Goal: Task Accomplishment & Management: Use online tool/utility

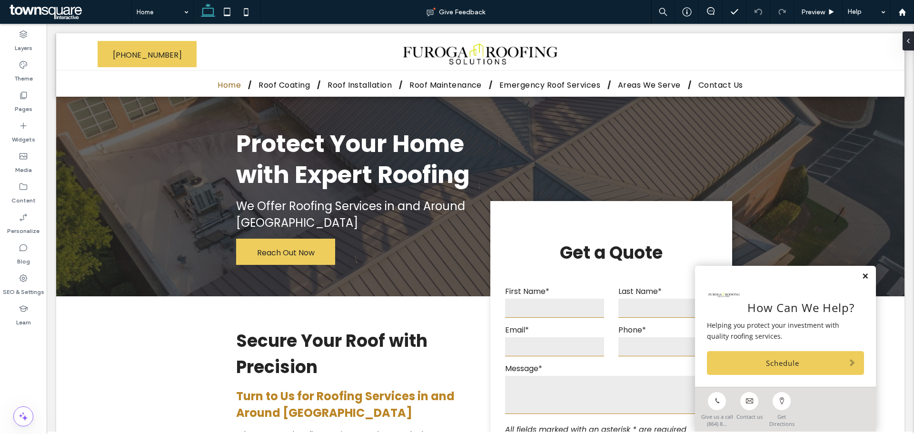
click at [862, 276] on link at bounding box center [865, 276] width 7 height 8
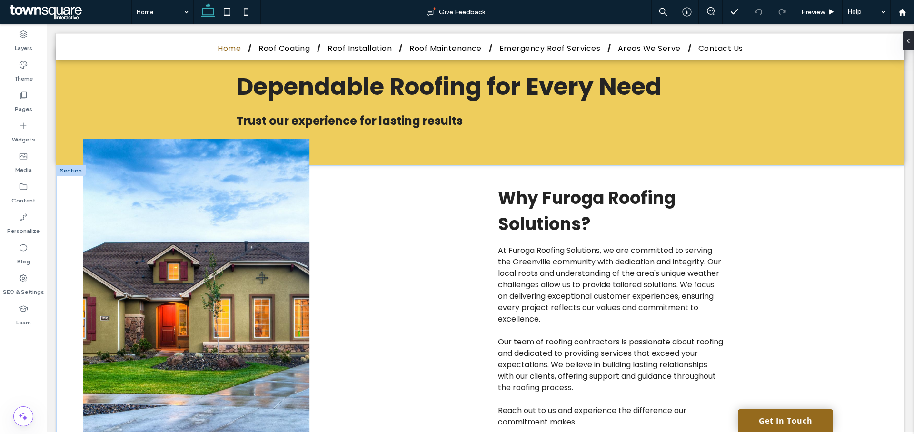
scroll to position [1095, 0]
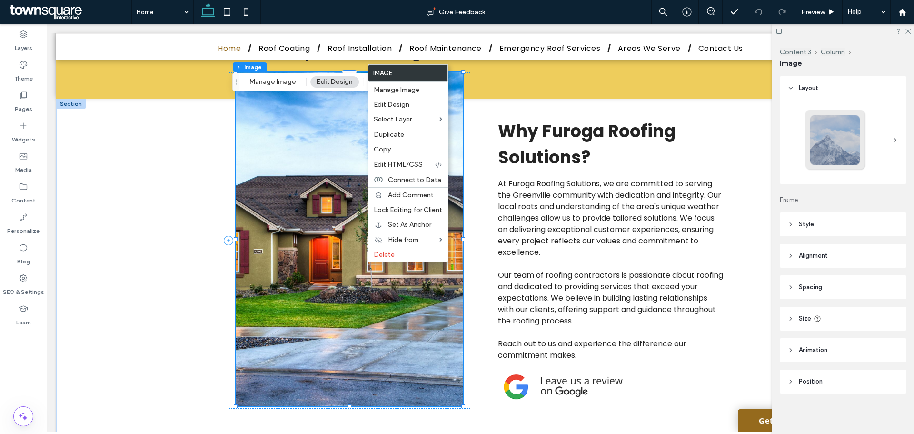
click at [284, 87] on button "Manage Image" at bounding box center [272, 81] width 59 height 11
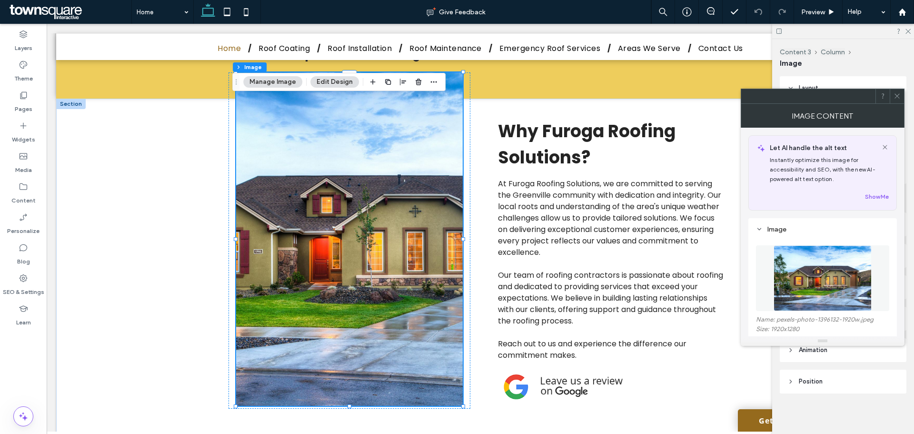
scroll to position [48, 0]
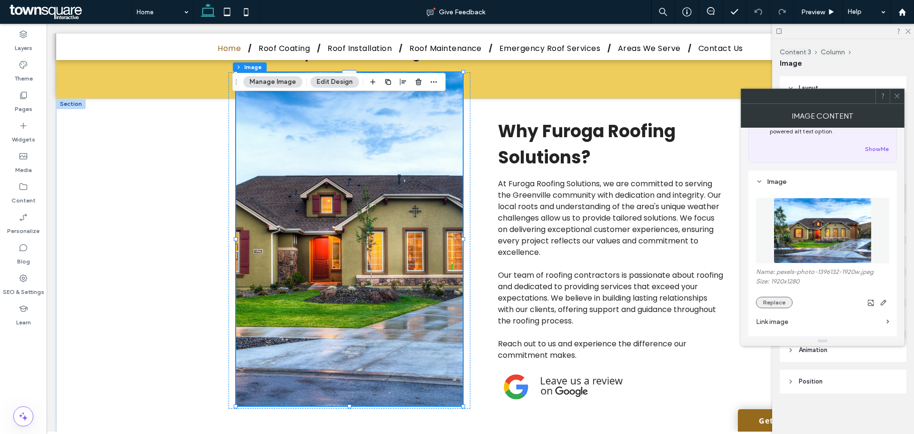
click at [774, 303] on button "Replace" at bounding box center [774, 302] width 37 height 11
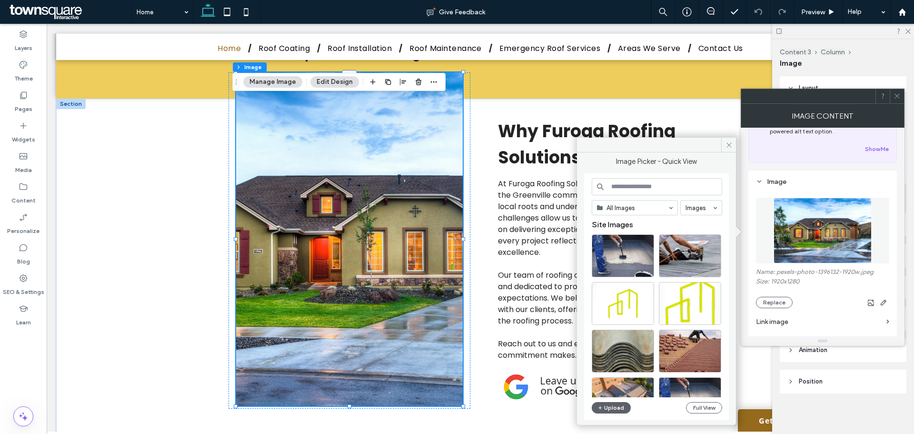
click at [651, 187] on input at bounding box center [657, 186] width 130 height 17
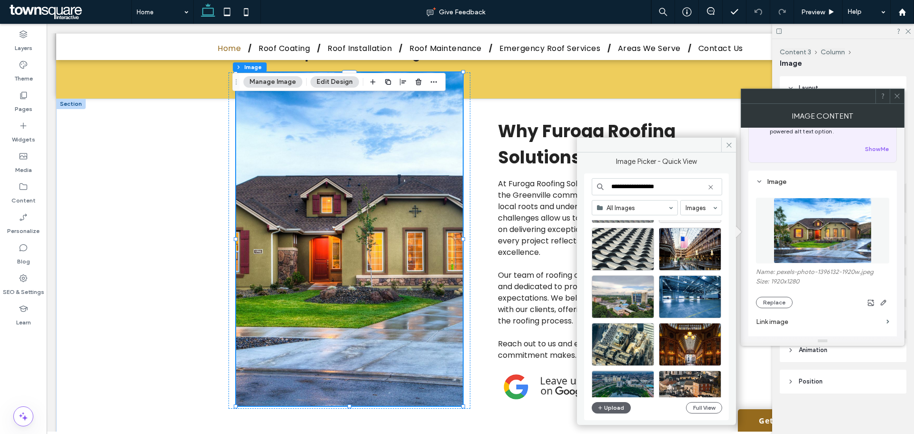
scroll to position [190, 0]
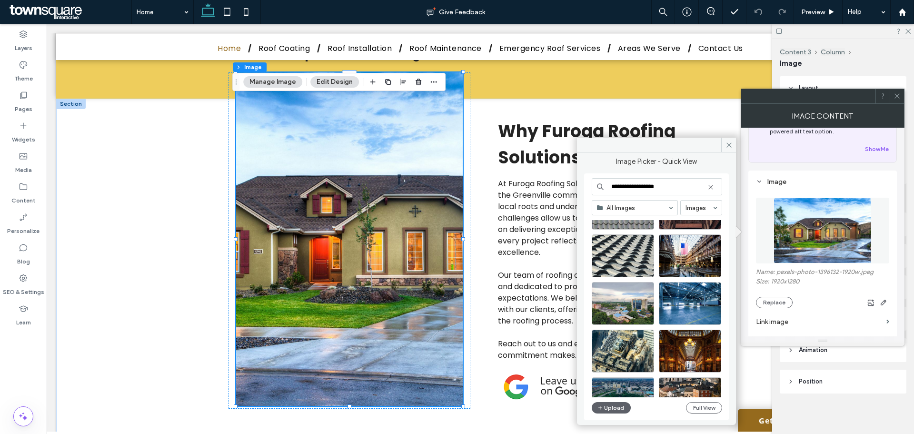
click at [705, 192] on input "**********" at bounding box center [657, 186] width 130 height 17
type input "**********"
click at [712, 188] on use at bounding box center [710, 187] width 4 height 4
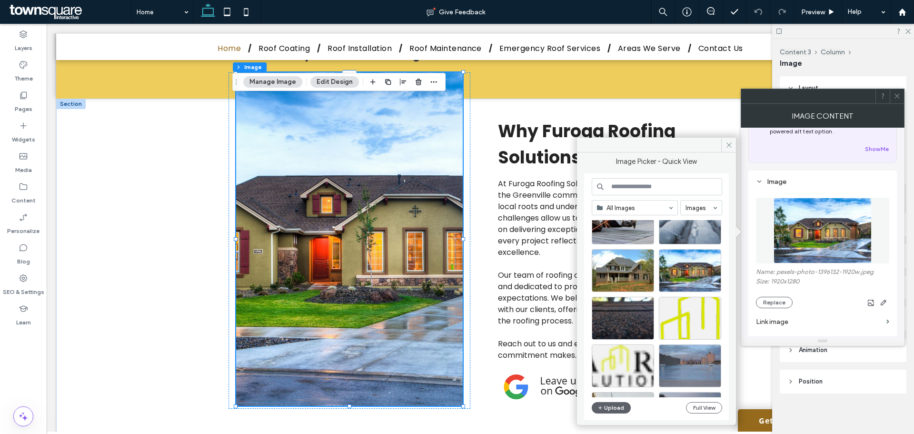
scroll to position [408, 0]
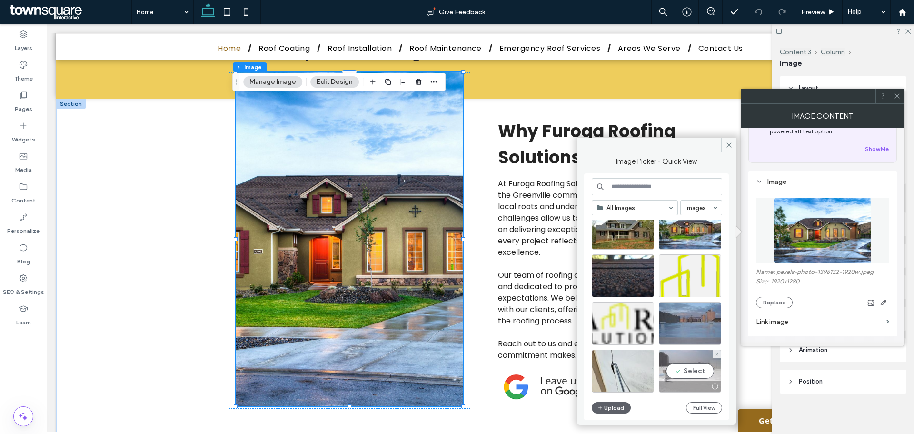
click at [691, 366] on div "Select" at bounding box center [690, 370] width 62 height 43
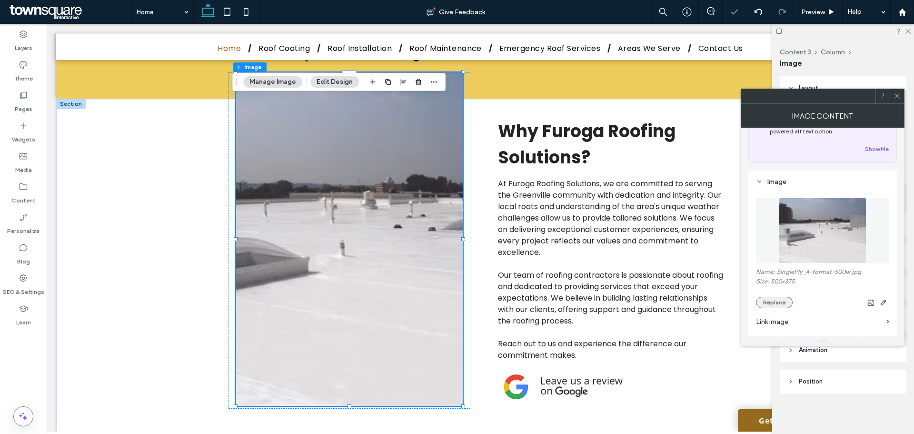
click at [776, 305] on button "Replace" at bounding box center [774, 302] width 37 height 11
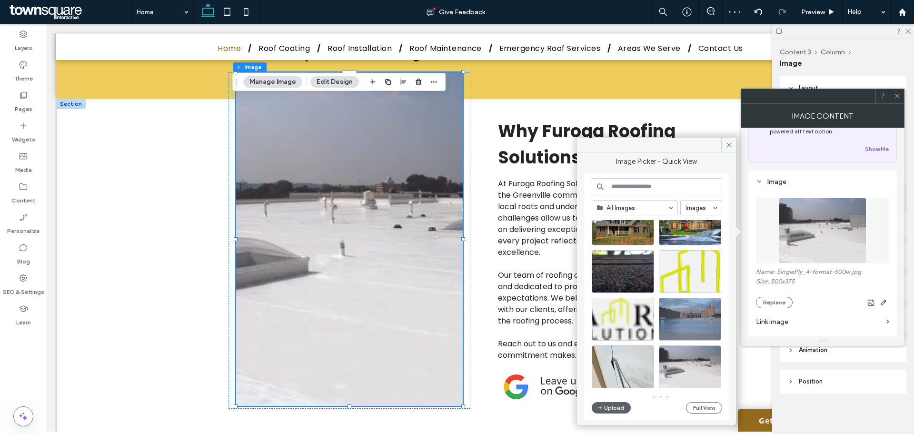
scroll to position [418, 0]
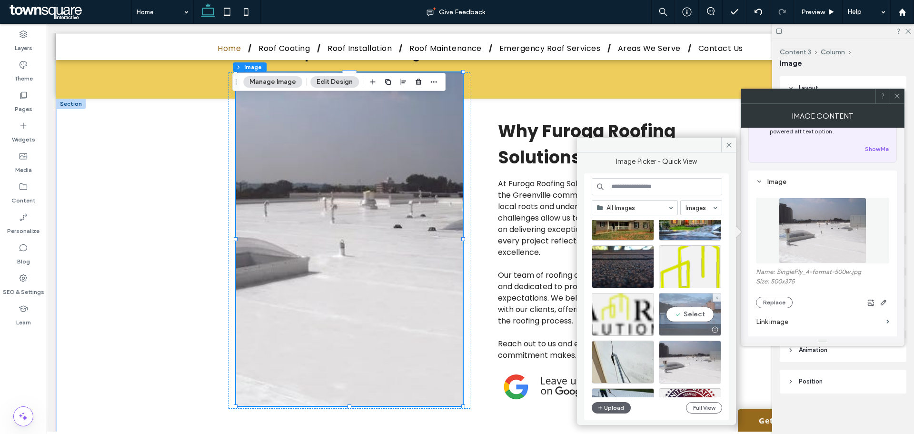
click at [694, 316] on div "Select" at bounding box center [690, 314] width 62 height 43
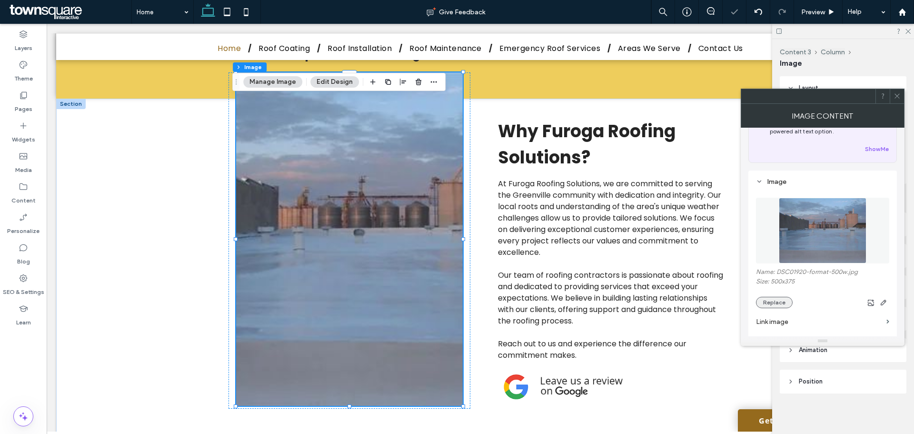
click at [756, 299] on button "Replace" at bounding box center [774, 302] width 37 height 11
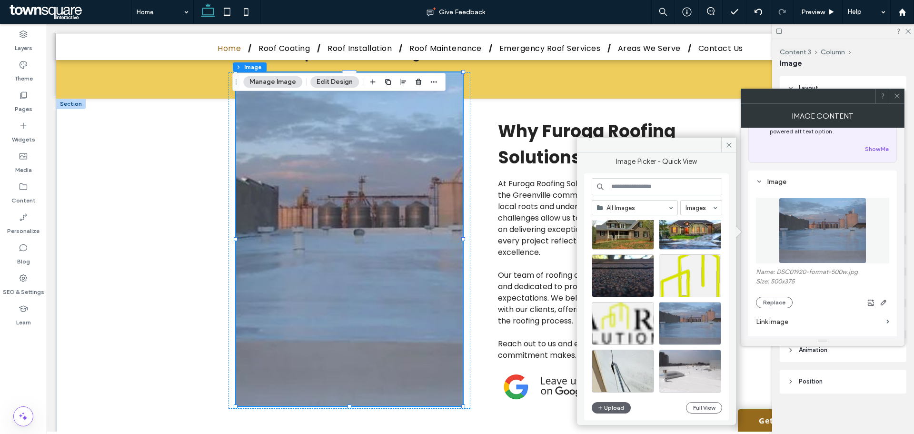
scroll to position [361, 0]
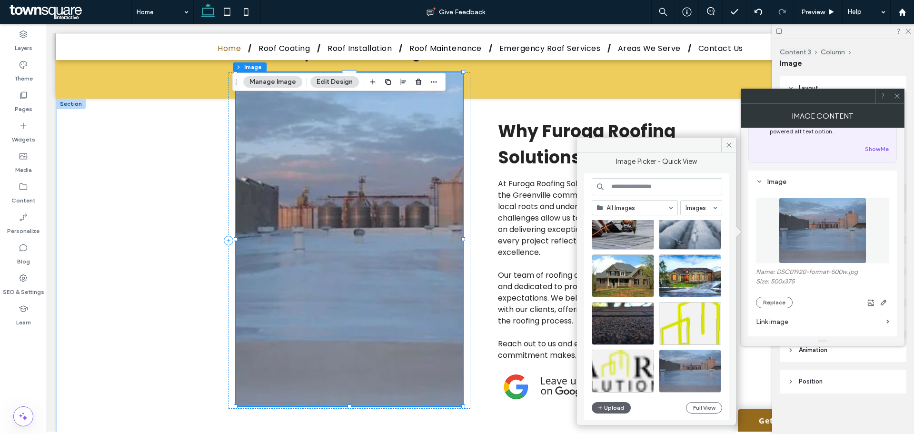
click at [276, 78] on button "Manage Image" at bounding box center [272, 81] width 59 height 11
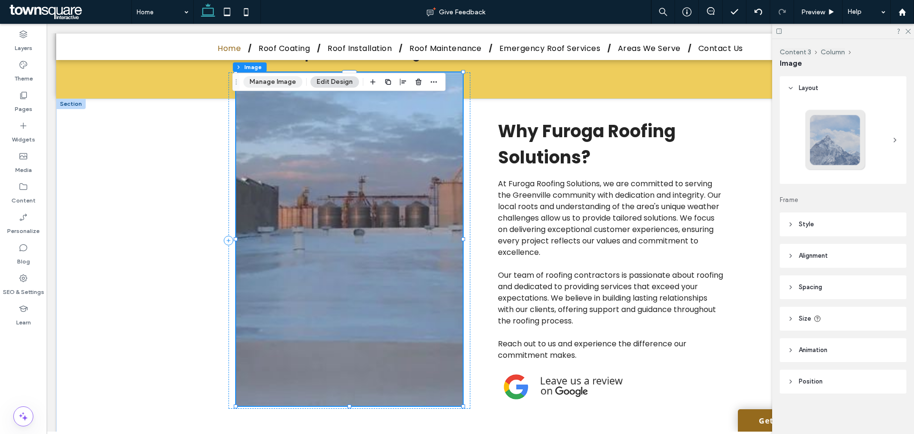
click at [276, 78] on button "Manage Image" at bounding box center [272, 81] width 59 height 11
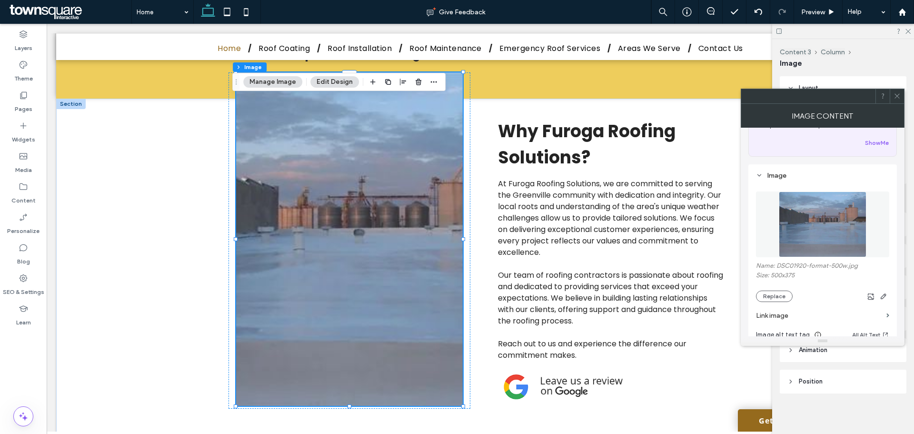
scroll to position [95, 0]
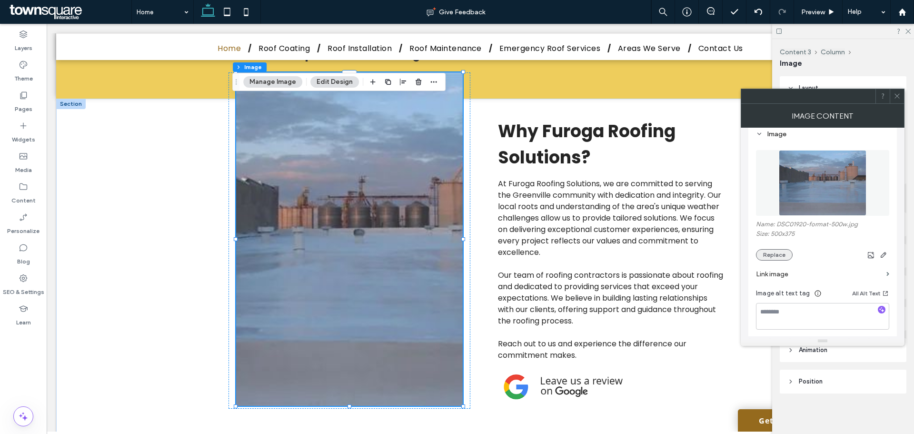
click at [776, 254] on button "Replace" at bounding box center [774, 254] width 37 height 11
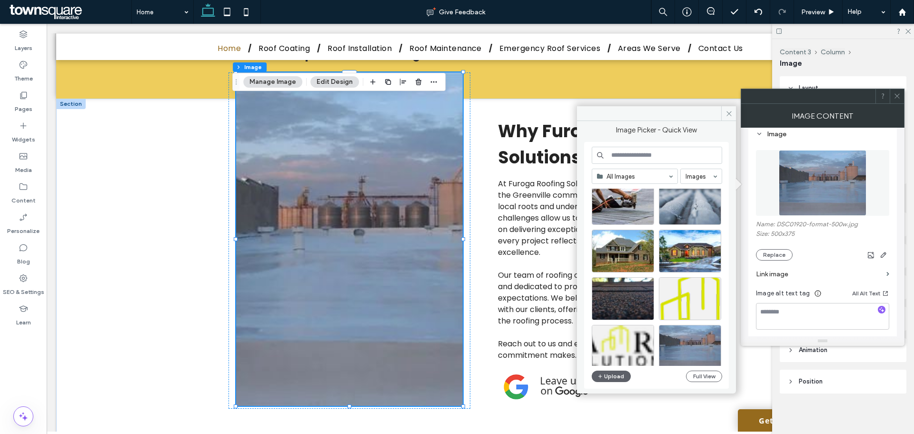
scroll to position [381, 0]
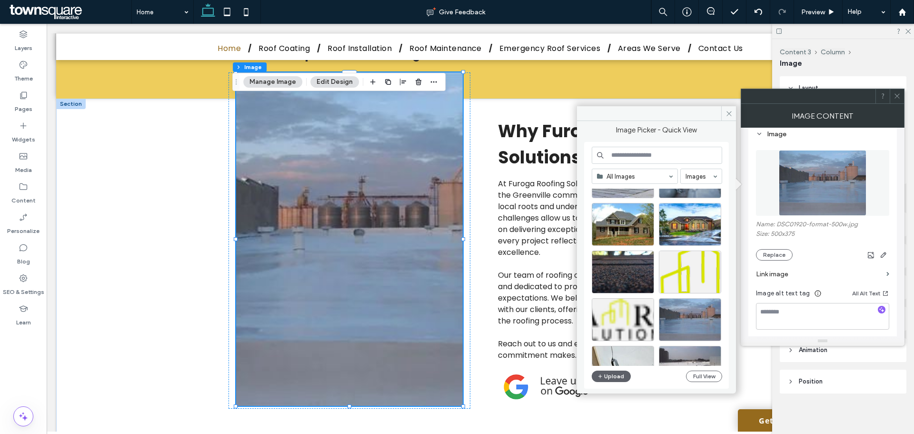
click at [651, 155] on input at bounding box center [657, 155] width 130 height 17
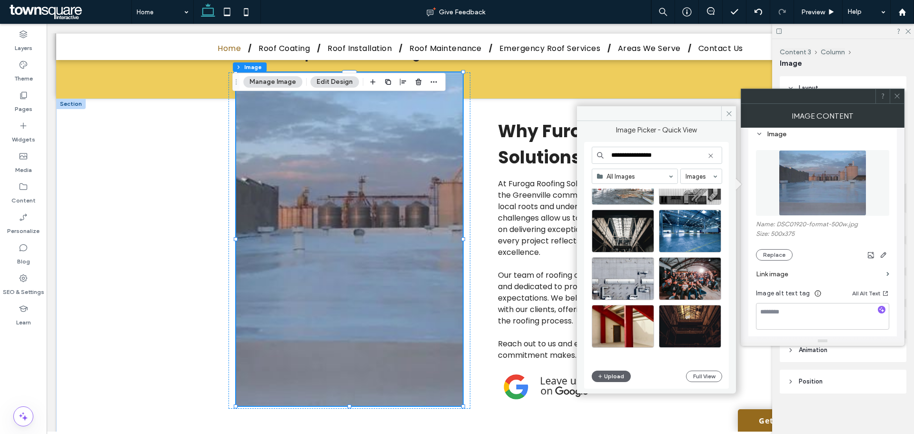
scroll to position [408, 0]
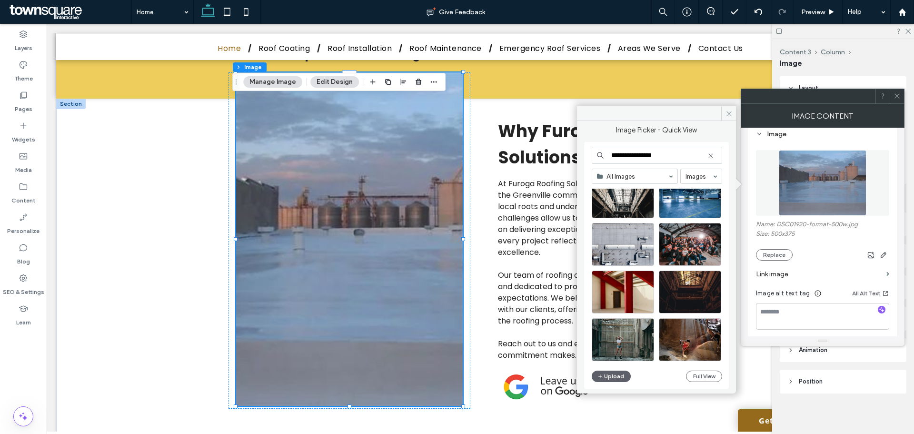
type input "**********"
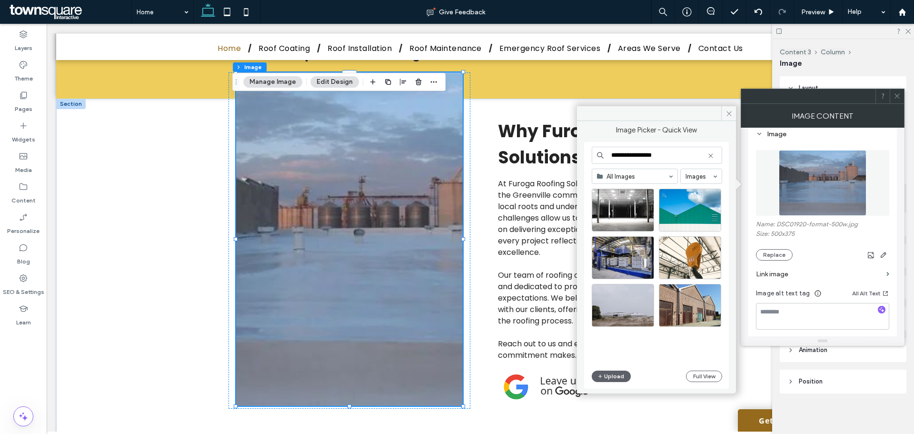
scroll to position [1313, 0]
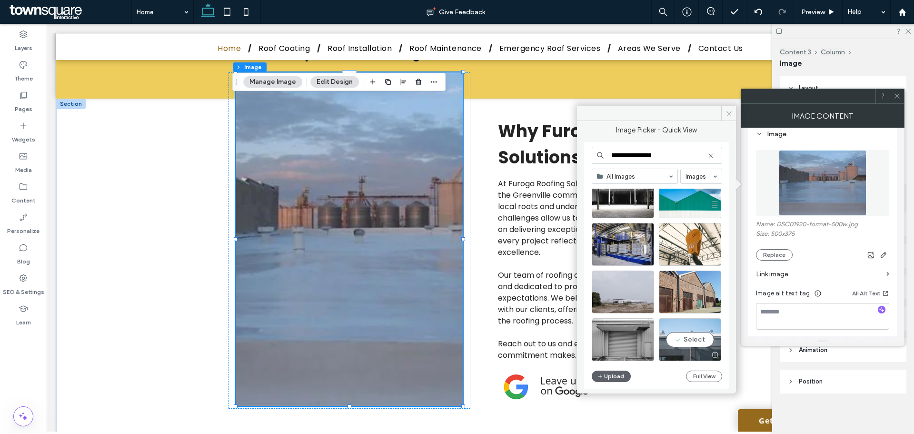
click at [694, 340] on div "Select" at bounding box center [690, 339] width 62 height 43
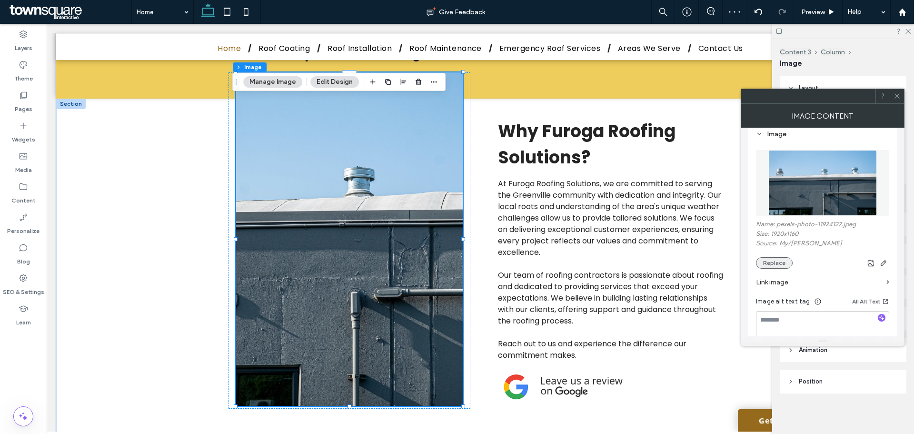
click at [771, 262] on button "Replace" at bounding box center [774, 262] width 37 height 11
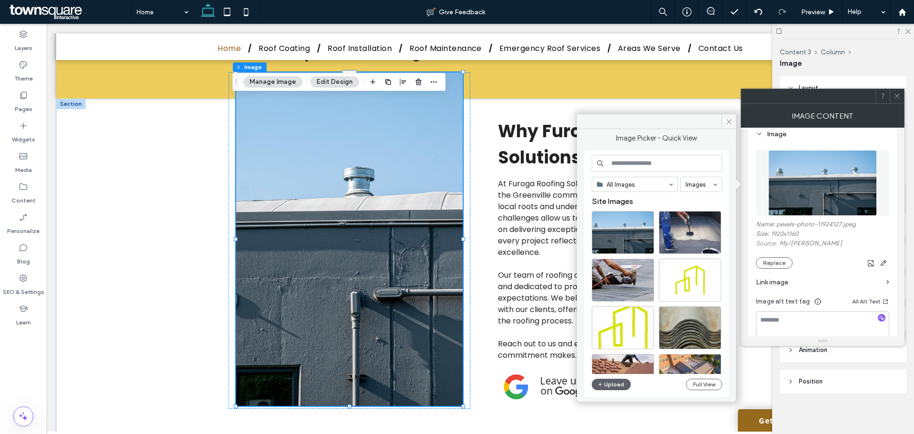
click at [630, 164] on input at bounding box center [657, 163] width 130 height 17
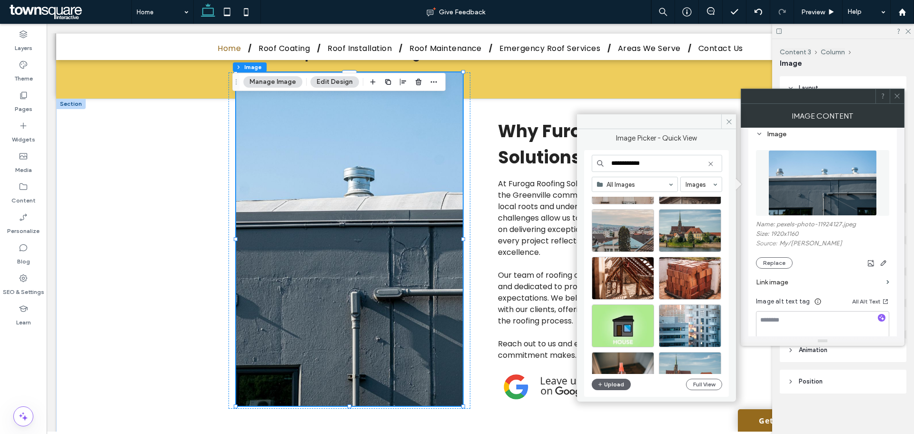
scroll to position [599, 0]
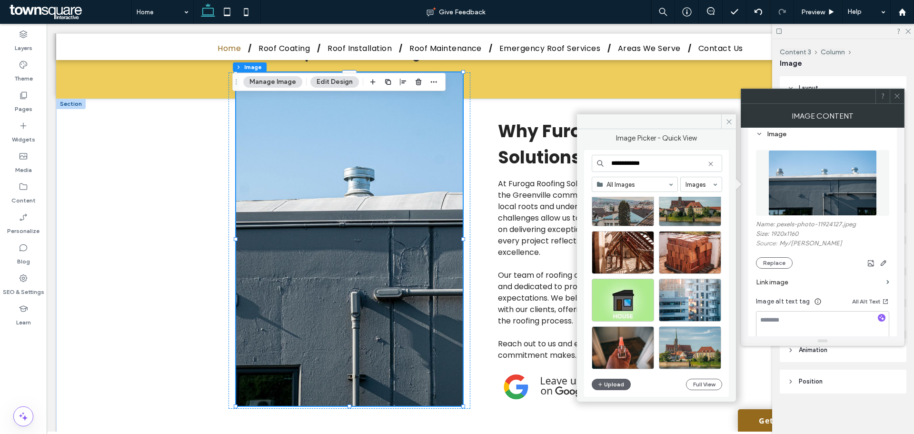
click at [644, 157] on input "**********" at bounding box center [657, 163] width 130 height 17
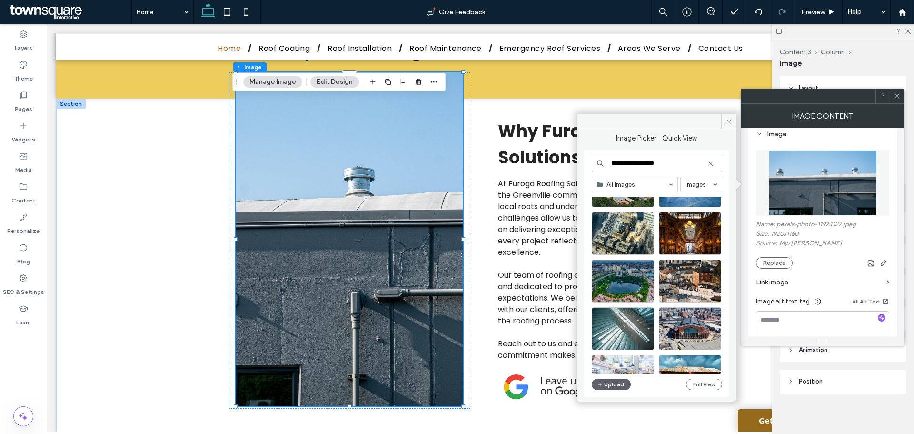
scroll to position [286, 0]
type input "**********"
click at [727, 124] on icon at bounding box center [729, 121] width 7 height 7
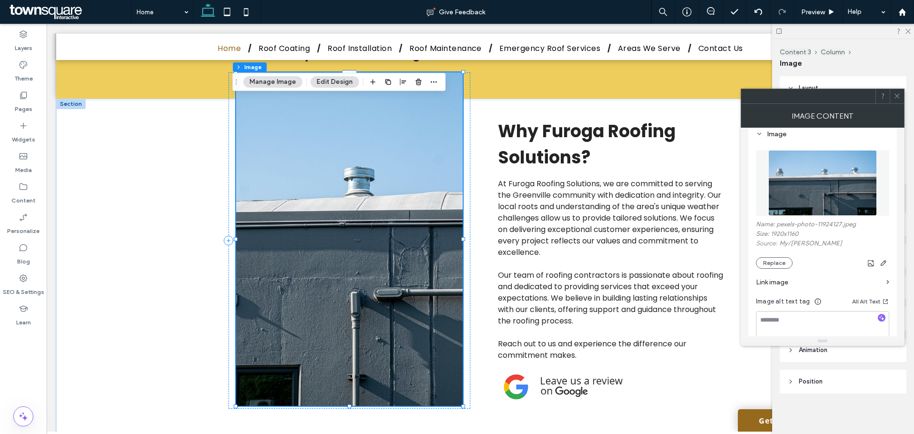
click at [272, 84] on button "Manage Image" at bounding box center [272, 81] width 59 height 11
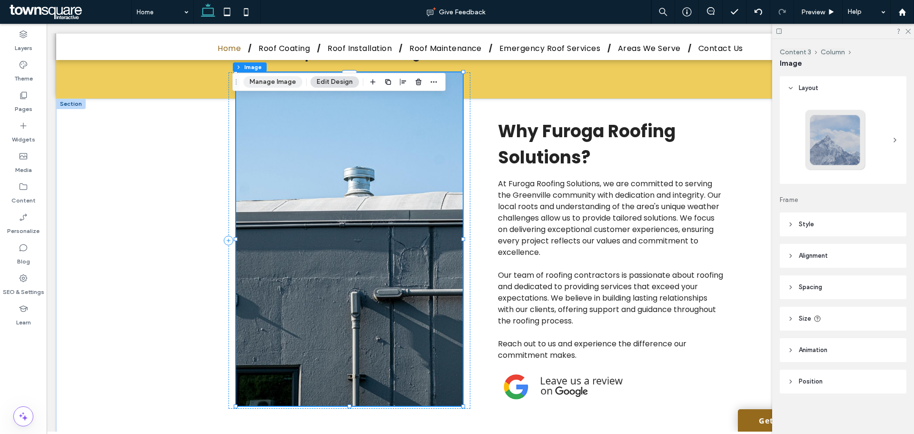
click at [272, 84] on button "Manage Image" at bounding box center [272, 81] width 59 height 11
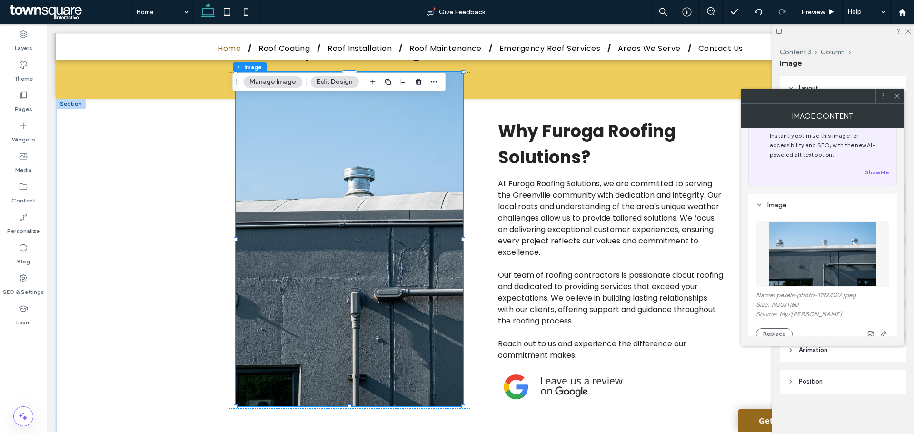
scroll to position [48, 0]
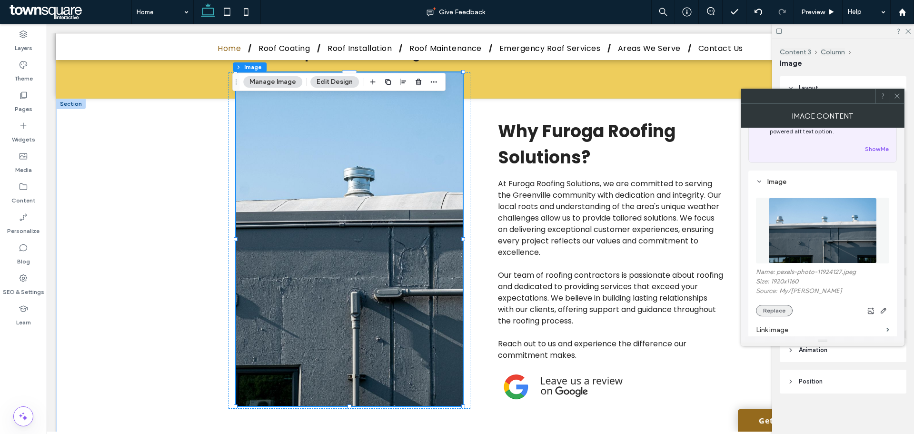
click at [764, 305] on button "Replace" at bounding box center [774, 310] width 37 height 11
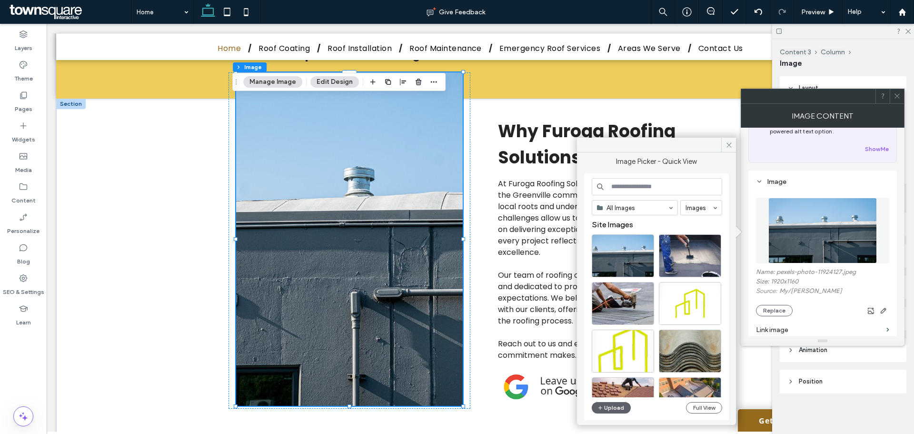
click at [663, 185] on input at bounding box center [657, 186] width 130 height 17
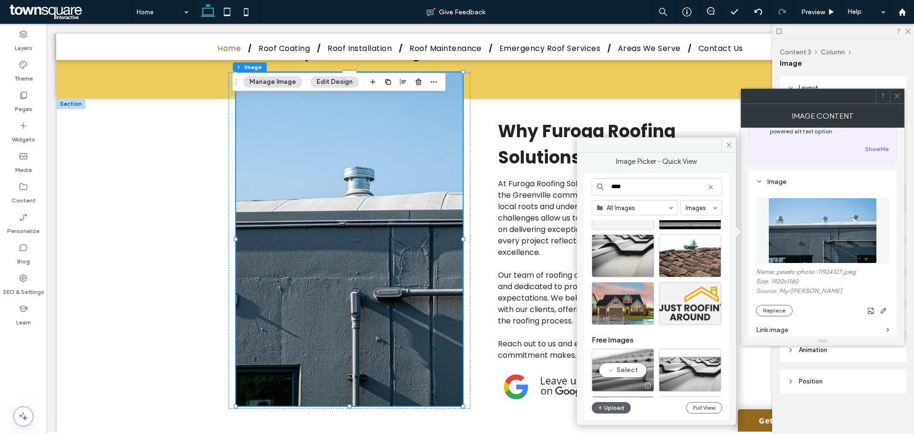
scroll to position [190, 0]
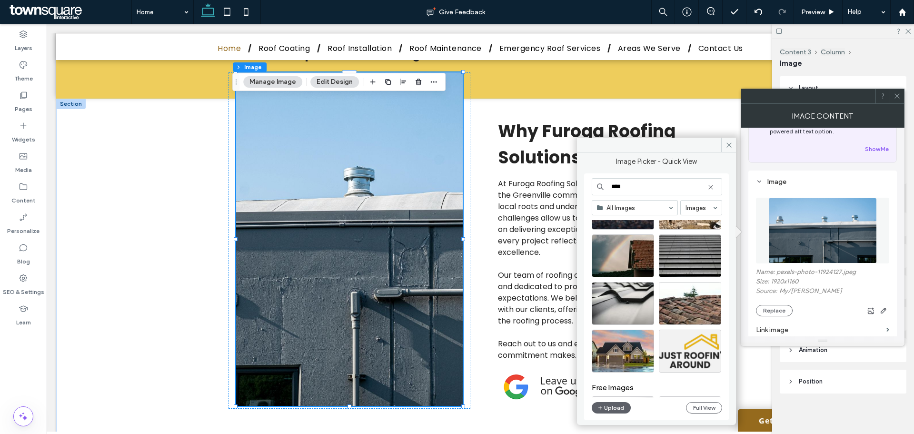
click at [612, 189] on input "****" at bounding box center [657, 186] width 130 height 17
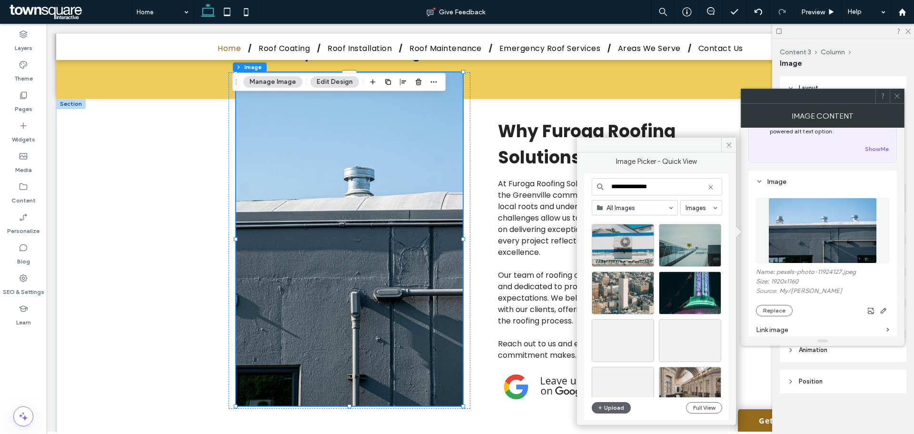
scroll to position [504, 0]
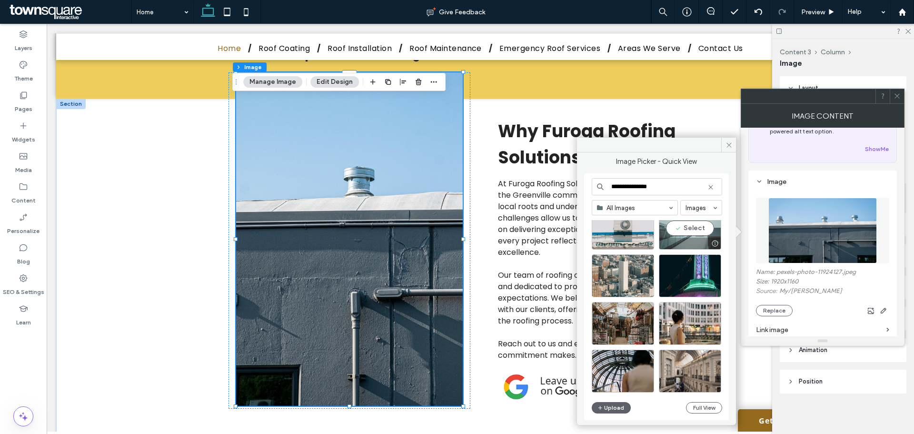
type input "**********"
click at [699, 229] on div "Select" at bounding box center [690, 228] width 62 height 43
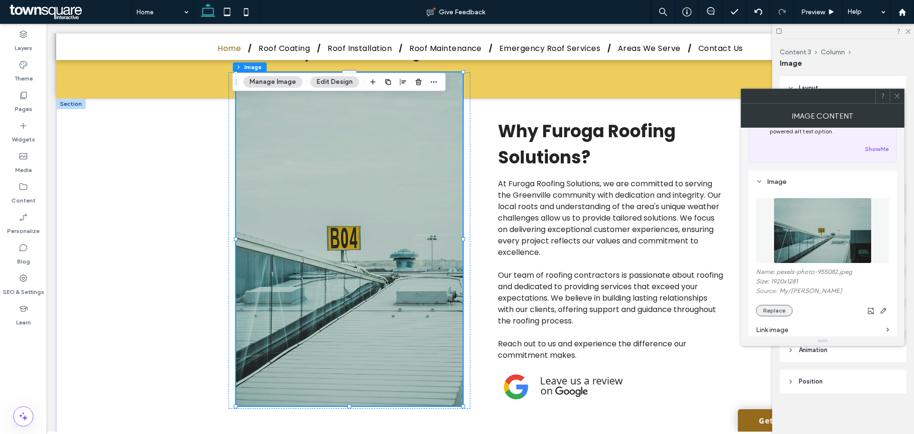
click at [773, 309] on button "Replace" at bounding box center [774, 310] width 37 height 11
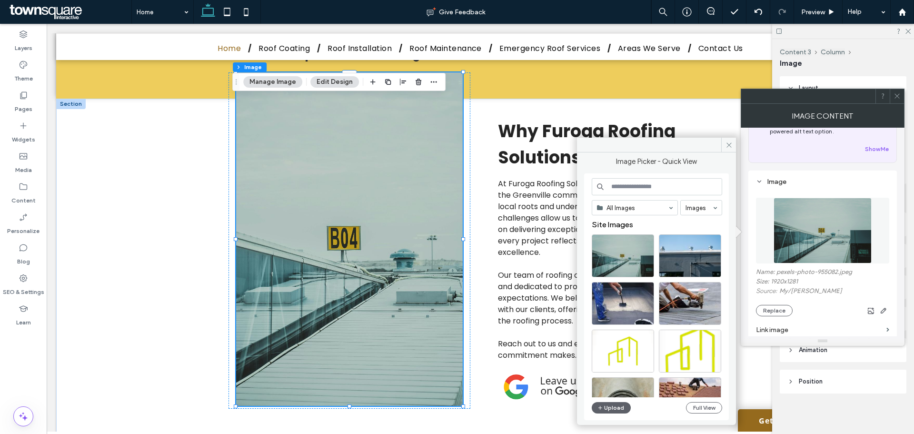
click at [646, 188] on input at bounding box center [657, 186] width 130 height 17
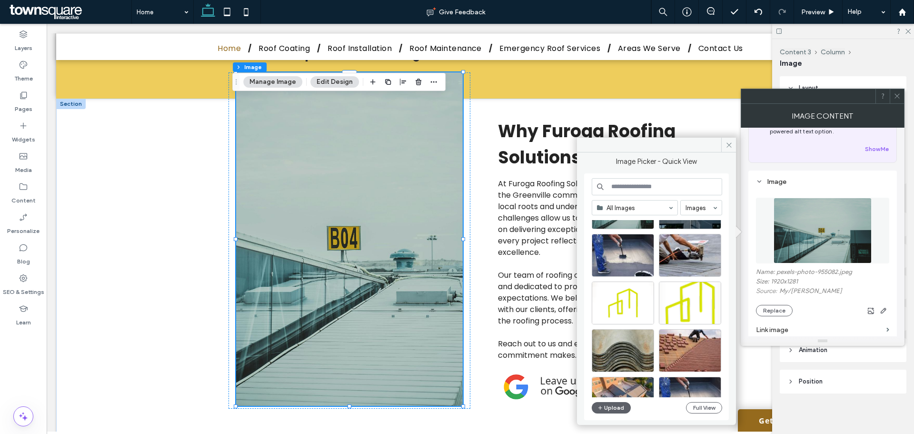
scroll to position [48, 0]
click at [630, 251] on div "Select" at bounding box center [623, 255] width 62 height 43
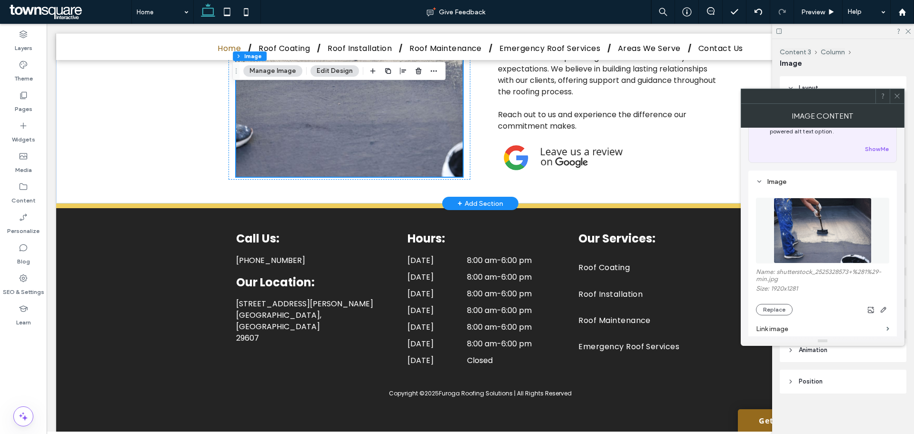
scroll to position [1325, 0]
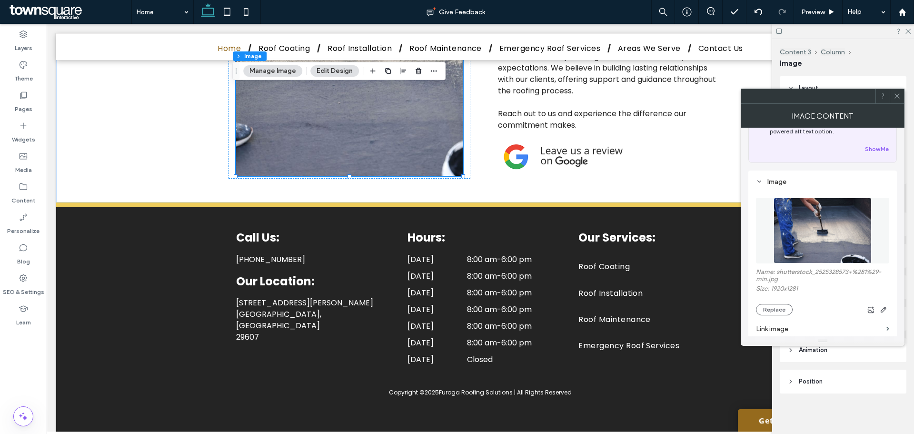
click at [898, 98] on icon at bounding box center [897, 95] width 7 height 7
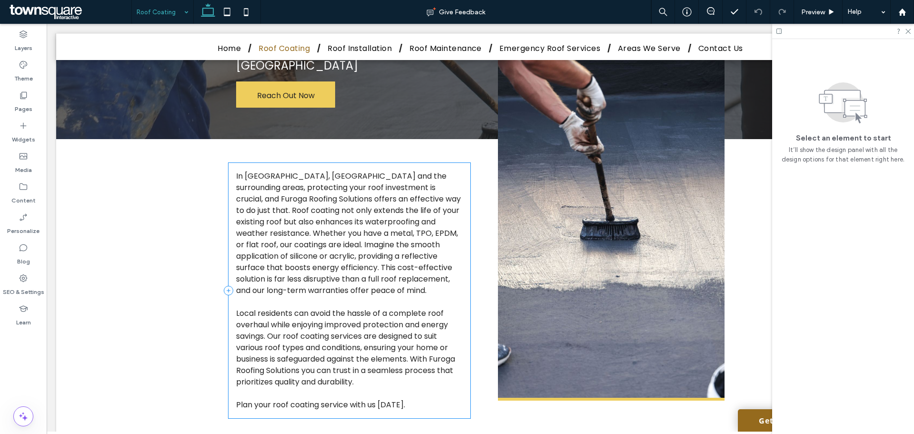
scroll to position [143, 0]
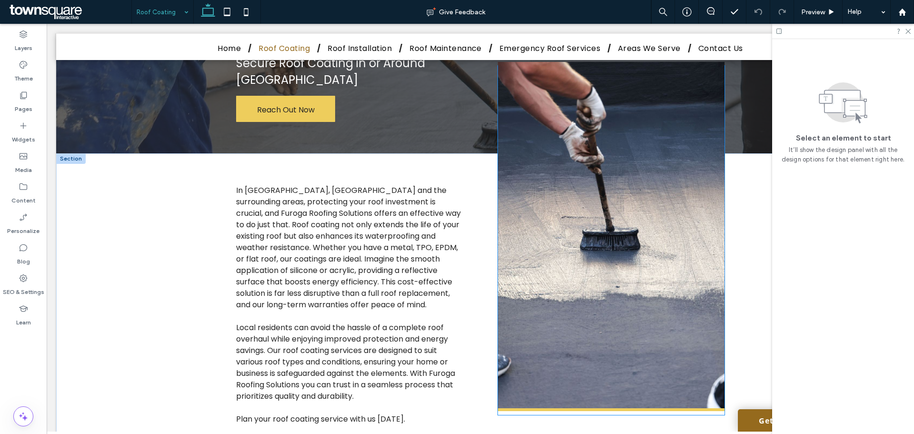
click at [561, 202] on img at bounding box center [611, 236] width 227 height 349
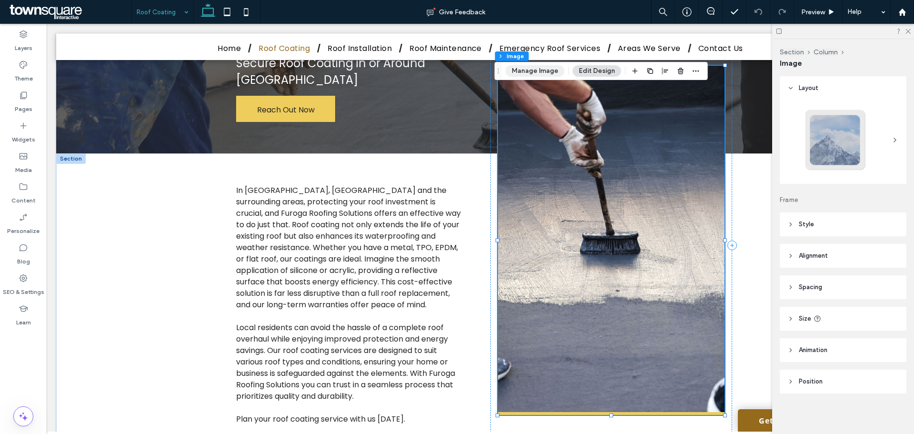
click at [533, 76] on button "Manage Image" at bounding box center [535, 70] width 59 height 11
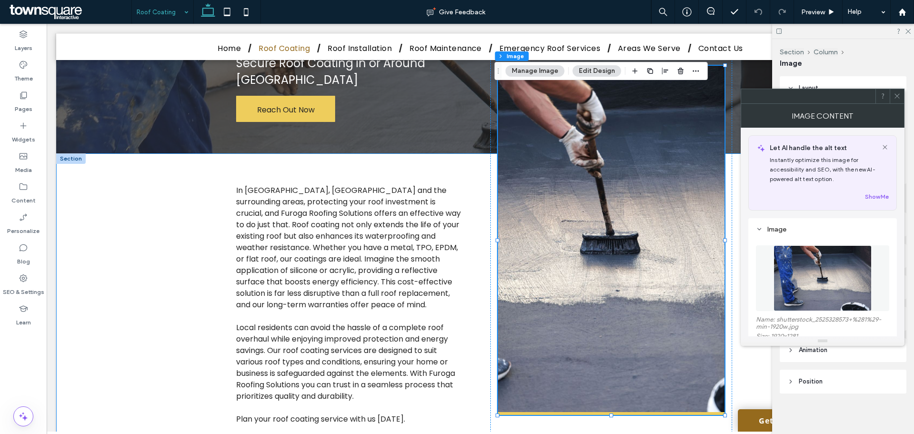
click at [421, 168] on div "In Greenville, Columbia and the surrounding areas, protecting your roof investm…" at bounding box center [480, 304] width 571 height 303
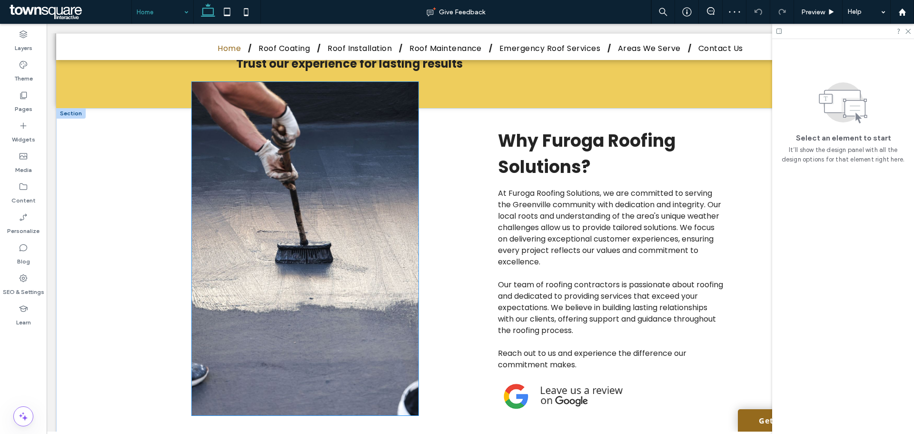
scroll to position [1095, 0]
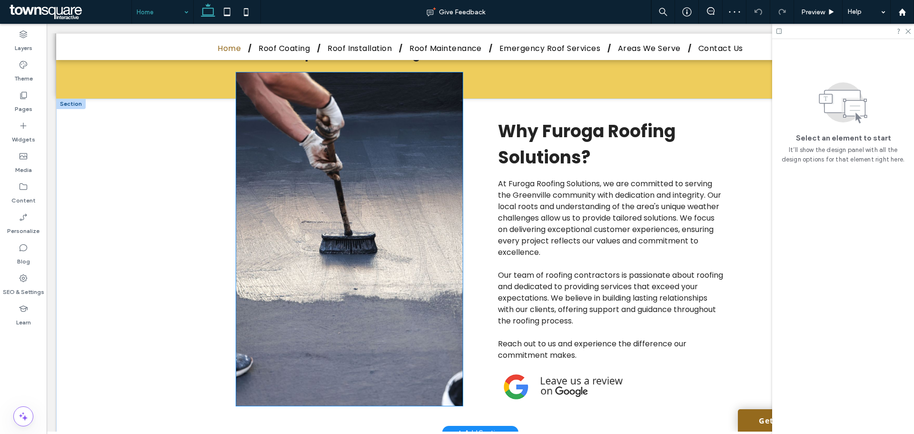
click at [330, 223] on img at bounding box center [349, 238] width 227 height 333
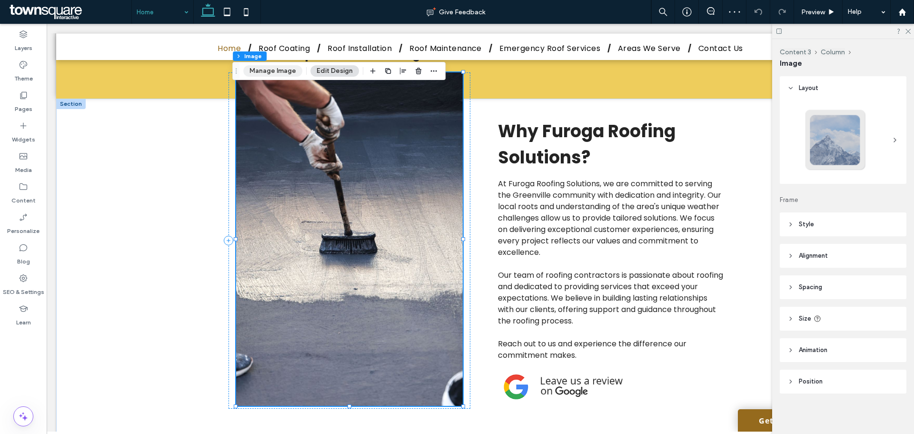
click at [272, 75] on button "Manage Image" at bounding box center [272, 70] width 59 height 11
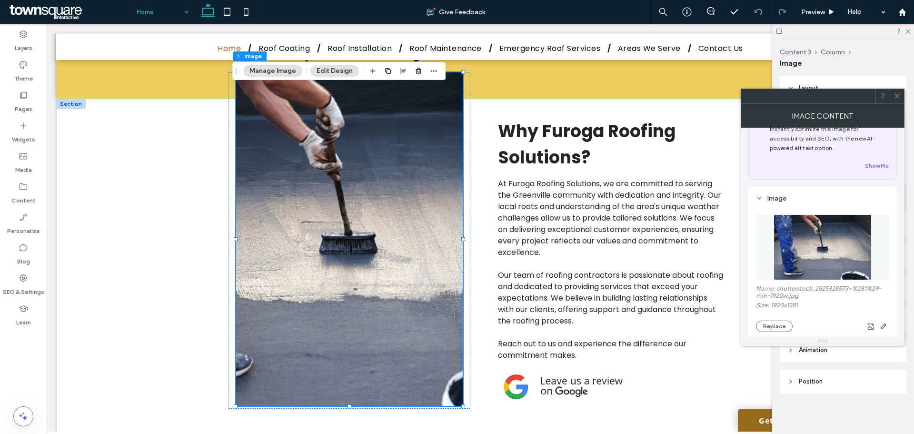
scroll to position [48, 0]
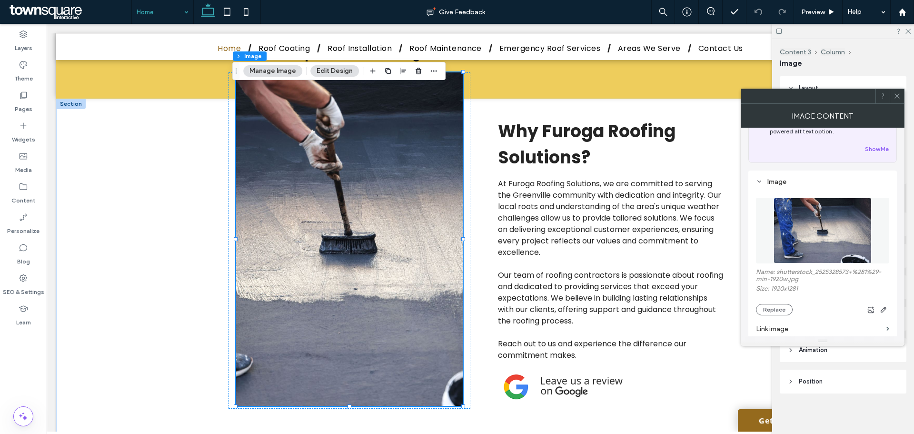
click at [775, 315] on section "Link image" at bounding box center [822, 328] width 133 height 27
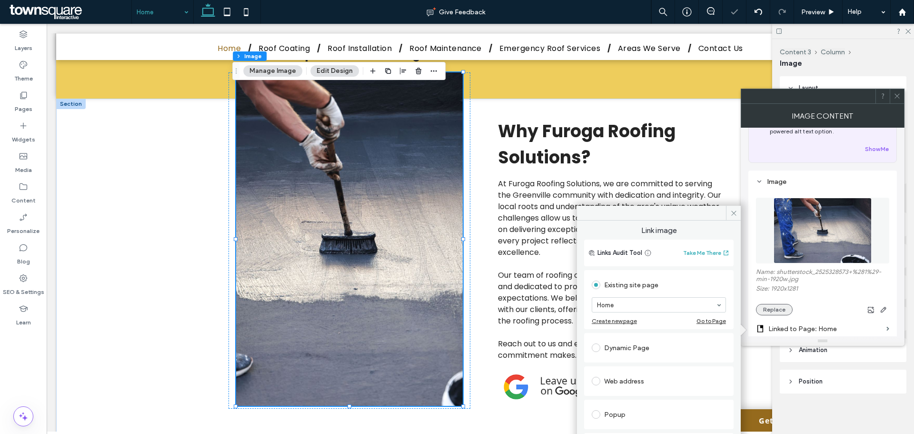
click at [780, 312] on button "Replace" at bounding box center [774, 309] width 37 height 11
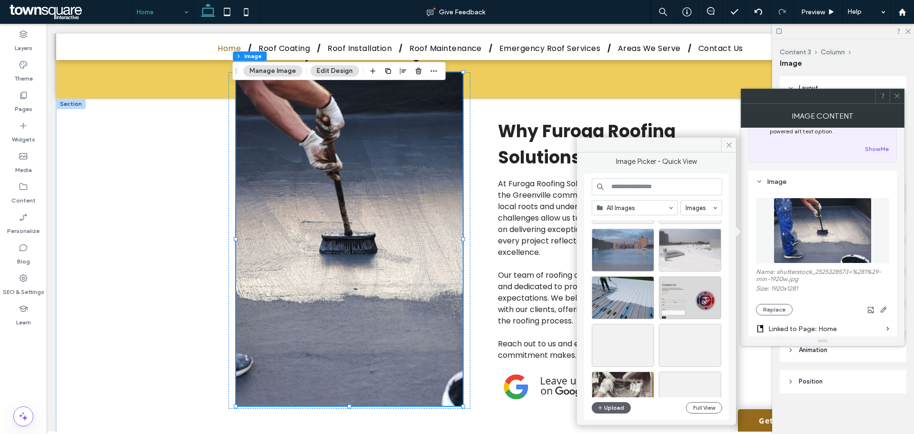
scroll to position [656, 0]
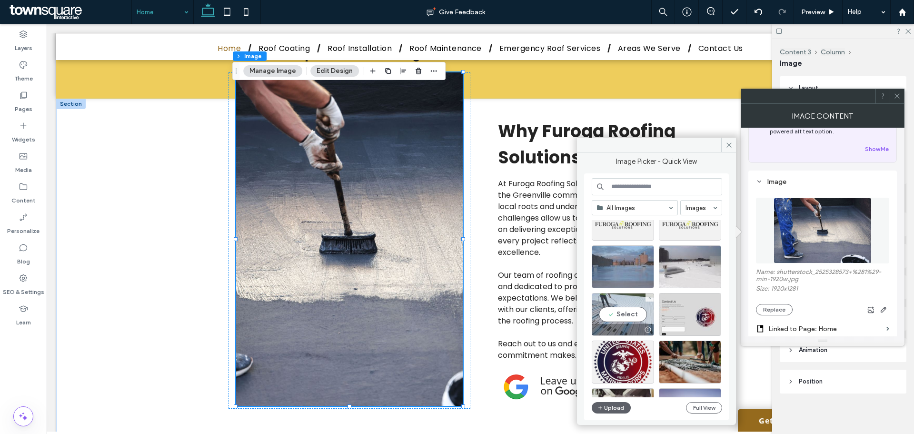
click at [630, 310] on div "Select" at bounding box center [623, 314] width 62 height 43
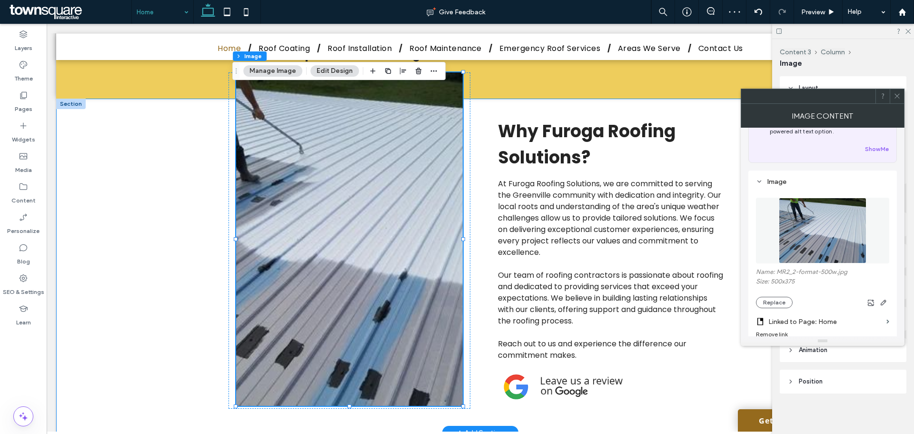
click at [142, 199] on div "Why Furoga Roofing Solutions? At Furoga Roofing Solutions, we are committed to …" at bounding box center [480, 266] width 848 height 334
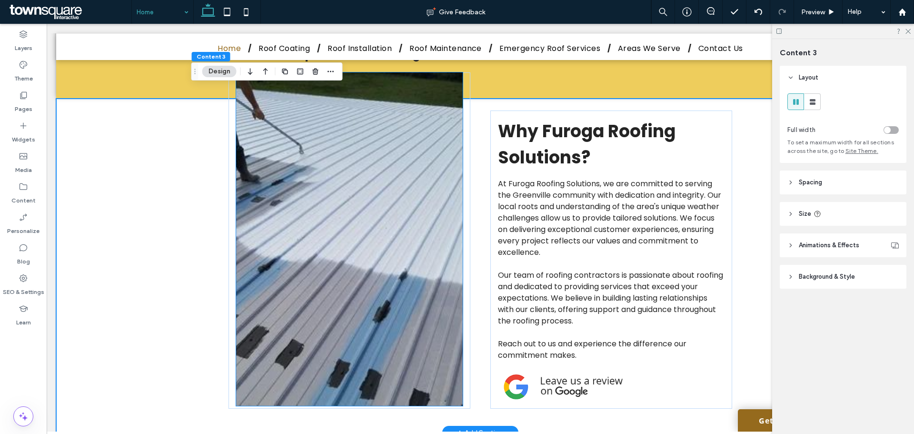
click at [407, 211] on img at bounding box center [349, 238] width 227 height 333
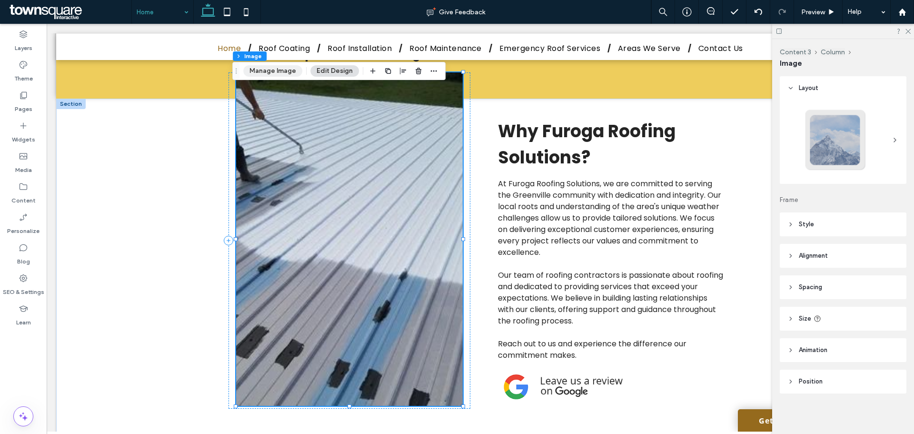
click at [287, 74] on button "Manage Image" at bounding box center [272, 70] width 59 height 11
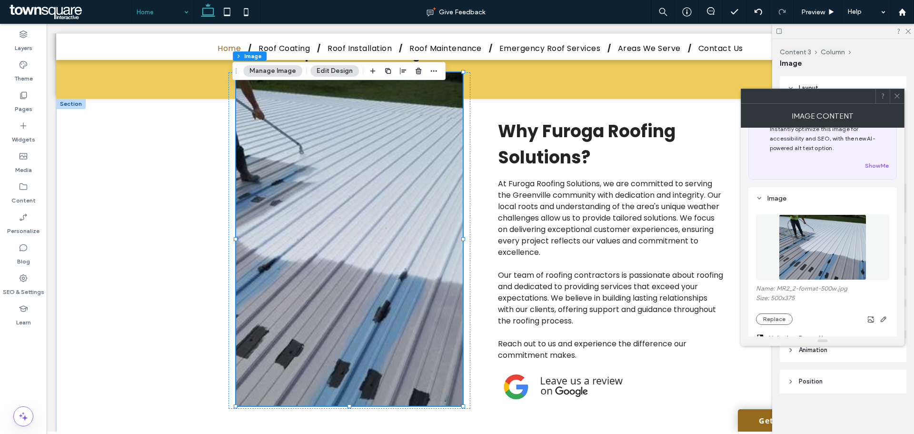
scroll to position [48, 0]
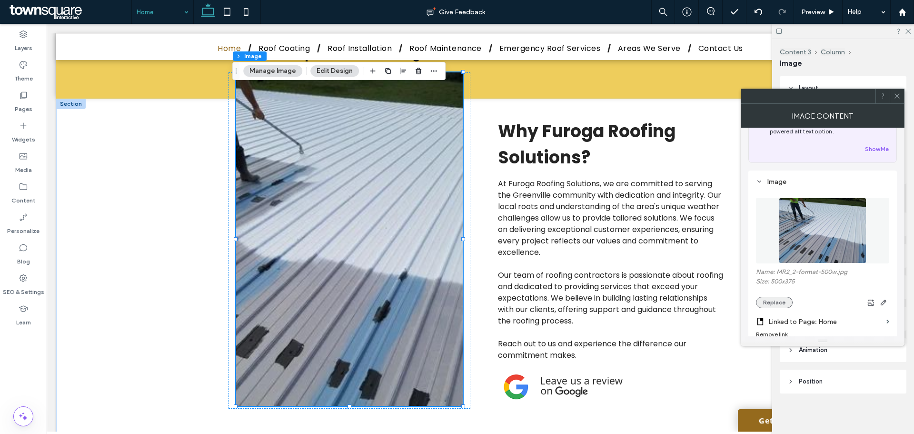
click at [772, 301] on button "Replace" at bounding box center [774, 302] width 37 height 11
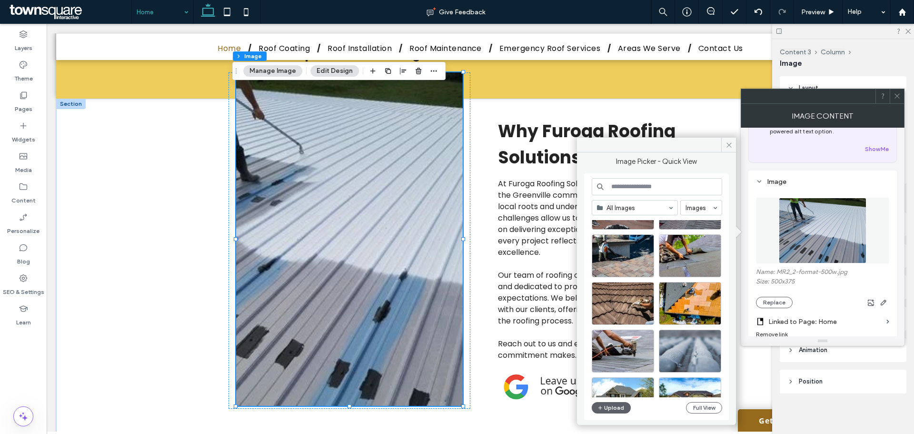
scroll to position [408, 0]
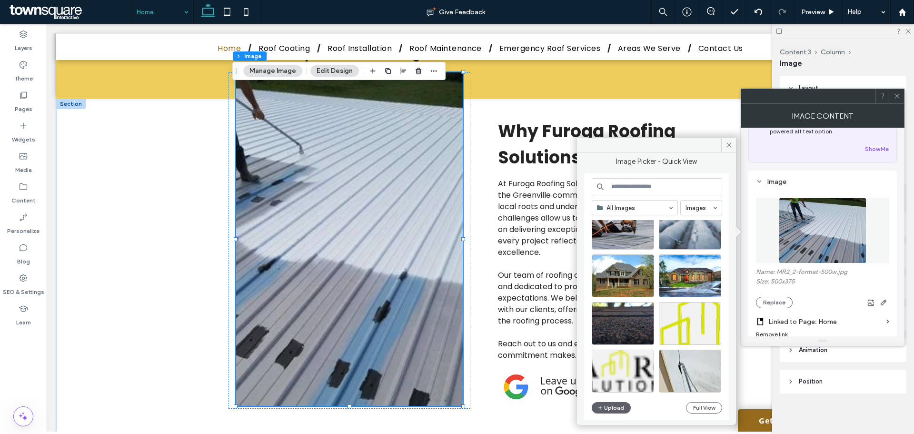
click at [632, 184] on input at bounding box center [657, 186] width 130 height 17
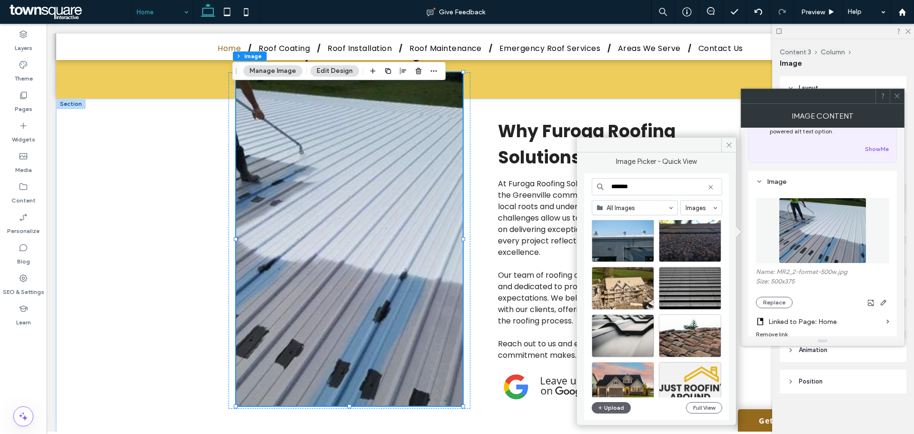
scroll to position [0, 0]
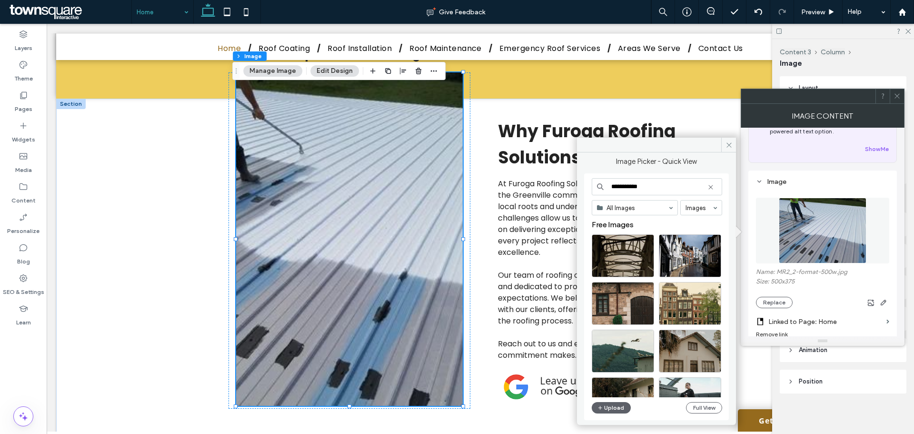
click at [613, 190] on input "**********" at bounding box center [657, 186] width 130 height 17
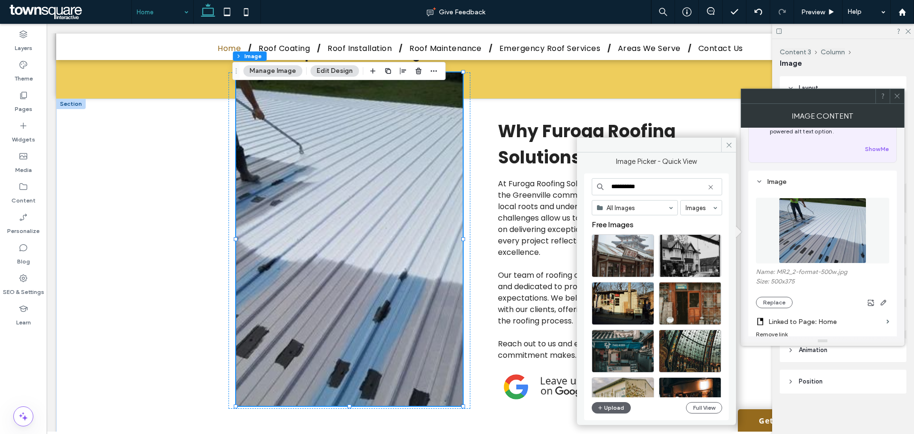
type input "**********"
click at [651, 177] on div "**********" at bounding box center [656, 296] width 145 height 247
click at [651, 181] on input "**********" at bounding box center [657, 186] width 130 height 17
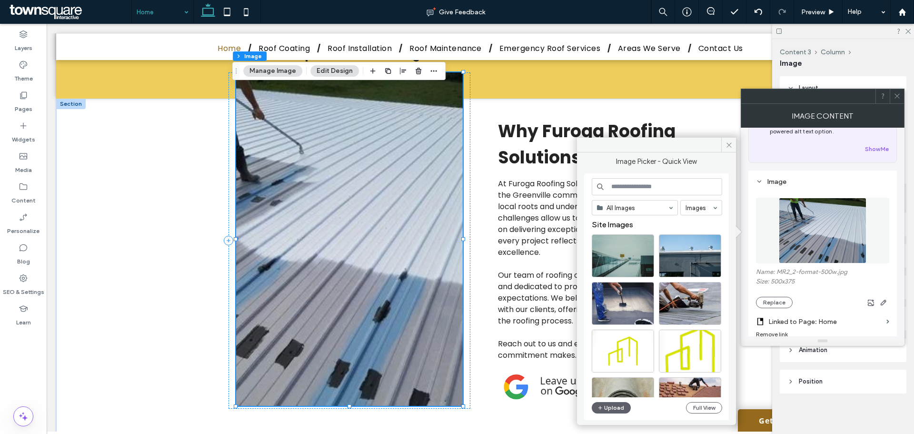
click at [273, 66] on button "Manage Image" at bounding box center [272, 70] width 59 height 11
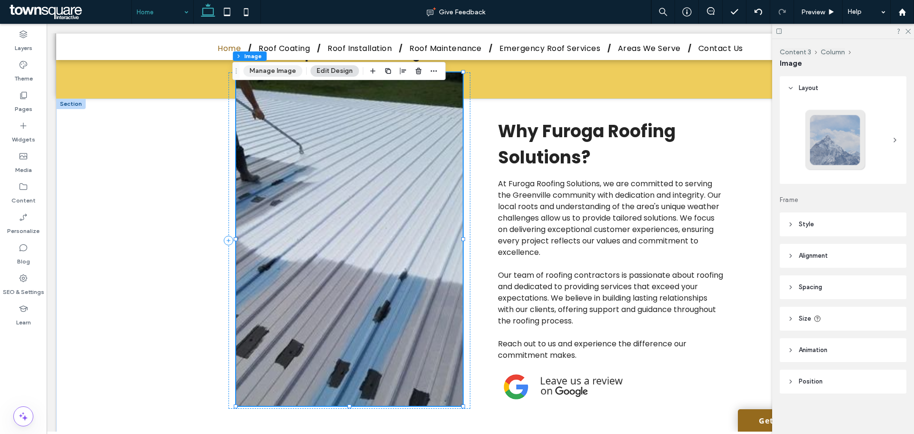
click at [281, 72] on button "Manage Image" at bounding box center [272, 70] width 59 height 11
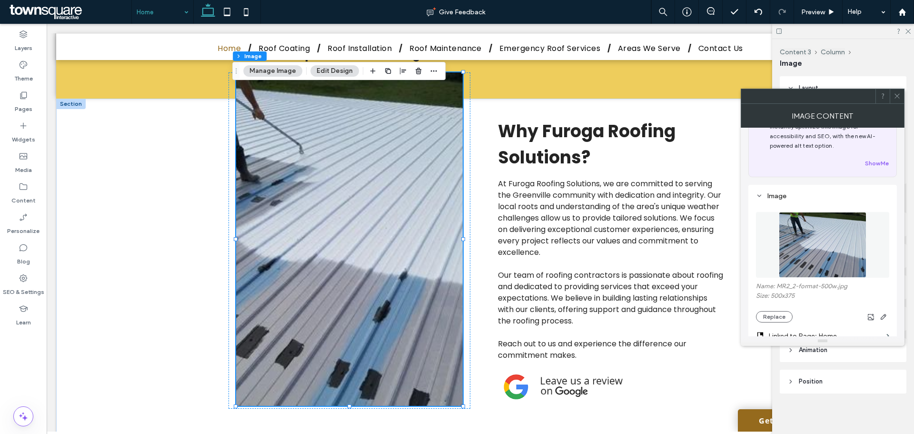
scroll to position [95, 0]
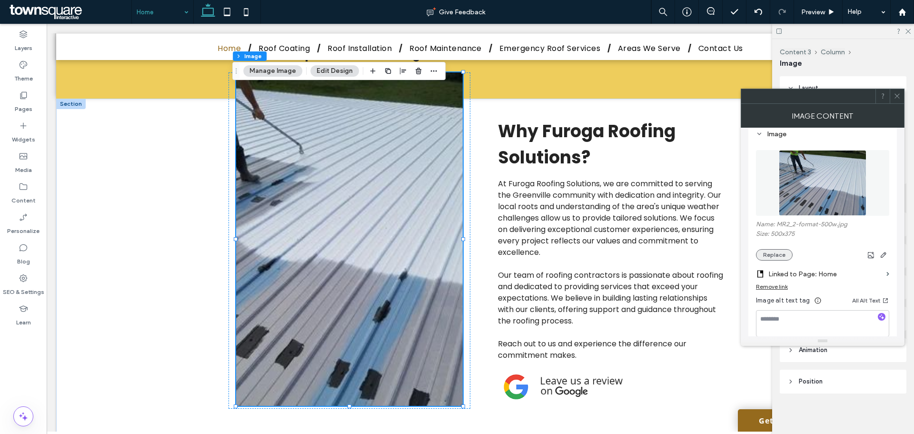
click at [777, 250] on button "Replace" at bounding box center [774, 254] width 37 height 11
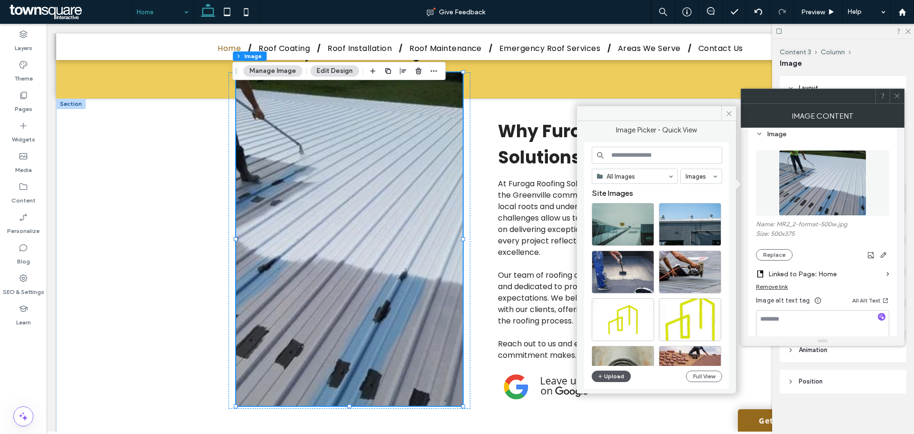
click at [626, 375] on button "Upload" at bounding box center [611, 375] width 39 height 11
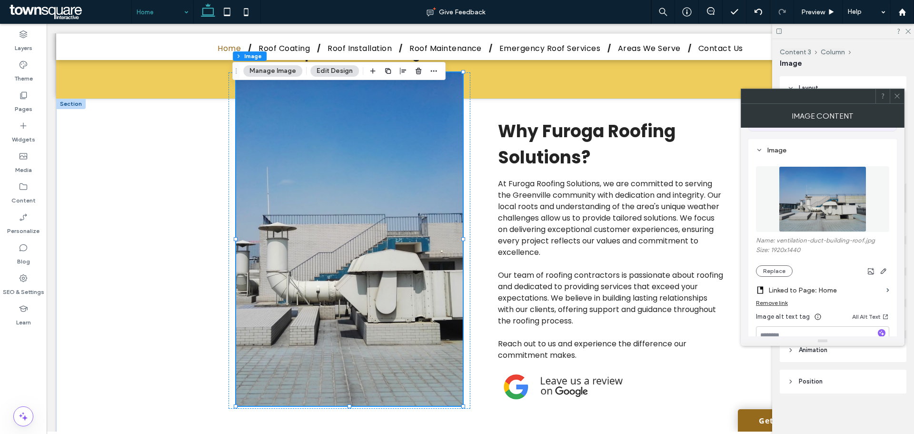
scroll to position [0, 0]
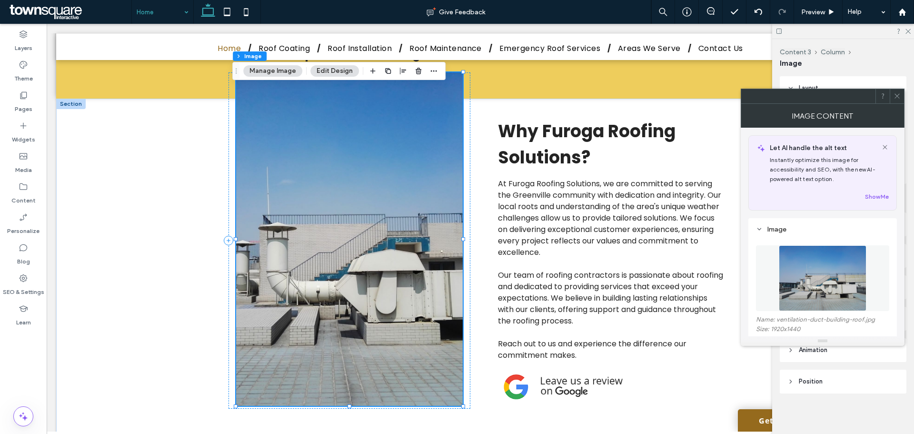
click at [285, 69] on button "Manage Image" at bounding box center [272, 70] width 59 height 11
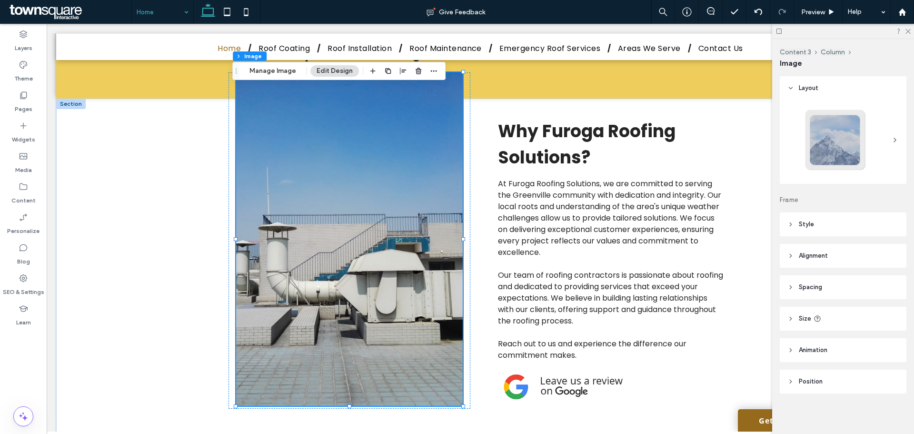
scroll to position [1, 0]
click at [820, 279] on header "Spacing" at bounding box center [843, 286] width 127 height 24
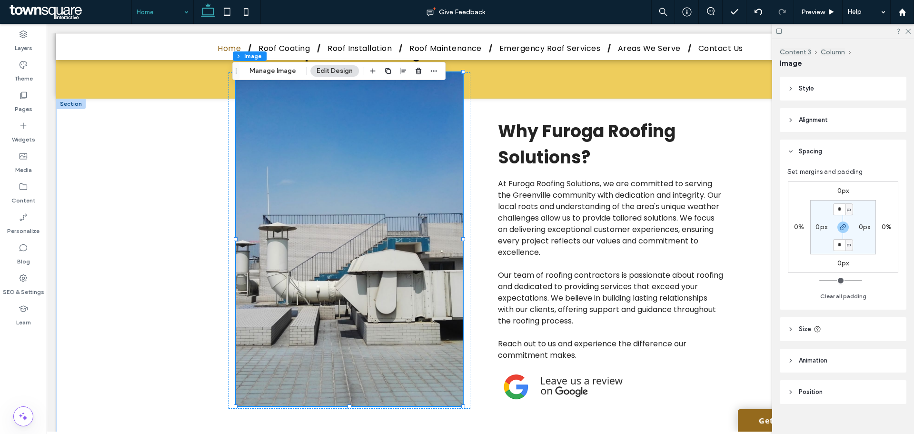
scroll to position [148, 0]
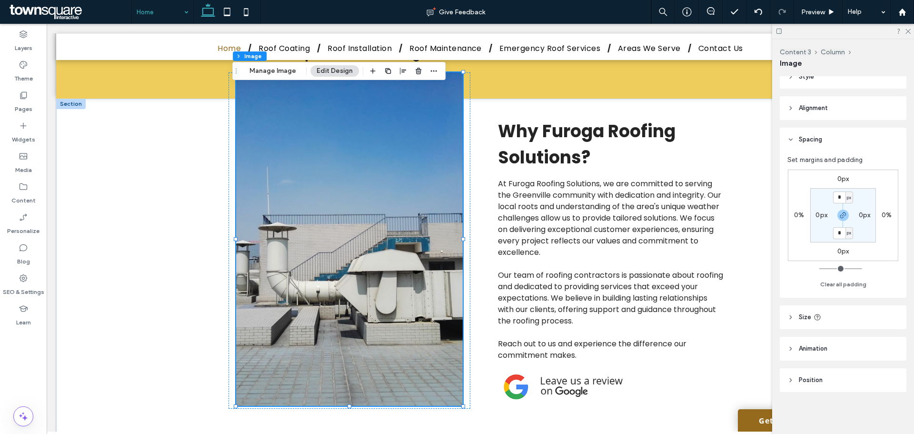
click at [819, 108] on span "Alignment" at bounding box center [813, 108] width 29 height 10
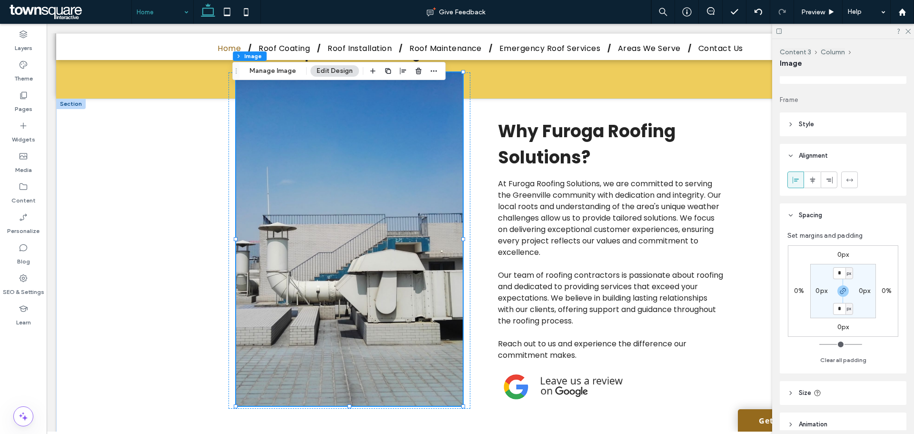
click at [816, 116] on header "Style" at bounding box center [843, 124] width 127 height 24
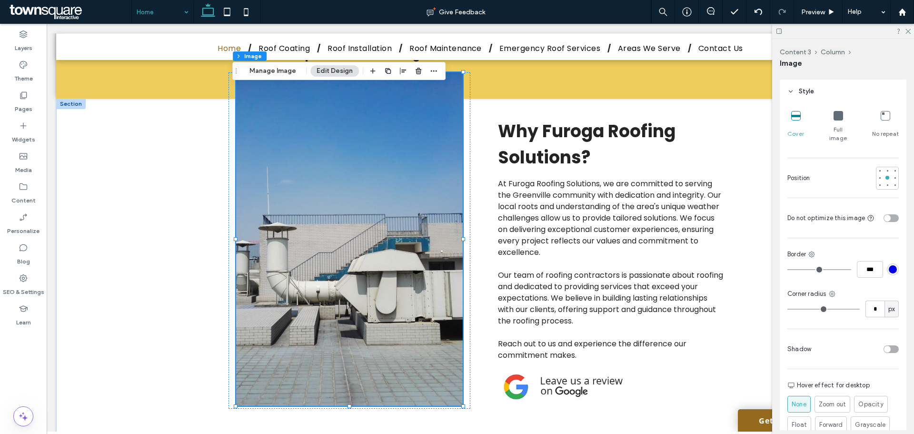
scroll to position [195, 0]
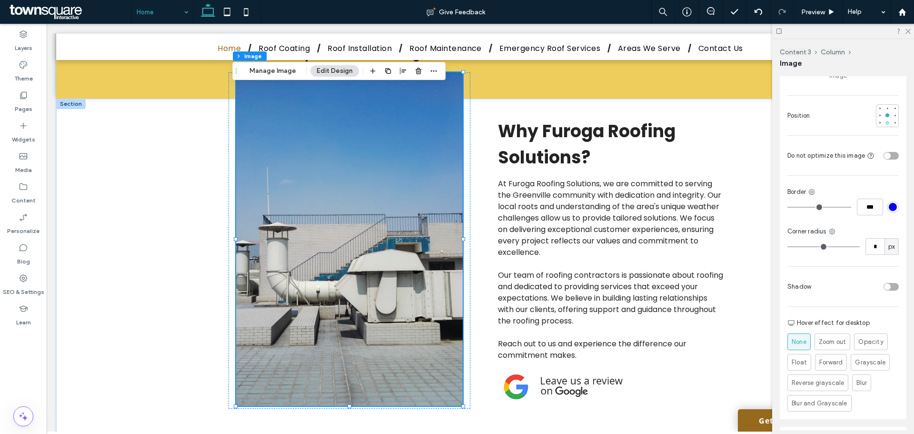
click at [886, 119] on div at bounding box center [887, 122] width 7 height 7
click at [886, 113] on div at bounding box center [888, 115] width 4 height 4
click at [878, 113] on div at bounding box center [880, 115] width 4 height 4
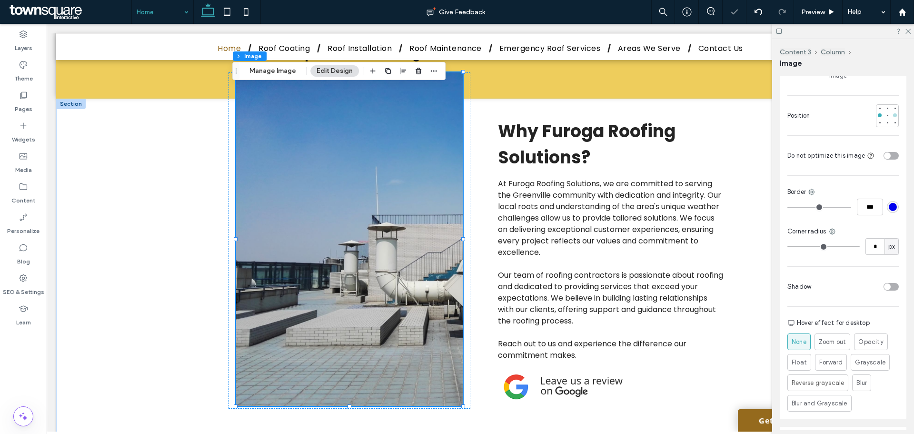
click at [892, 112] on div at bounding box center [895, 115] width 7 height 7
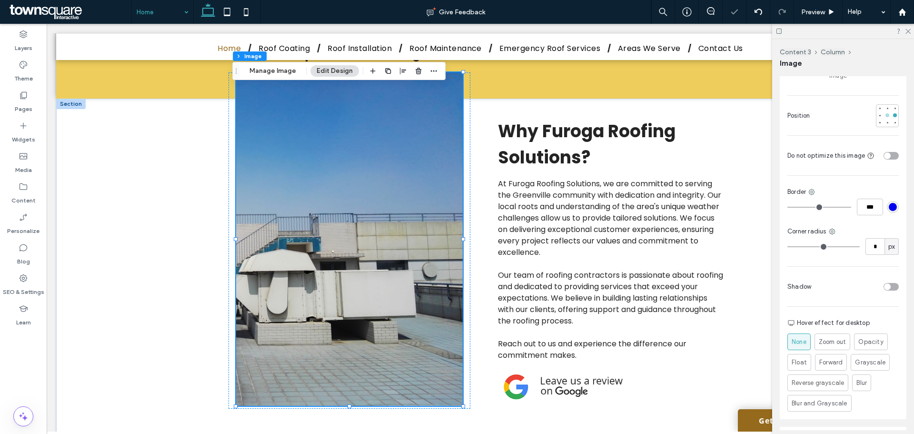
click at [884, 112] on div at bounding box center [887, 115] width 7 height 7
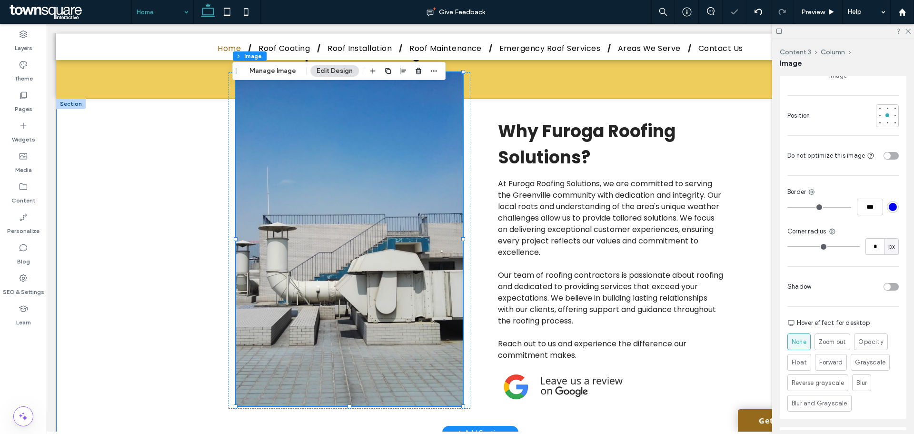
drag, startPoint x: 139, startPoint y: 193, endPoint x: 164, endPoint y: 198, distance: 25.6
click at [139, 193] on div "Why Furoga Roofing Solutions? At Furoga Roofing Solutions, we are committed to …" at bounding box center [480, 266] width 848 height 334
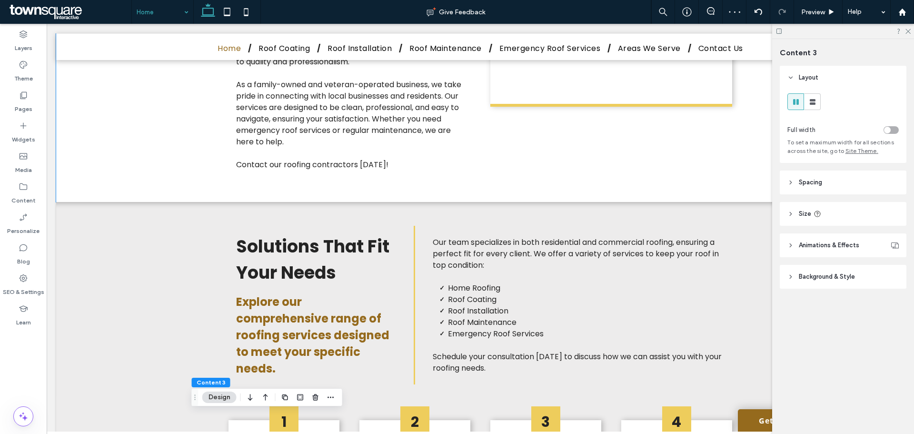
scroll to position [428, 0]
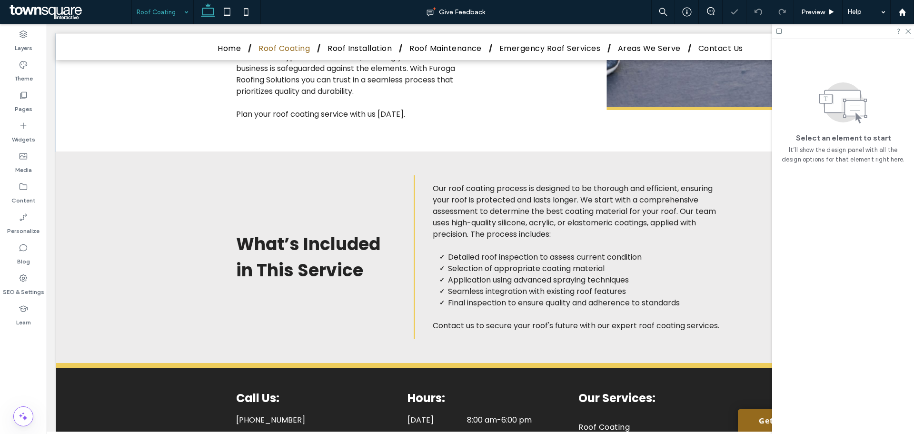
scroll to position [583, 0]
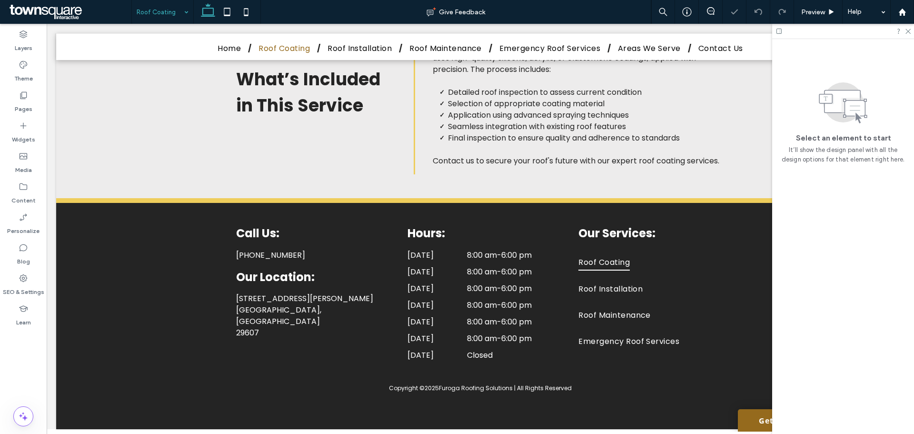
click at [168, 6] on input at bounding box center [160, 12] width 47 height 24
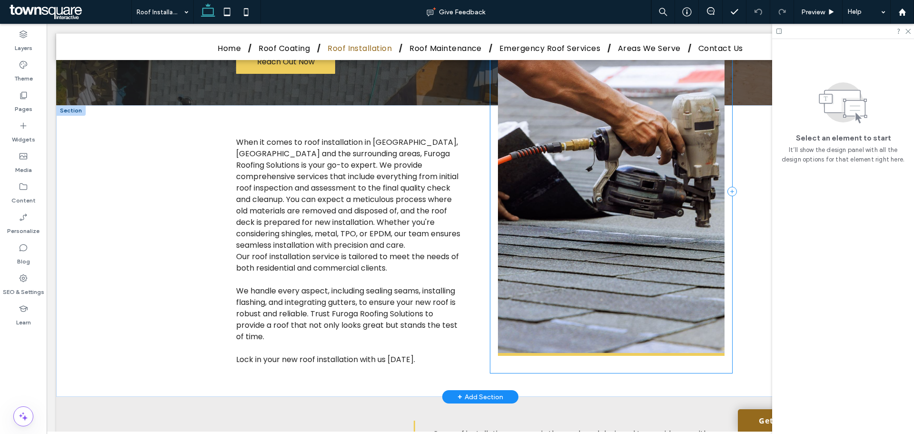
scroll to position [190, 0]
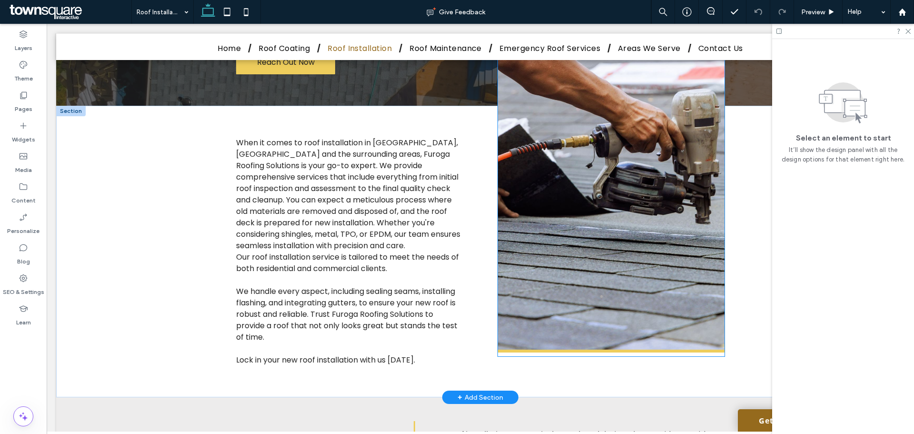
click at [592, 202] on img at bounding box center [611, 183] width 227 height 338
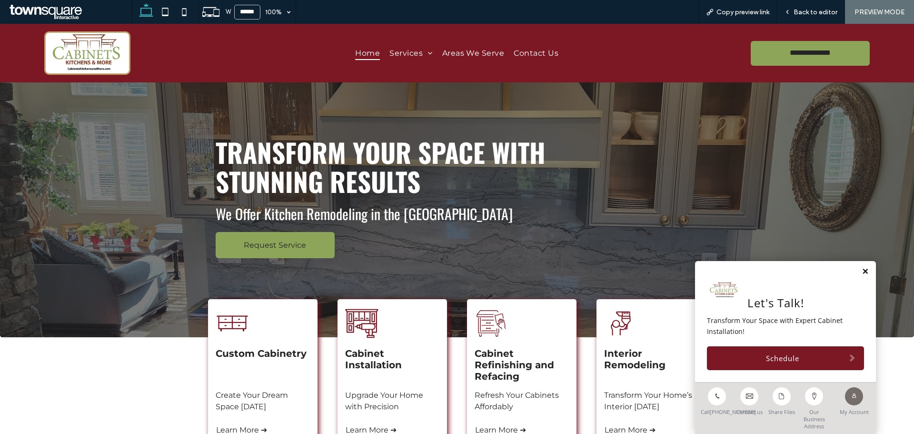
click at [862, 269] on link at bounding box center [865, 272] width 7 height 8
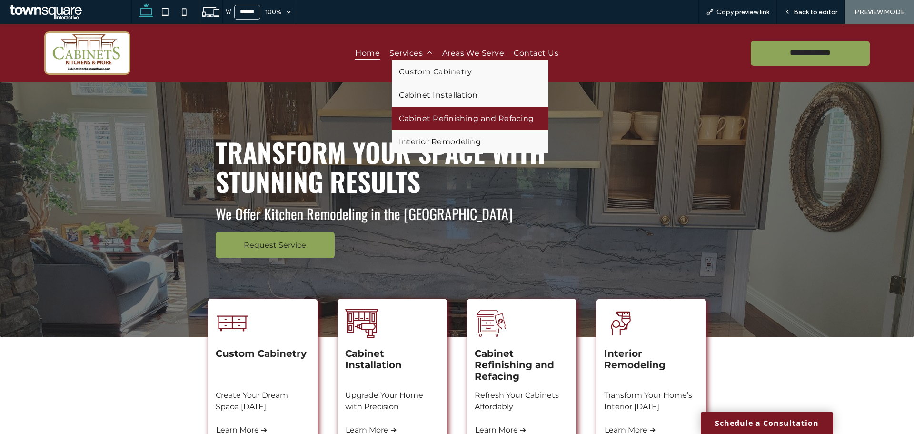
click at [424, 115] on span "Cabinet Refinishing and Refacing" at bounding box center [466, 118] width 135 height 9
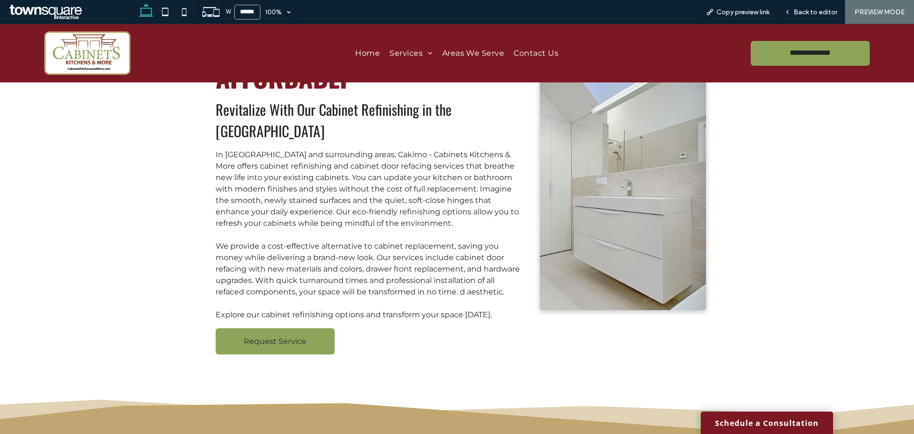
scroll to position [4, 0]
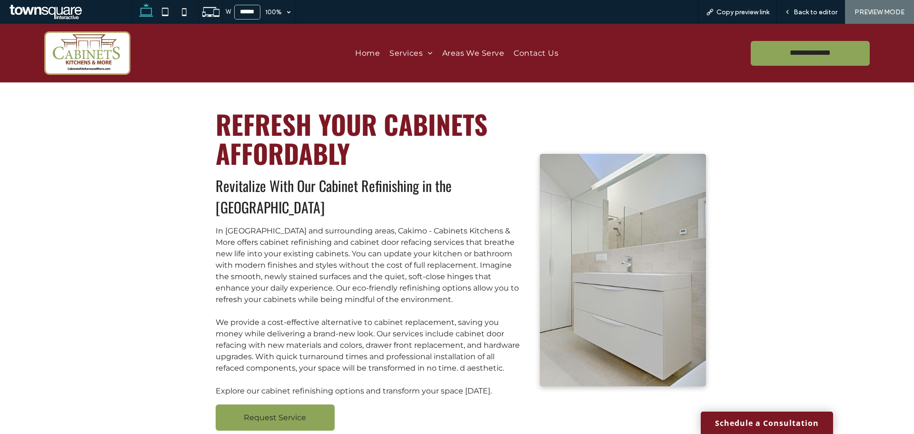
click at [370, 43] on div "Home Services Custom Cabinetry Cabinet Installation Cabinet Refinishing and Ref…" at bounding box center [457, 53] width 504 height 49
click at [368, 55] on span "Home" at bounding box center [367, 53] width 25 height 14
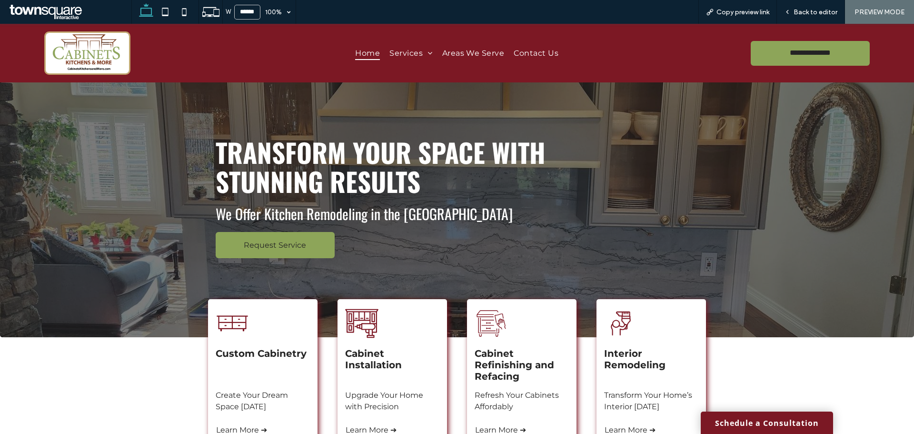
click at [367, 53] on span "Home" at bounding box center [367, 53] width 25 height 14
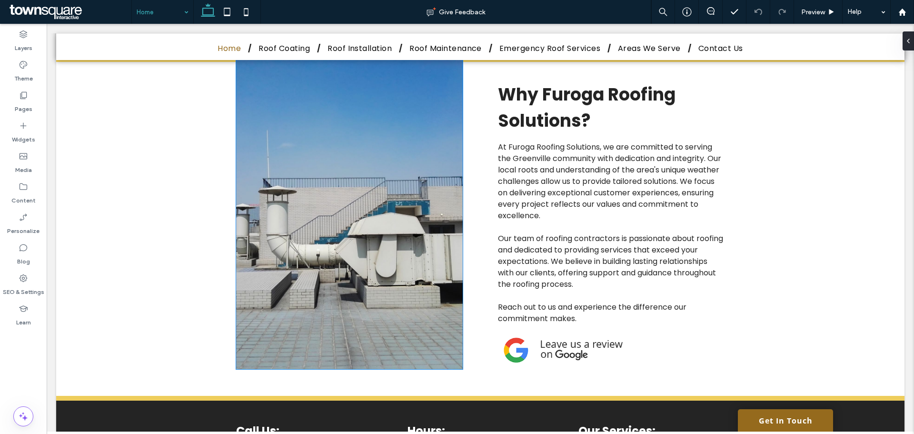
scroll to position [1000, 0]
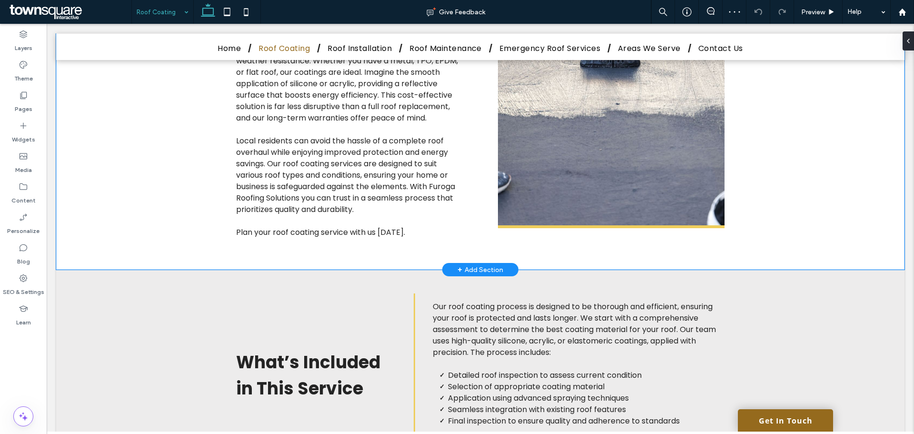
scroll to position [290, 0]
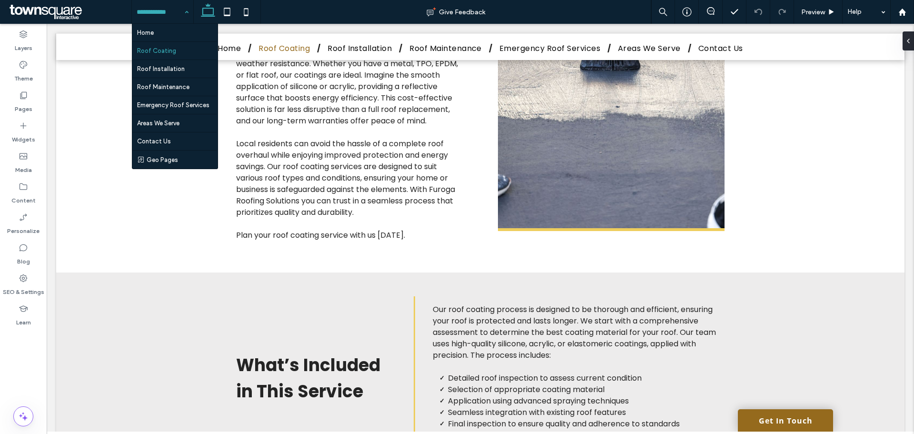
click at [170, 11] on input at bounding box center [160, 12] width 47 height 24
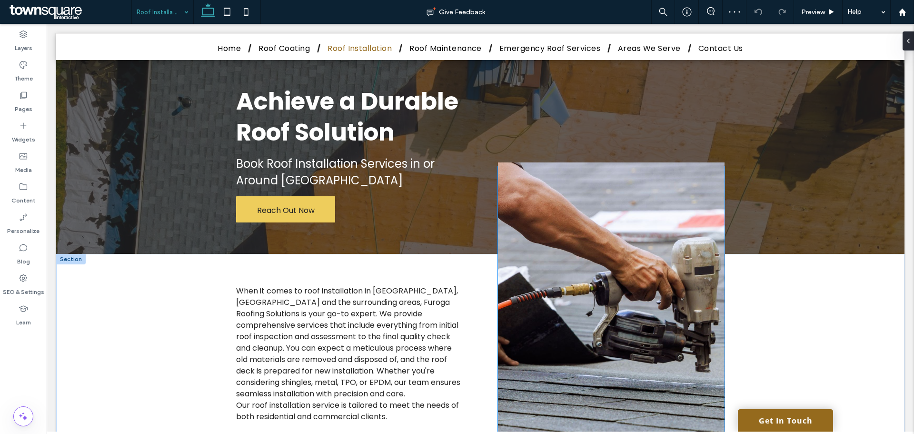
scroll to position [190, 0]
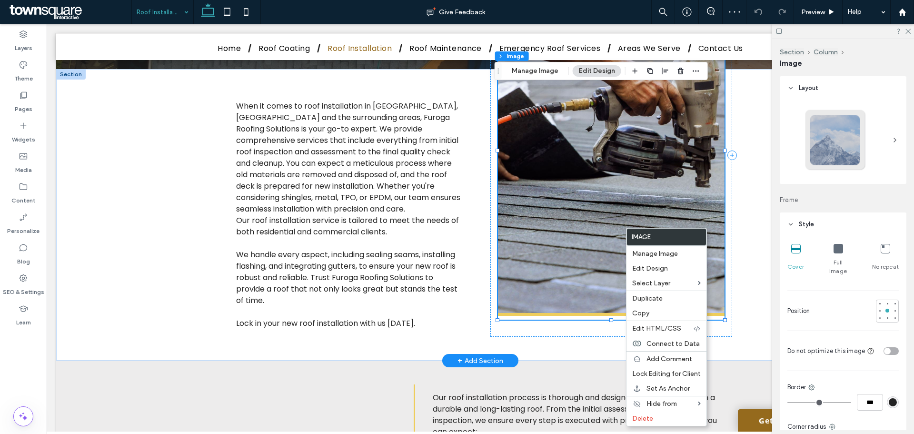
click at [587, 225] on img at bounding box center [611, 147] width 227 height 338
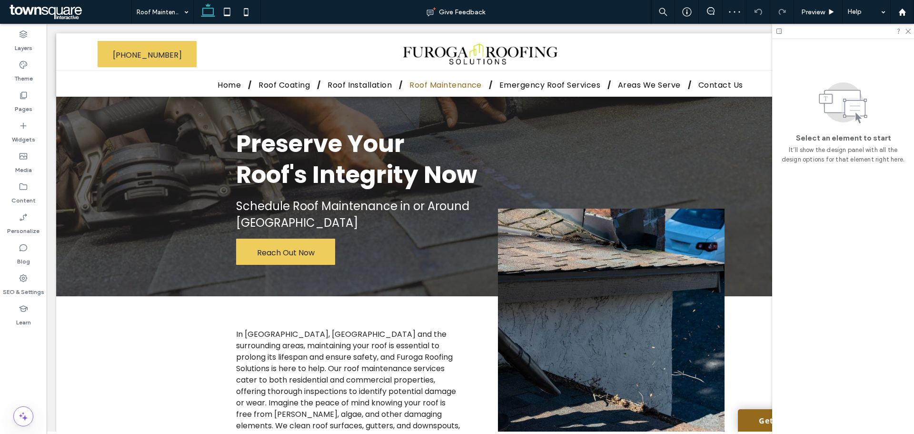
click at [174, 9] on input at bounding box center [160, 12] width 47 height 24
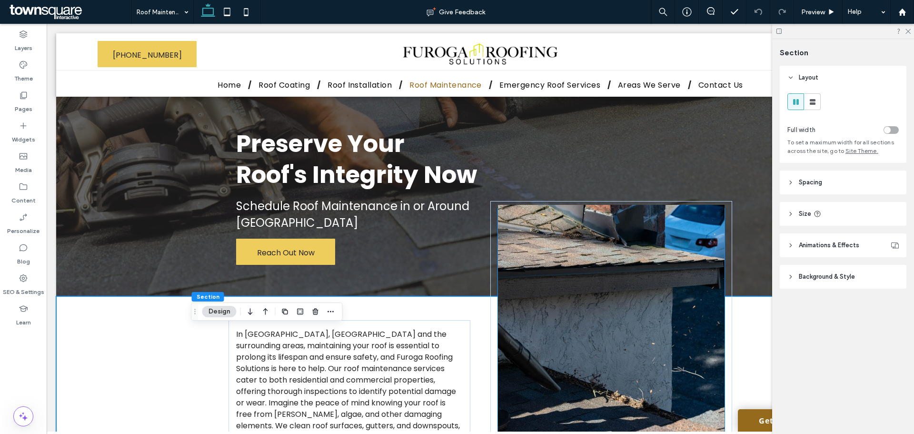
click at [573, 370] on img at bounding box center [611, 391] width 227 height 372
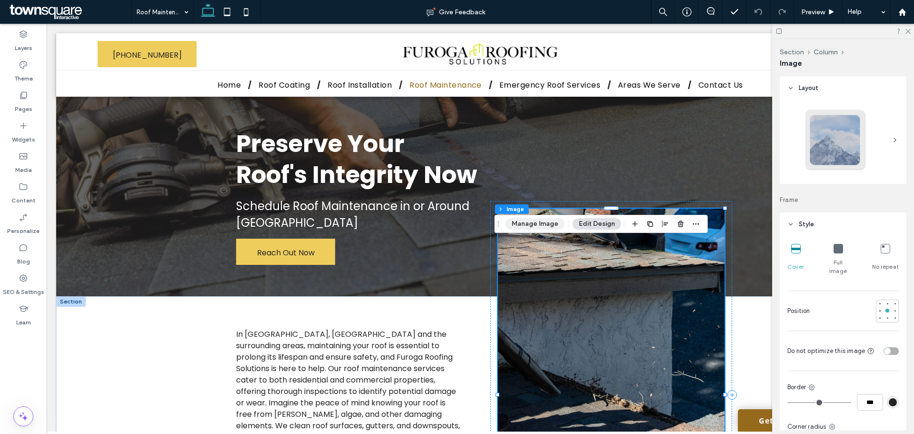
click at [546, 224] on button "Manage Image" at bounding box center [535, 223] width 59 height 11
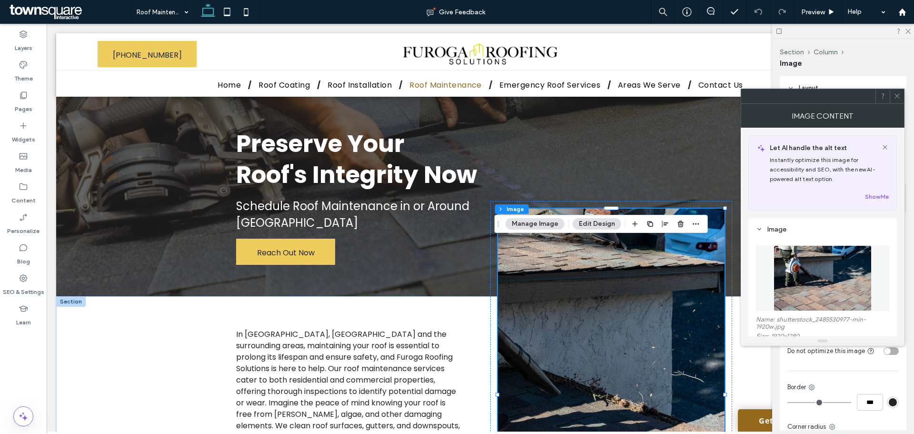
scroll to position [48, 0]
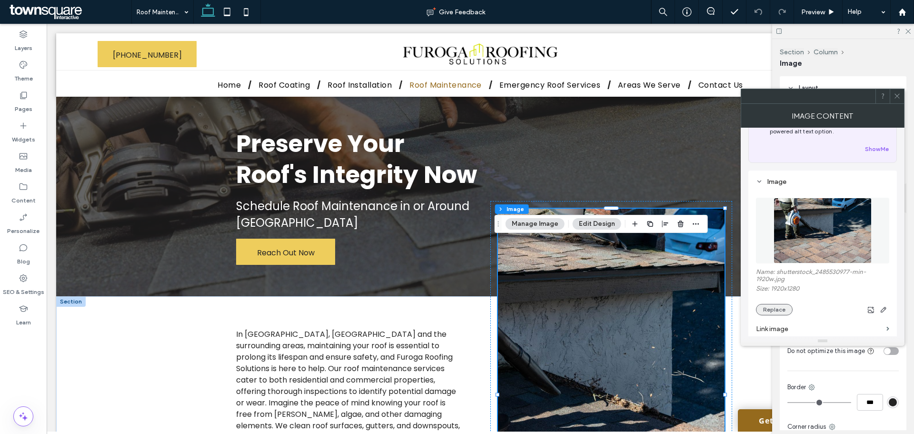
click at [773, 304] on button "Replace" at bounding box center [774, 309] width 37 height 11
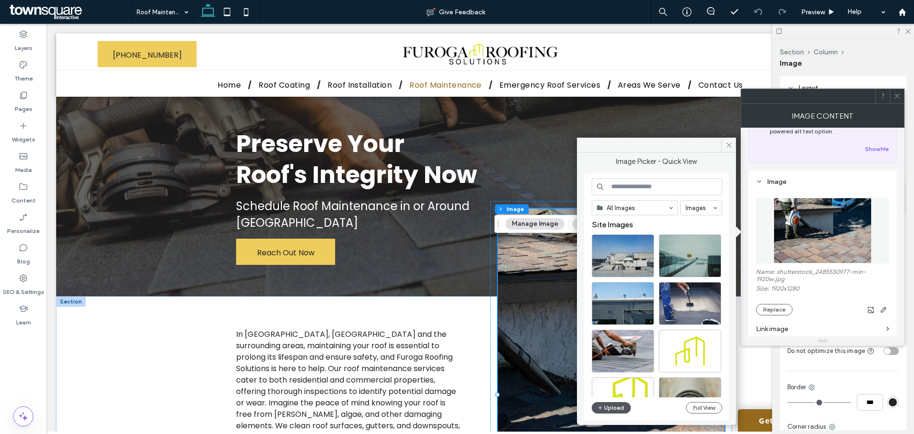
click at [611, 405] on button "Upload" at bounding box center [611, 407] width 39 height 11
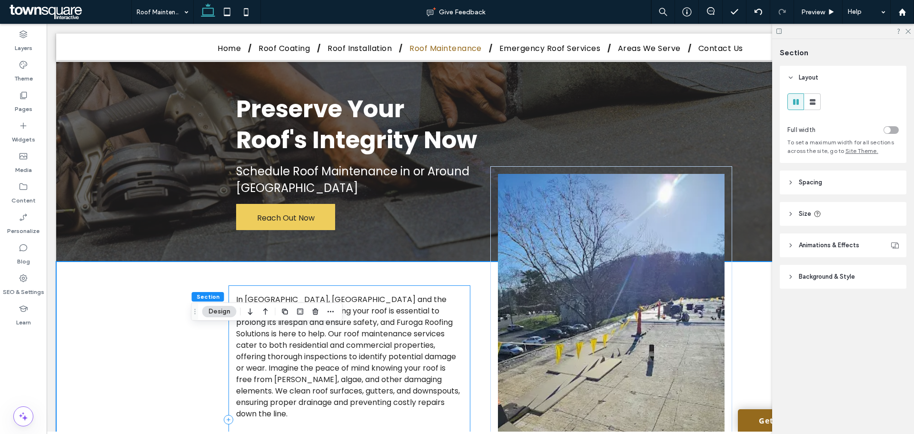
scroll to position [0, 0]
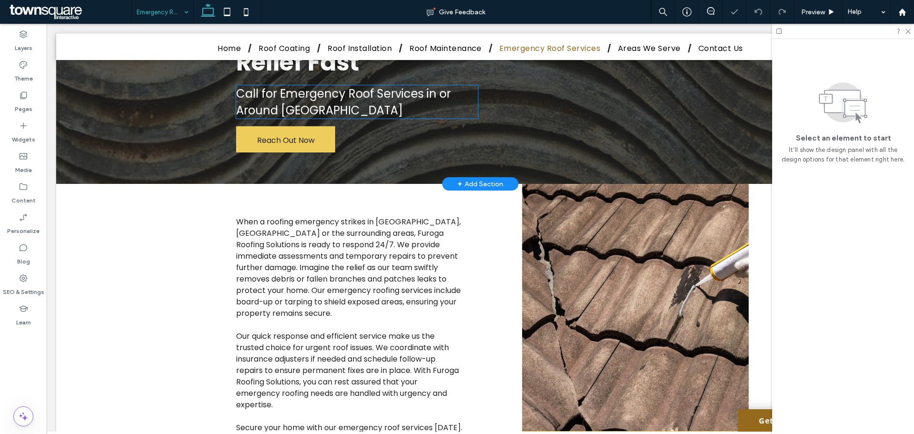
scroll to position [143, 0]
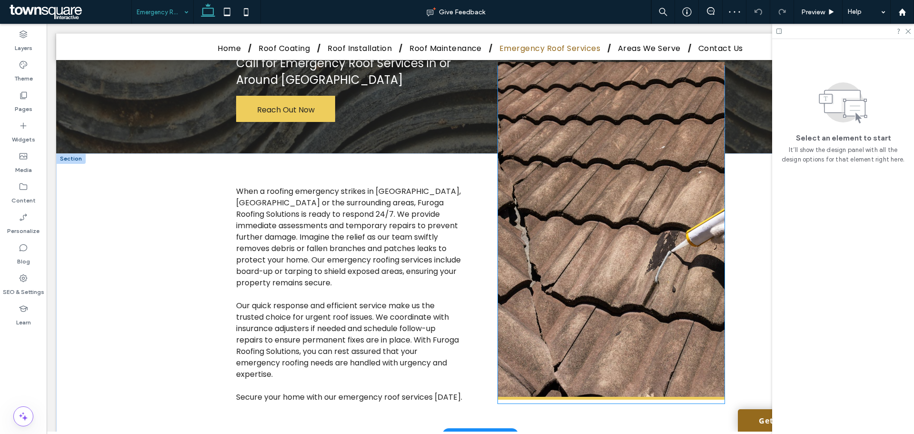
click at [640, 249] on img at bounding box center [611, 231] width 227 height 338
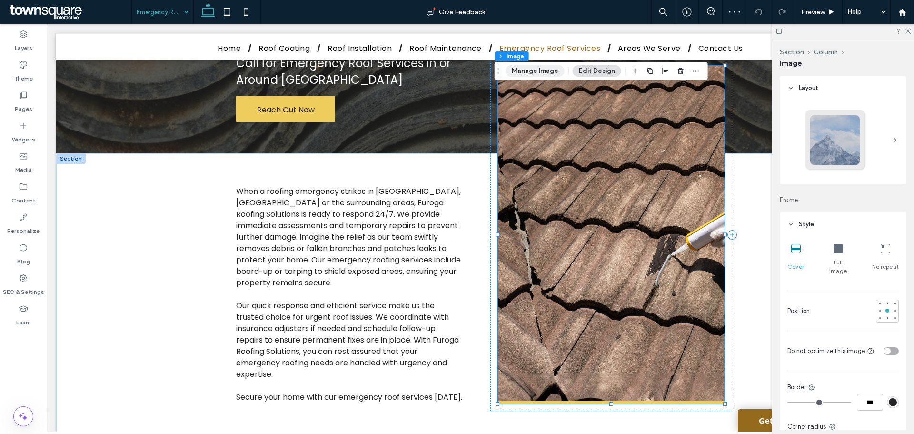
click at [536, 67] on button "Manage Image" at bounding box center [535, 70] width 59 height 11
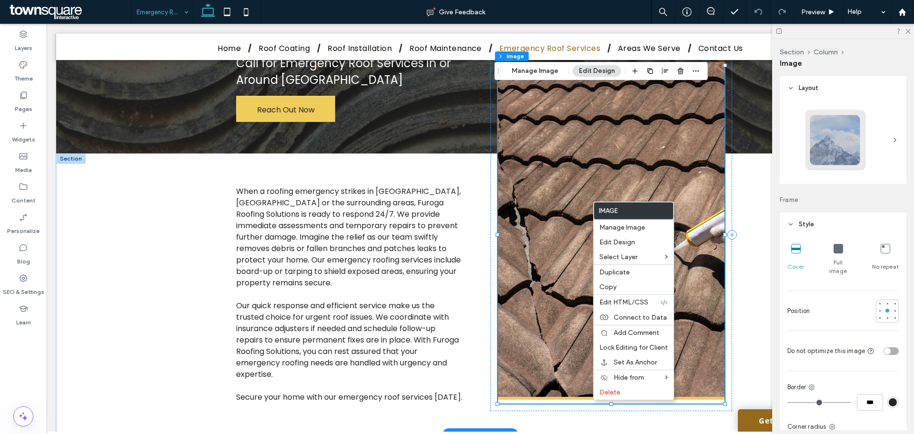
click at [567, 224] on img at bounding box center [611, 231] width 227 height 338
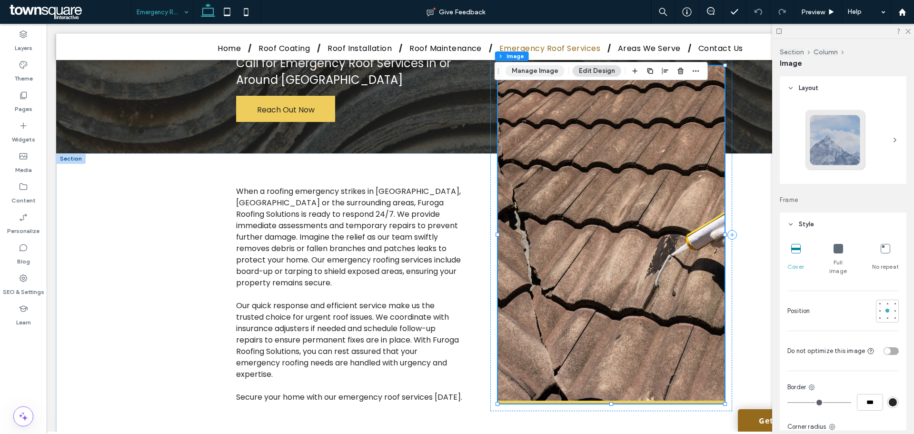
click at [542, 73] on button "Manage Image" at bounding box center [535, 70] width 59 height 11
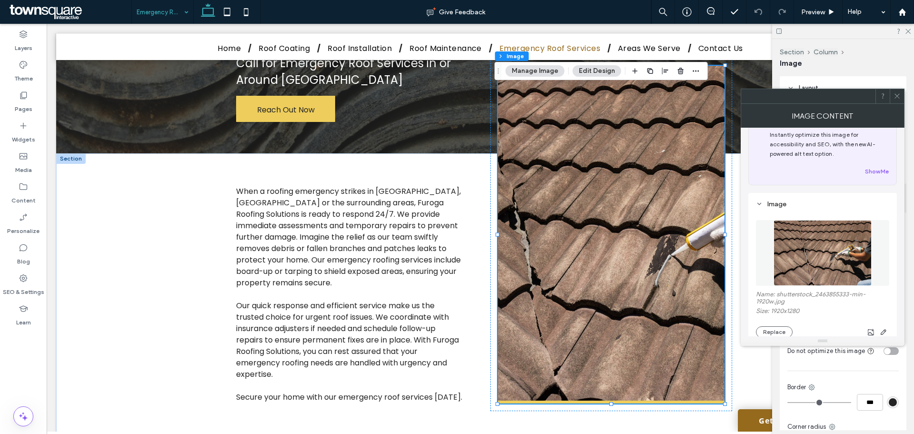
scroll to position [48, 0]
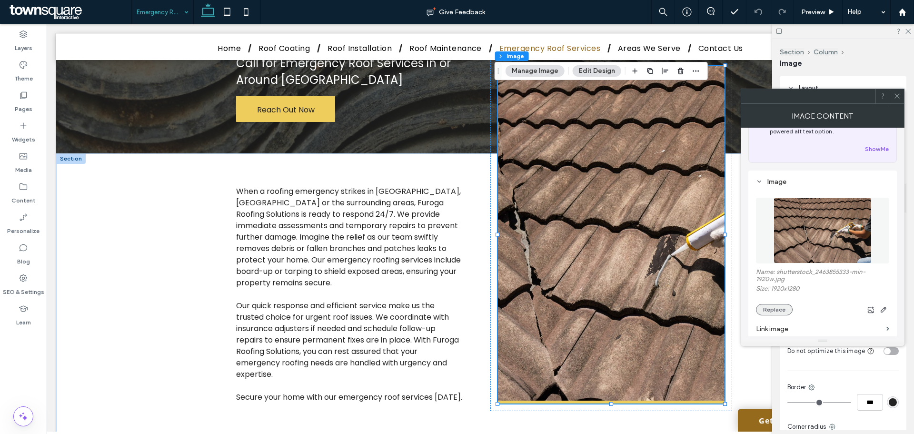
click at [776, 309] on button "Replace" at bounding box center [774, 309] width 37 height 11
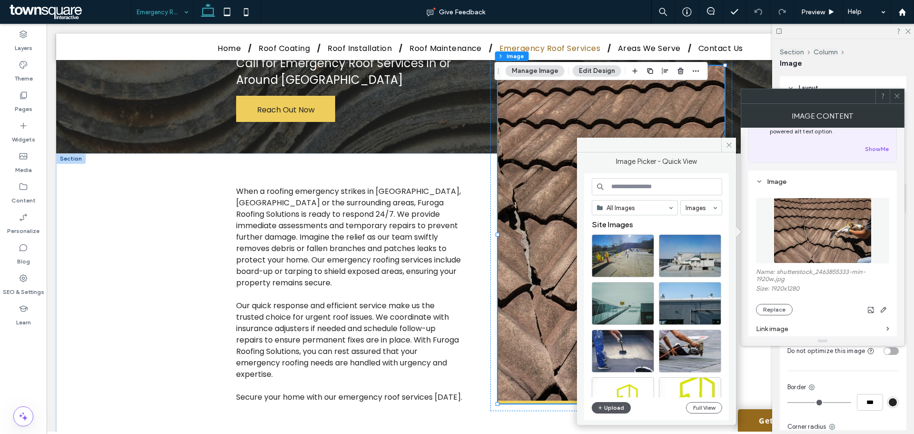
click at [612, 406] on button "Upload" at bounding box center [611, 407] width 39 height 11
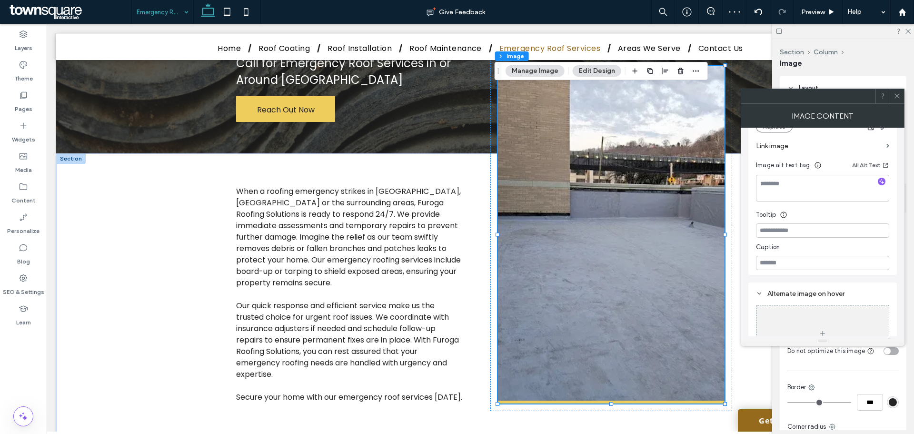
scroll to position [238, 0]
click at [786, 368] on div "Cover Full image No repeat Position Do not optimize this image Border *** Corne…" at bounding box center [843, 425] width 127 height 378
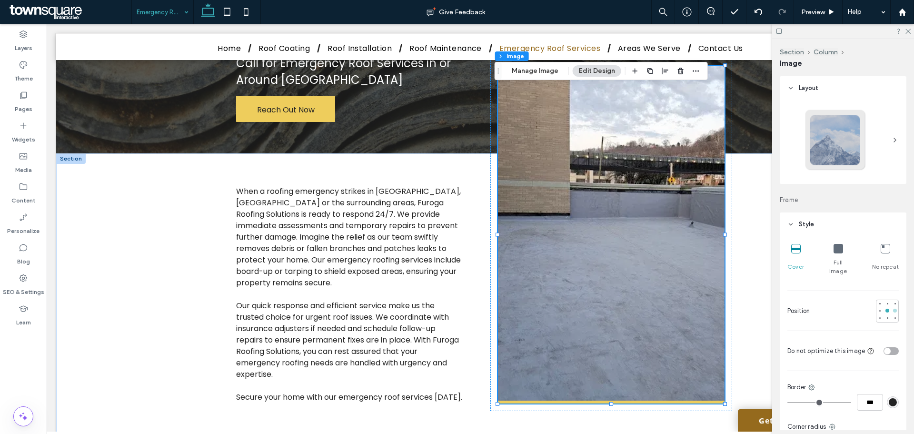
click at [892, 307] on div at bounding box center [895, 310] width 7 height 7
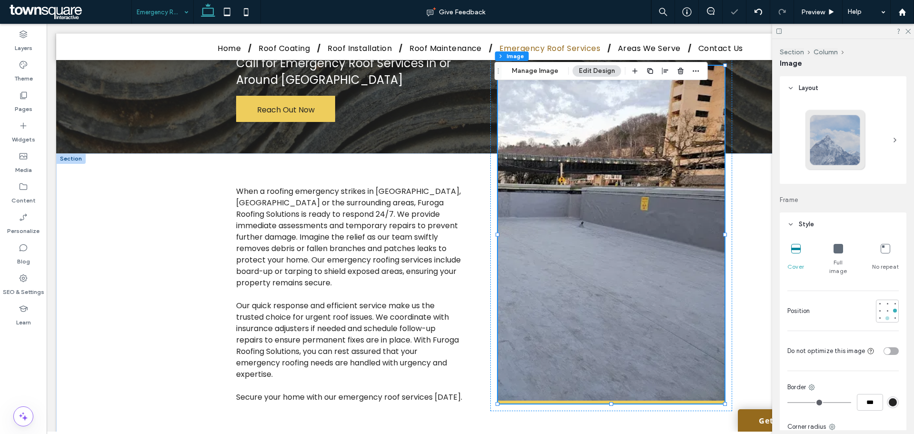
click at [886, 316] on div at bounding box center [888, 318] width 4 height 4
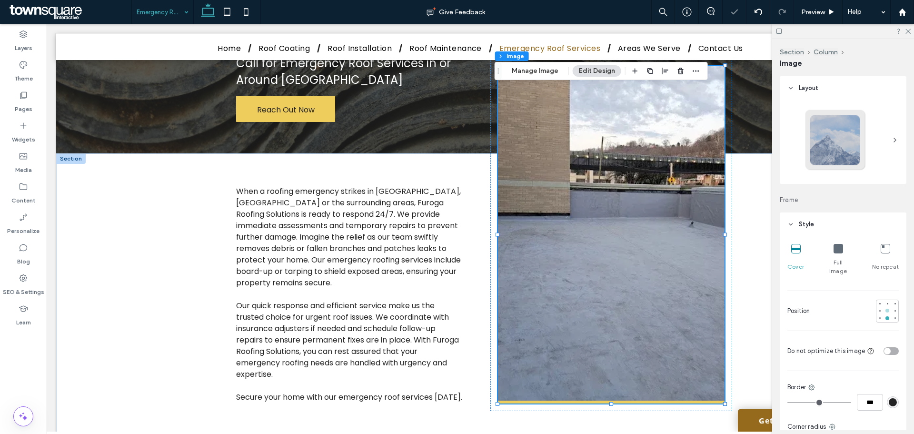
click at [886, 309] on div at bounding box center [888, 311] width 4 height 4
click at [886, 301] on div at bounding box center [888, 303] width 4 height 4
click at [876, 307] on div at bounding box center [879, 310] width 7 height 7
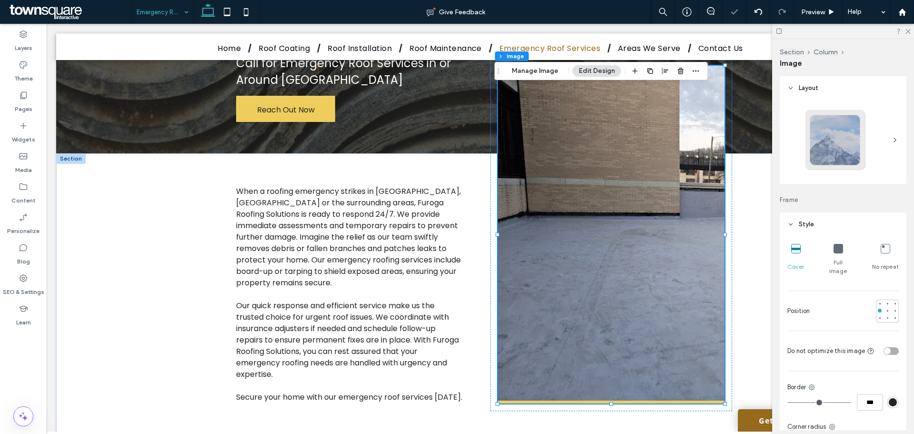
click at [886, 304] on div at bounding box center [887, 310] width 23 height 23
click at [886, 307] on div at bounding box center [887, 310] width 7 height 7
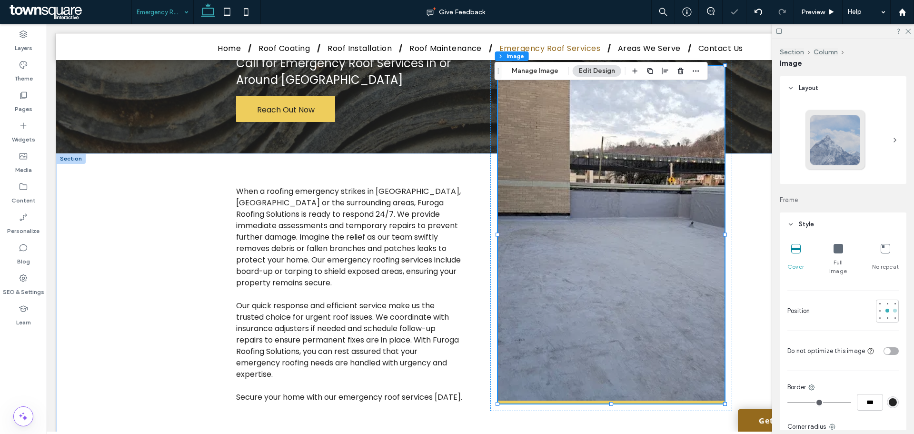
click at [892, 307] on div at bounding box center [895, 310] width 7 height 7
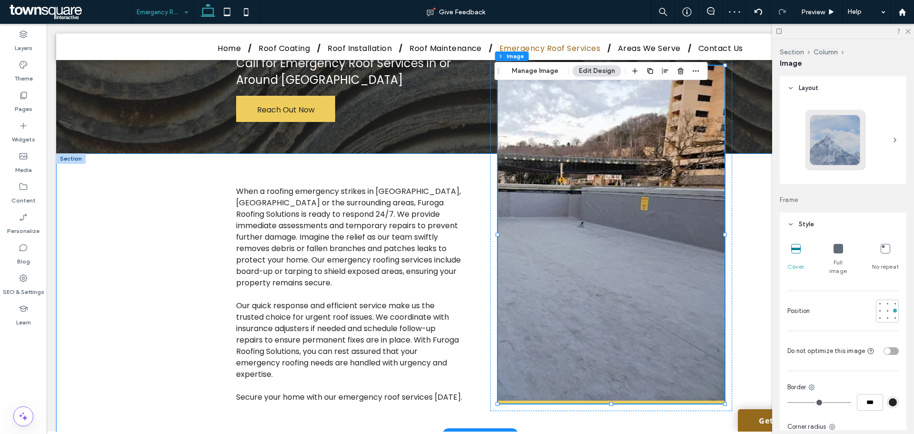
click at [165, 236] on div "When a roofing emergency strikes in Greenville, Columbia or the surrounding are…" at bounding box center [480, 293] width 848 height 281
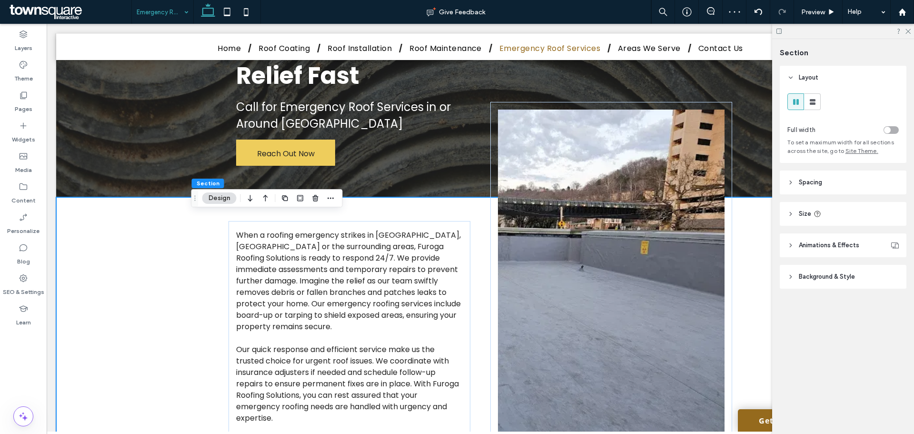
scroll to position [0, 0]
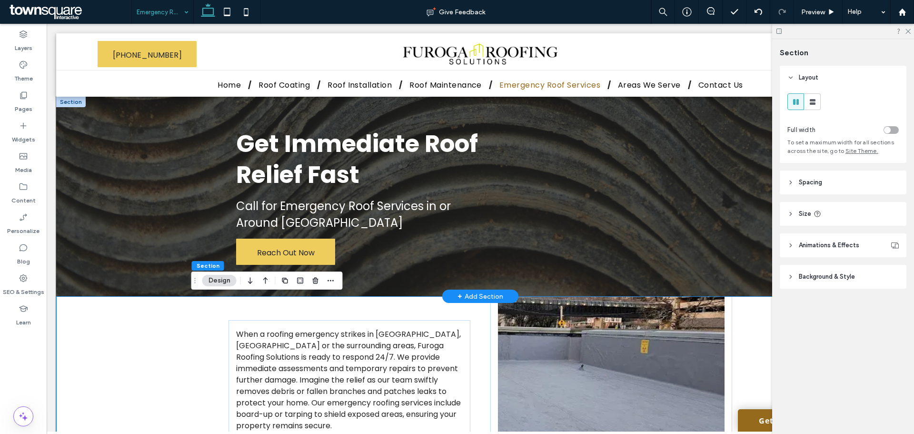
click at [152, 149] on div "Get Immediate Roof Relief Fast Call for Emergency Roof Services in or Around Gr…" at bounding box center [480, 196] width 848 height 199
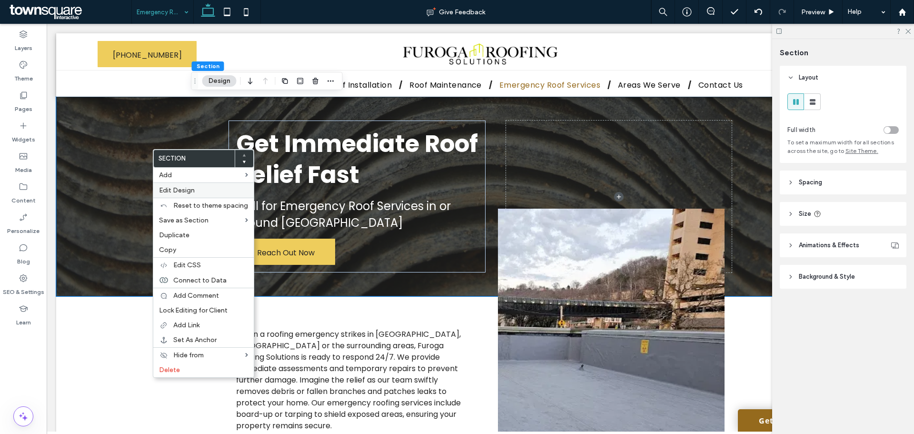
click at [174, 187] on span "Edit Design" at bounding box center [177, 190] width 36 height 8
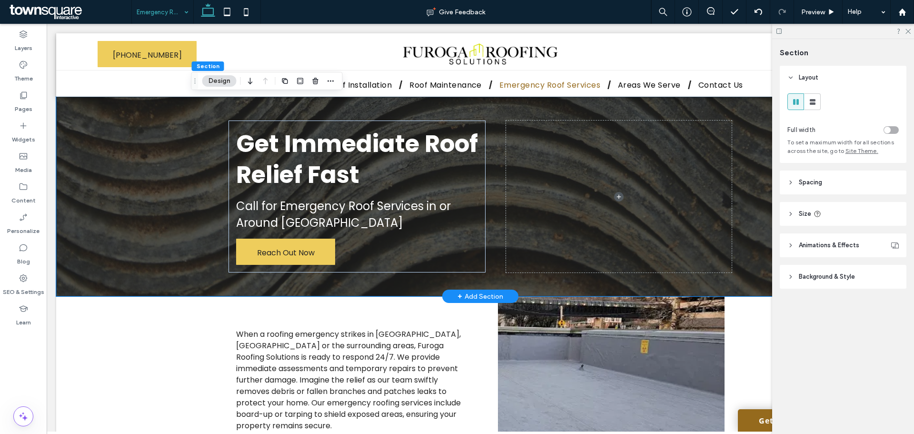
click at [105, 191] on div "Get Immediate Roof Relief Fast Call for Emergency Roof Services in or Around Gr…" at bounding box center [480, 196] width 848 height 199
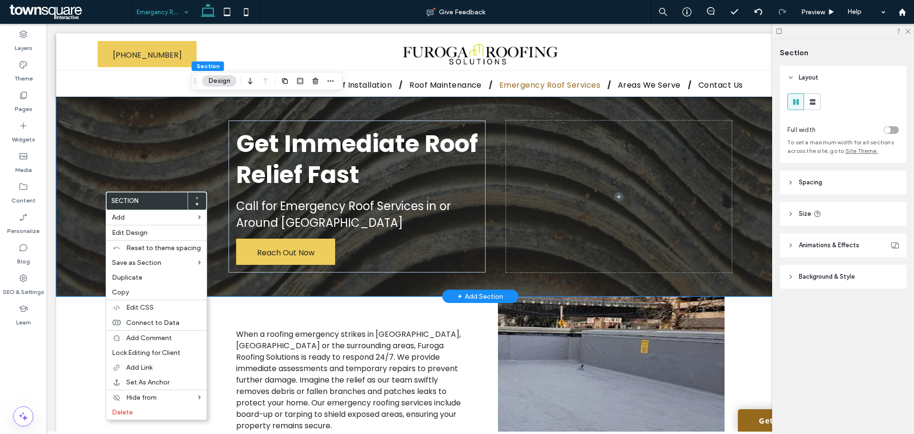
click at [105, 156] on div "Get Immediate Roof Relief Fast Call for Emergency Roof Services in or Around Gr…" at bounding box center [480, 196] width 848 height 199
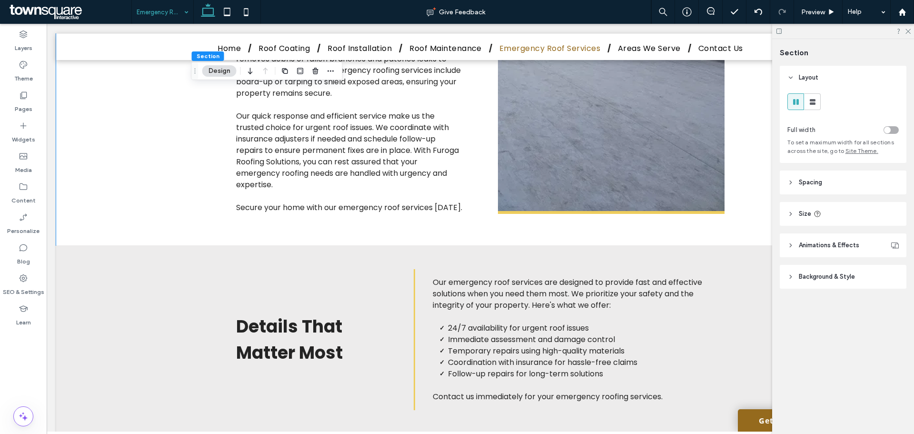
scroll to position [333, 0]
click at [910, 33] on icon at bounding box center [908, 31] width 6 height 6
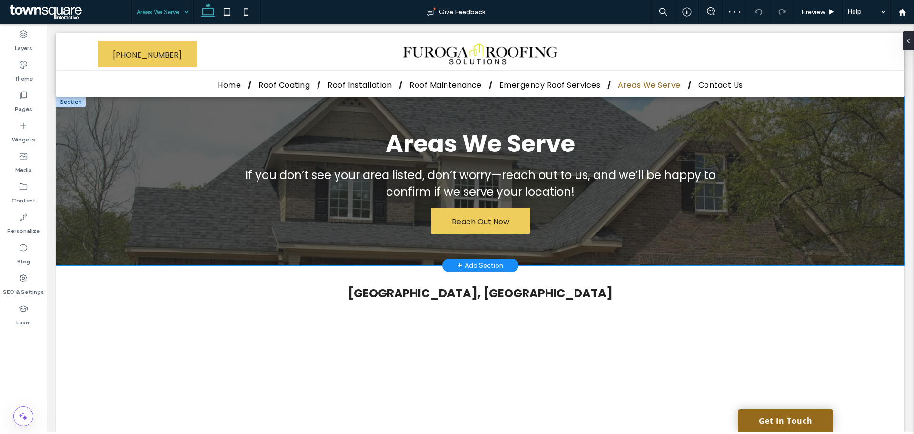
click at [147, 167] on div "Areas We Serve If you don’t see your area listed, don’t worry—reach out to us, …" at bounding box center [480, 181] width 848 height 169
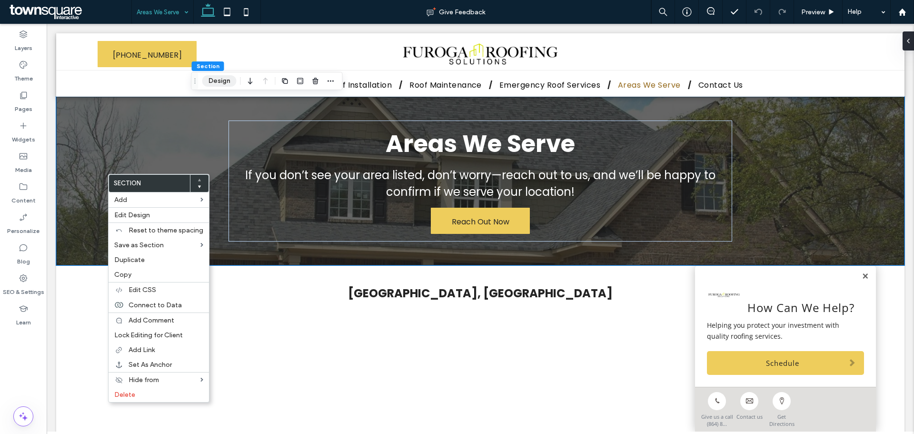
click at [222, 80] on button "Design" at bounding box center [219, 80] width 34 height 11
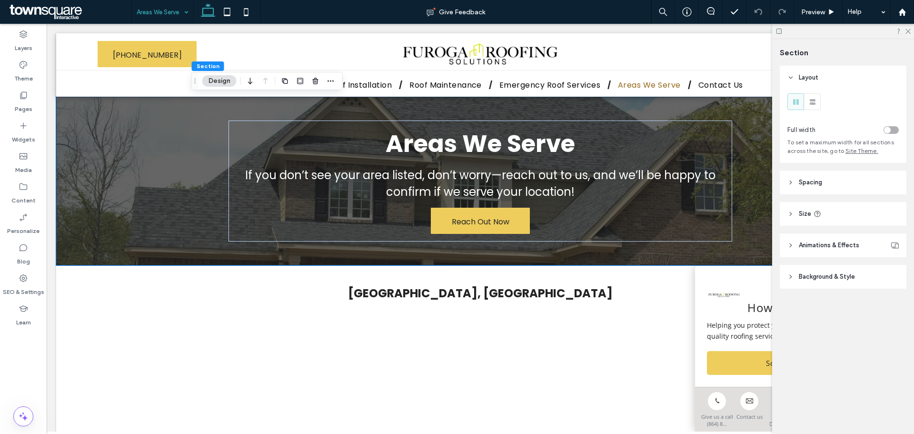
click at [819, 243] on span "Animations & Effects" at bounding box center [829, 245] width 60 height 10
click at [821, 314] on span "Background & Style" at bounding box center [827, 316] width 56 height 10
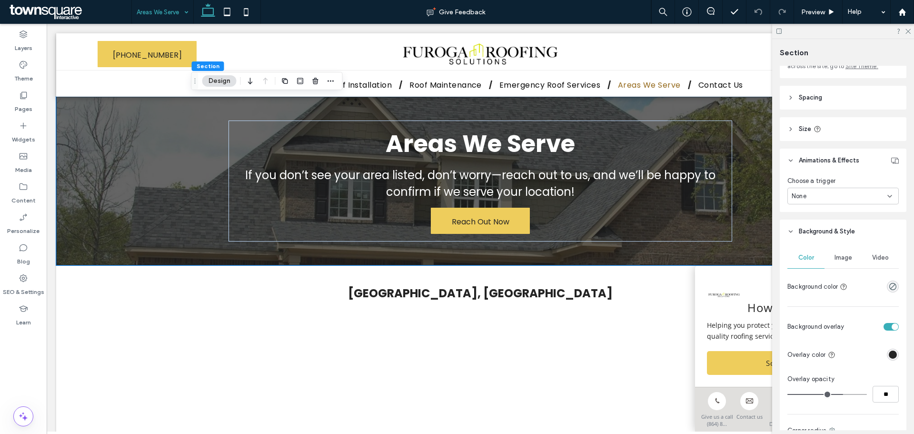
scroll to position [95, 0]
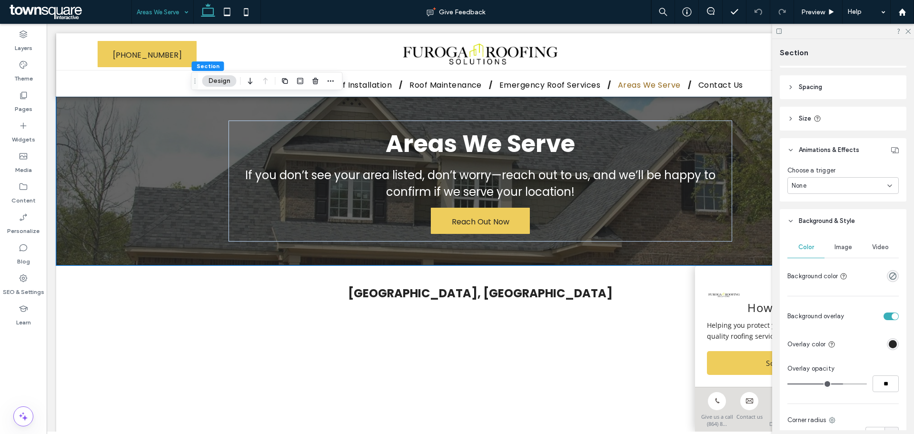
click at [840, 246] on span "Image" at bounding box center [844, 247] width 18 height 8
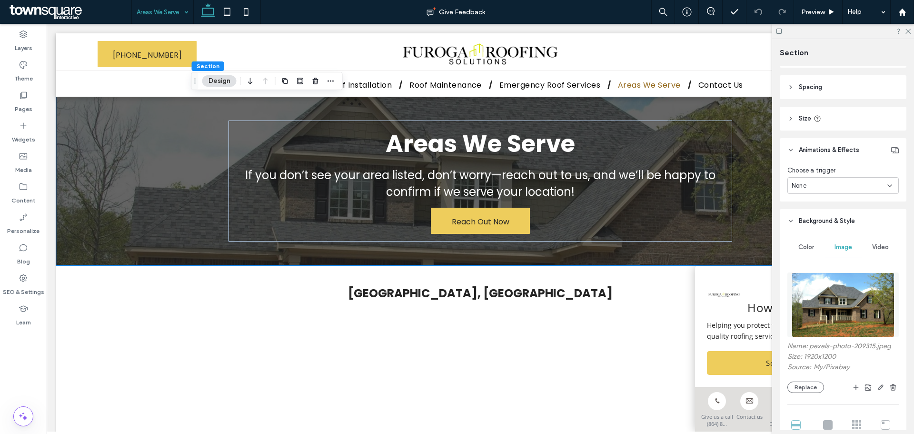
scroll to position [190, 0]
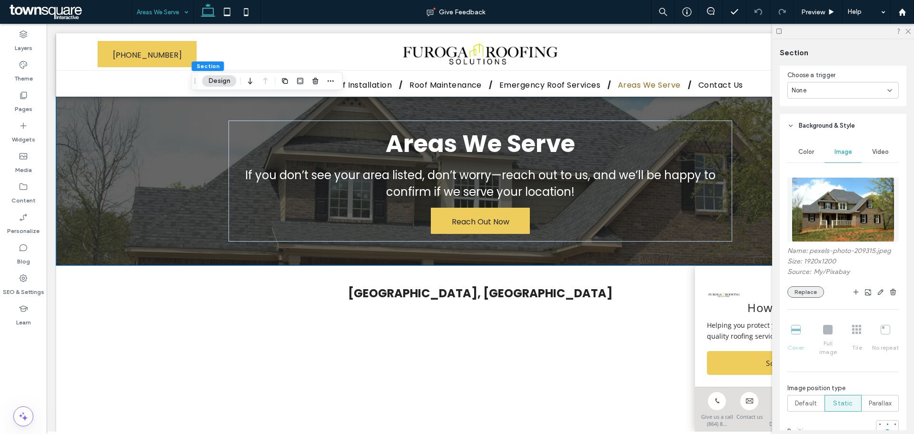
click at [807, 292] on button "Replace" at bounding box center [805, 291] width 37 height 11
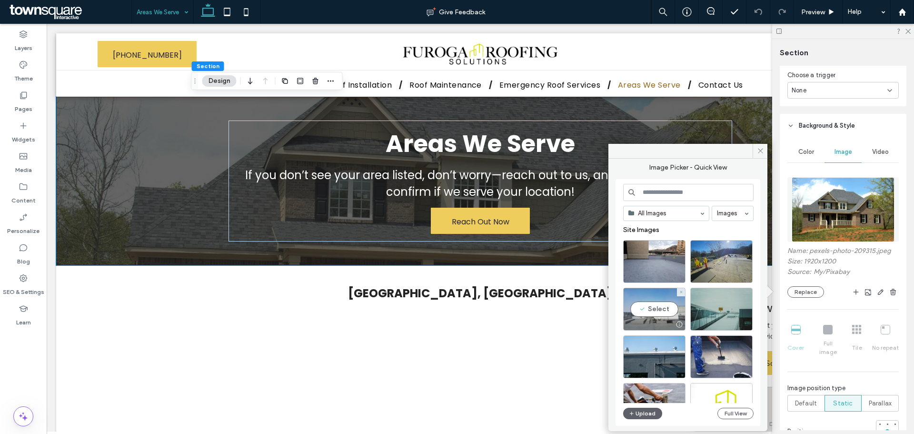
click at [656, 307] on div "Select" at bounding box center [654, 309] width 62 height 43
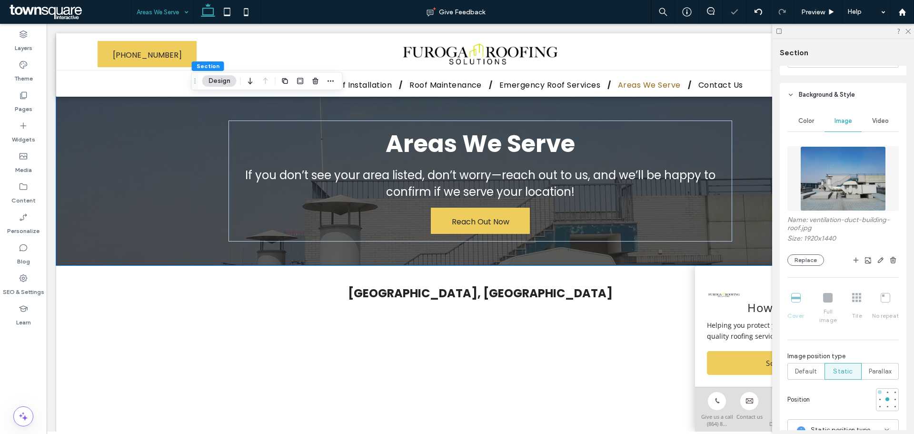
scroll to position [238, 0]
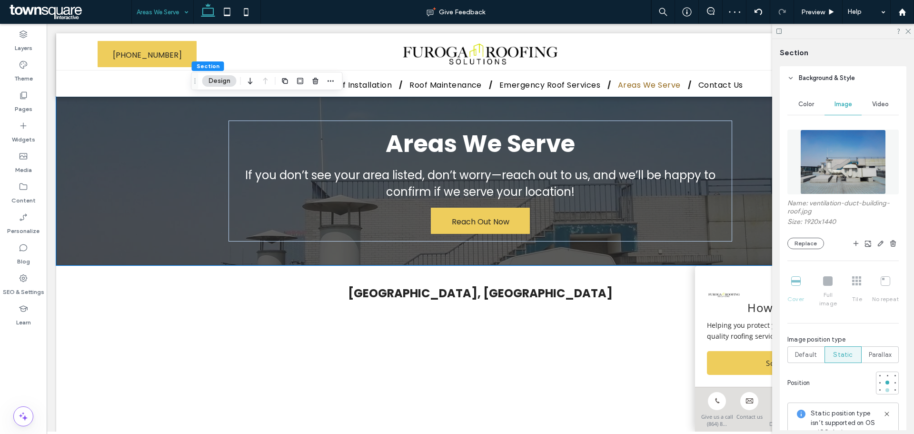
click at [884, 387] on div at bounding box center [887, 390] width 7 height 7
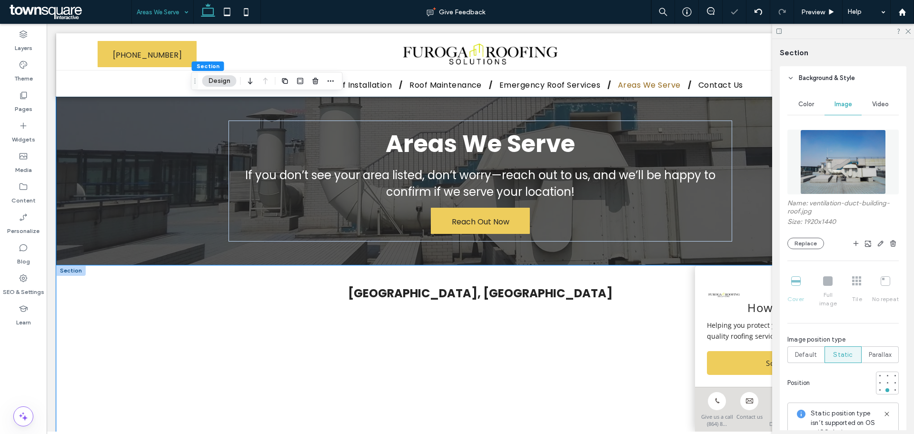
click at [161, 318] on div "[GEOGRAPHIC_DATA], [GEOGRAPHIC_DATA]" at bounding box center [480, 427] width 848 height 325
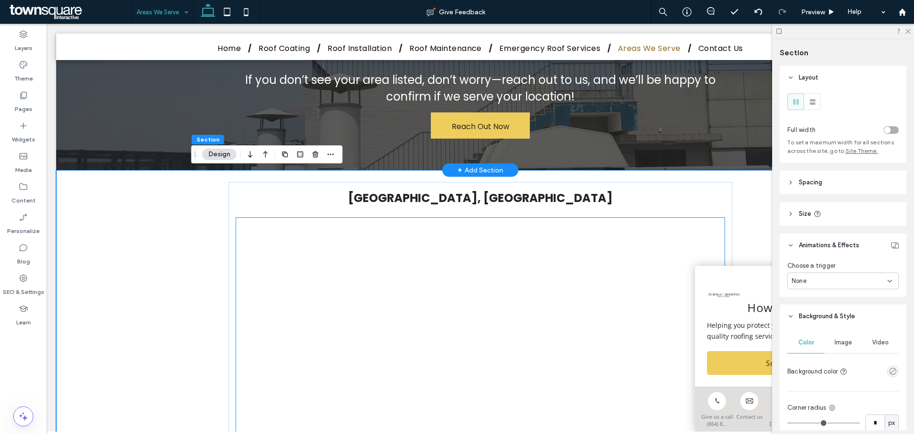
scroll to position [0, 0]
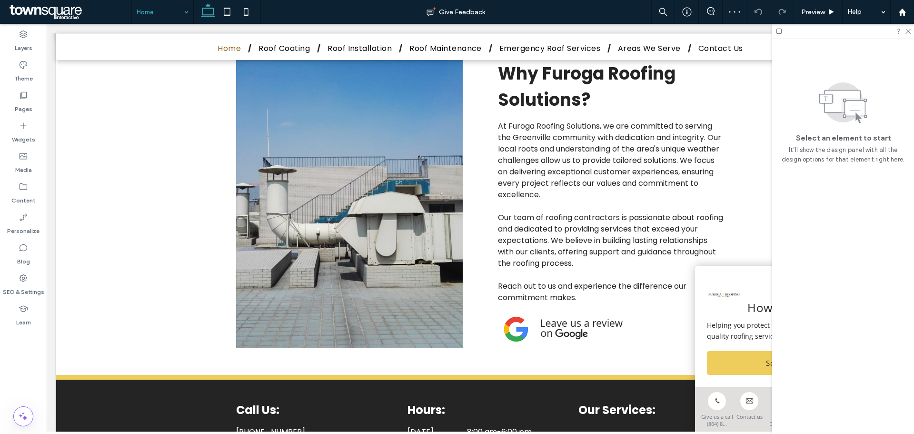
scroll to position [905, 0]
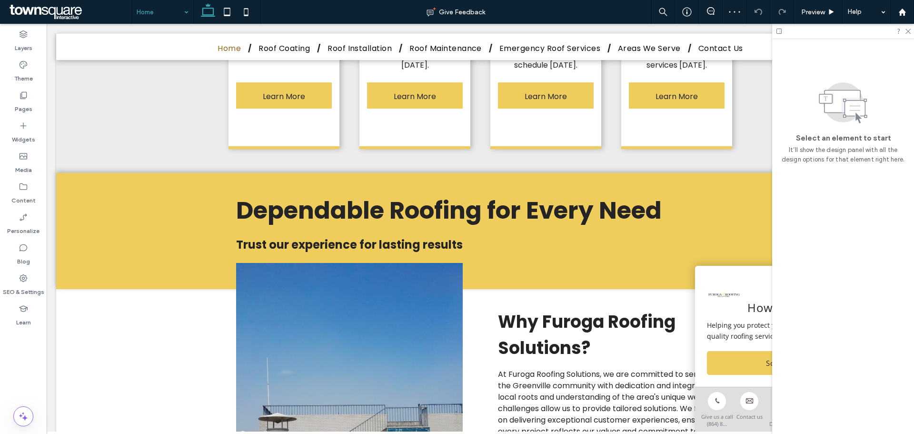
click at [149, 12] on input at bounding box center [160, 12] width 47 height 24
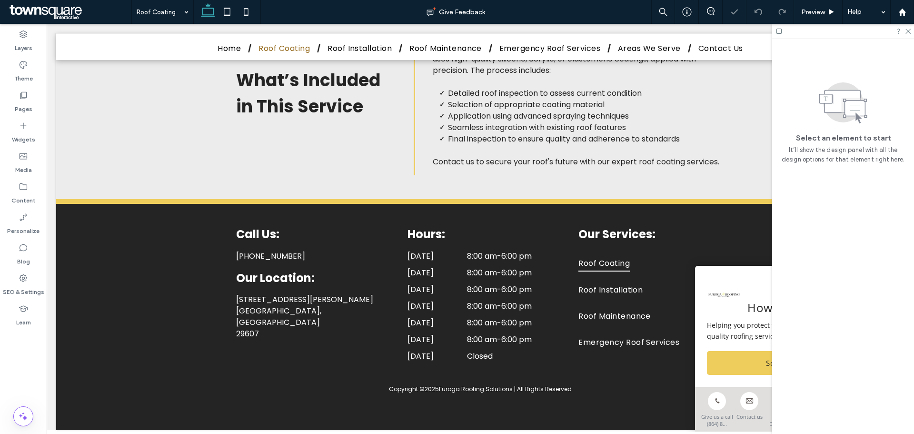
scroll to position [619, 0]
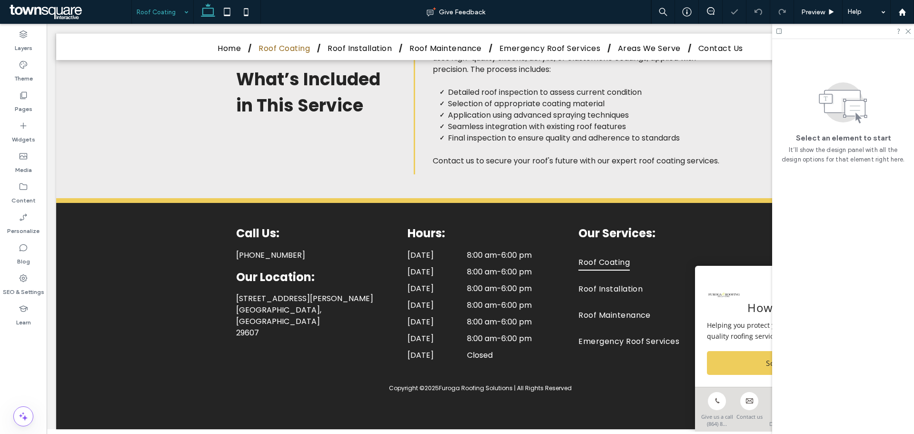
click at [172, 7] on input at bounding box center [160, 12] width 47 height 24
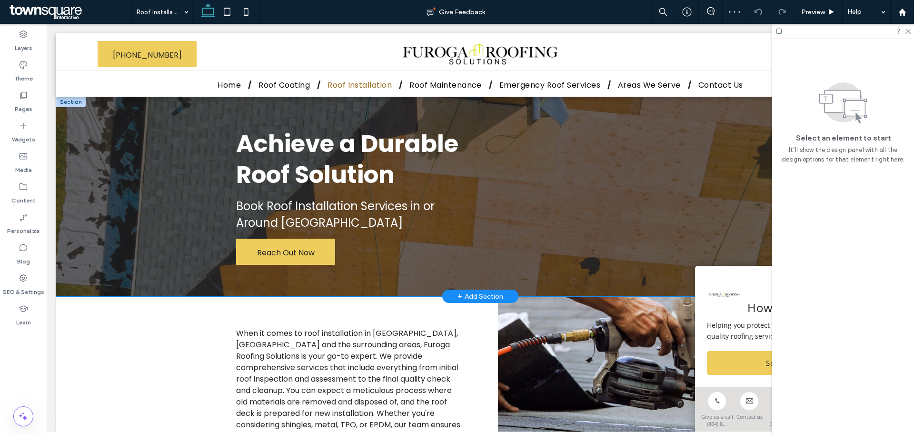
click at [137, 182] on div "Achieve a Durable Roof Solution Book Roof Installation Services in or Around Gr…" at bounding box center [480, 196] width 848 height 199
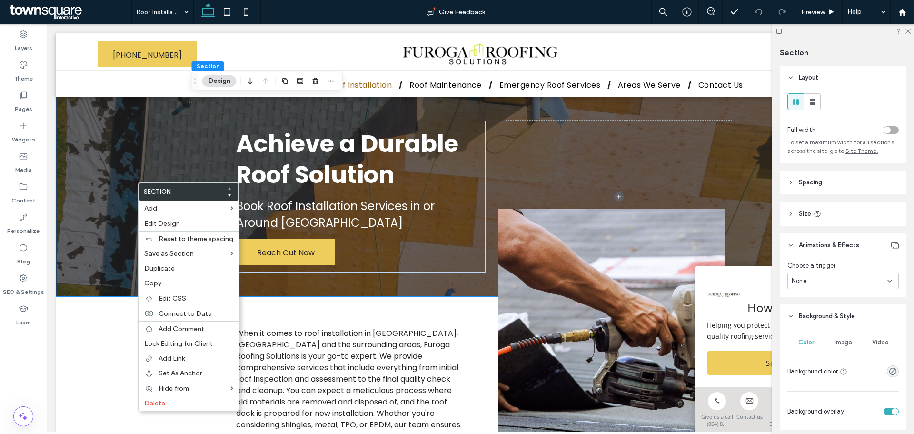
scroll to position [48, 0]
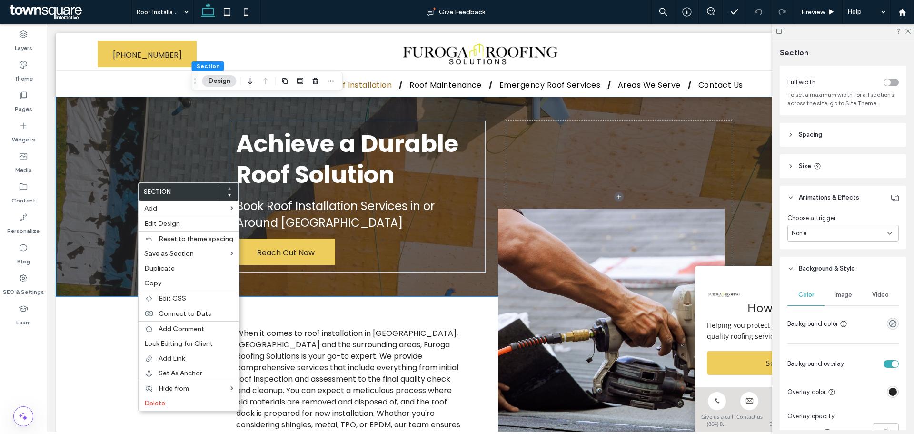
click at [841, 297] on span "Image" at bounding box center [844, 295] width 18 height 8
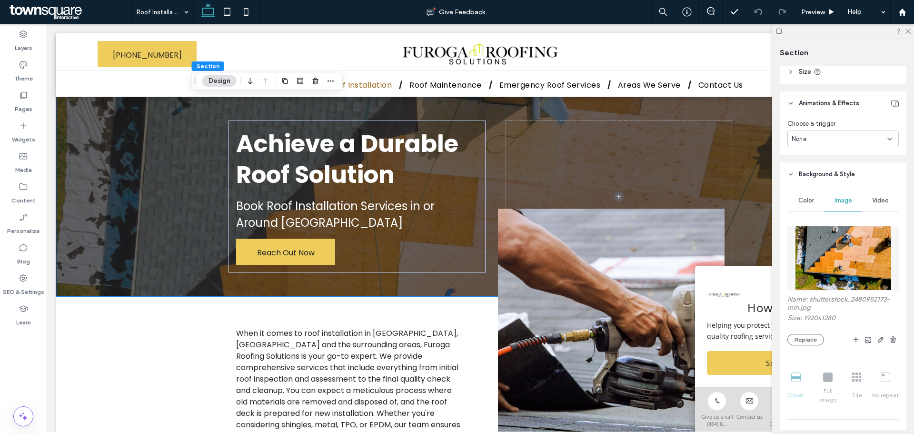
scroll to position [143, 0]
click at [803, 329] on div "Name: shutterstock_2480952173-min.jpg Size: 1920x1280 Replace" at bounding box center [842, 319] width 111 height 50
click at [805, 334] on button "Replace" at bounding box center [805, 338] width 37 height 11
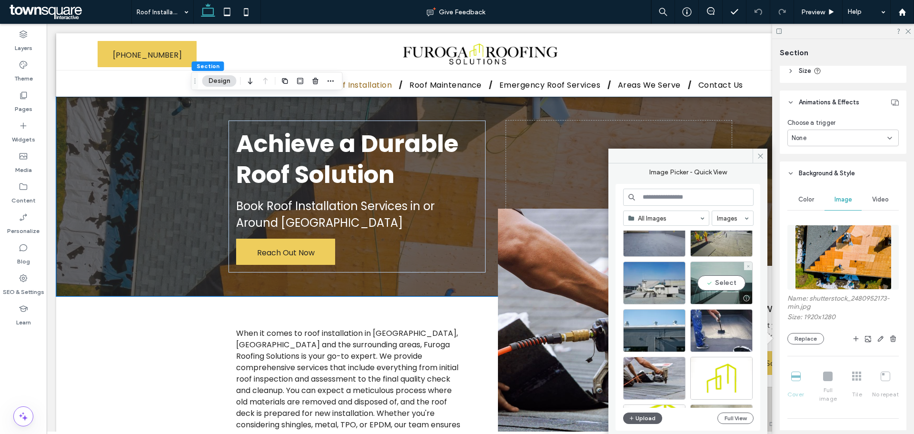
scroll to position [48, 0]
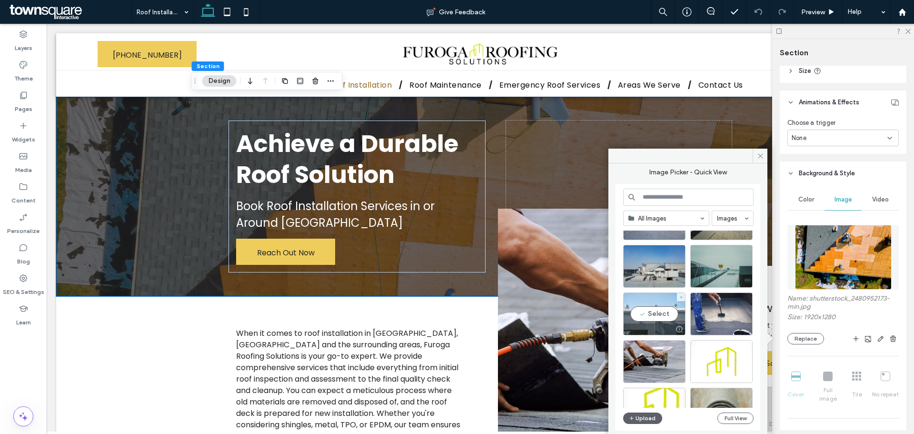
click at [662, 314] on div "Select" at bounding box center [654, 313] width 62 height 43
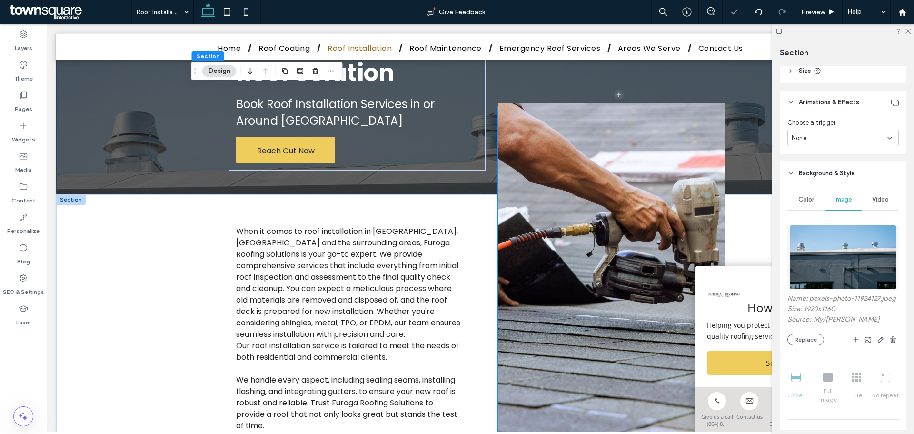
scroll to position [143, 0]
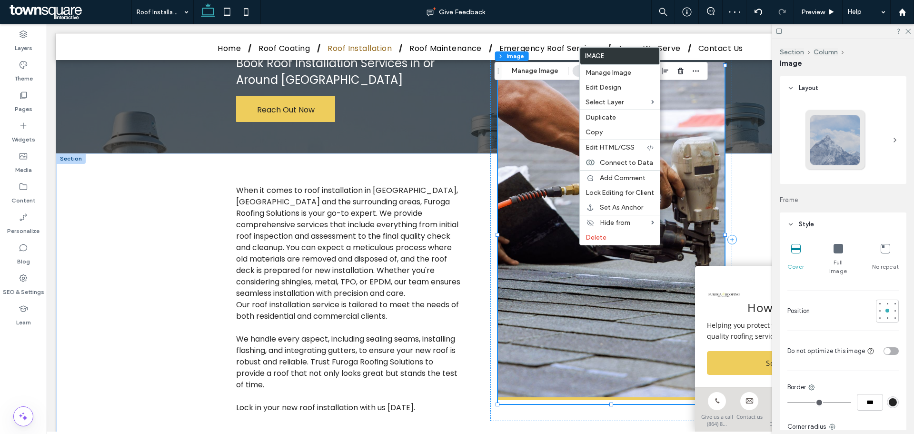
click at [561, 265] on img at bounding box center [611, 231] width 227 height 338
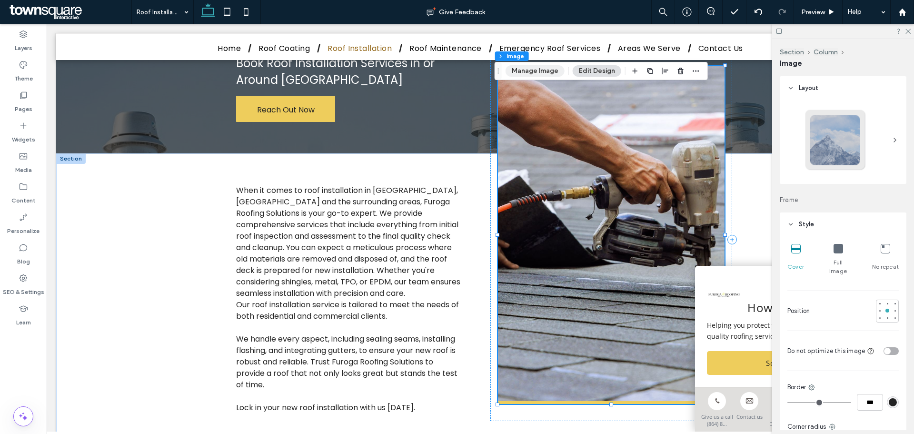
click at [531, 68] on button "Manage Image" at bounding box center [535, 70] width 59 height 11
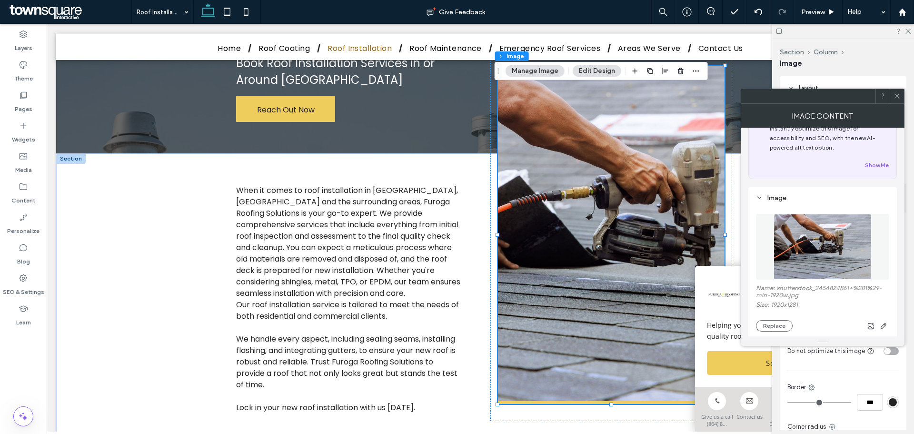
scroll to position [48, 0]
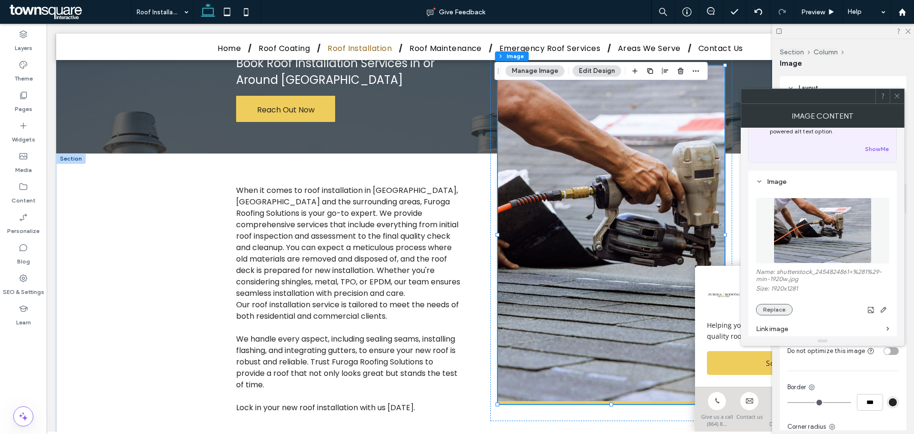
click at [769, 309] on button "Replace" at bounding box center [774, 309] width 37 height 11
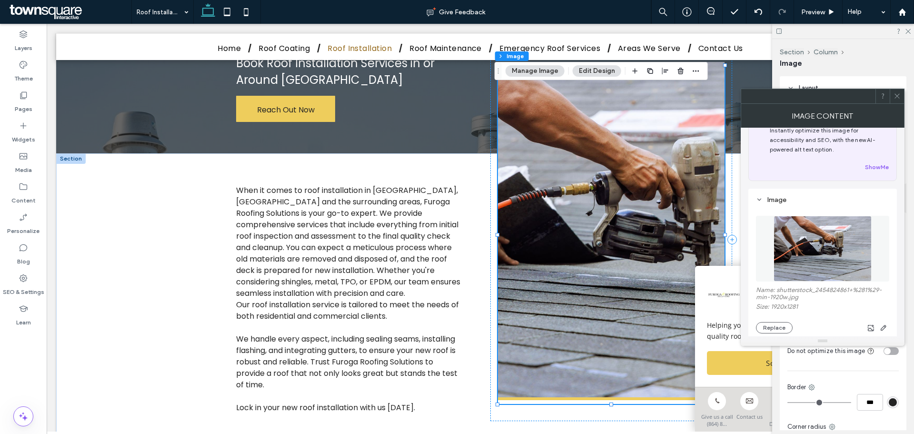
scroll to position [0, 0]
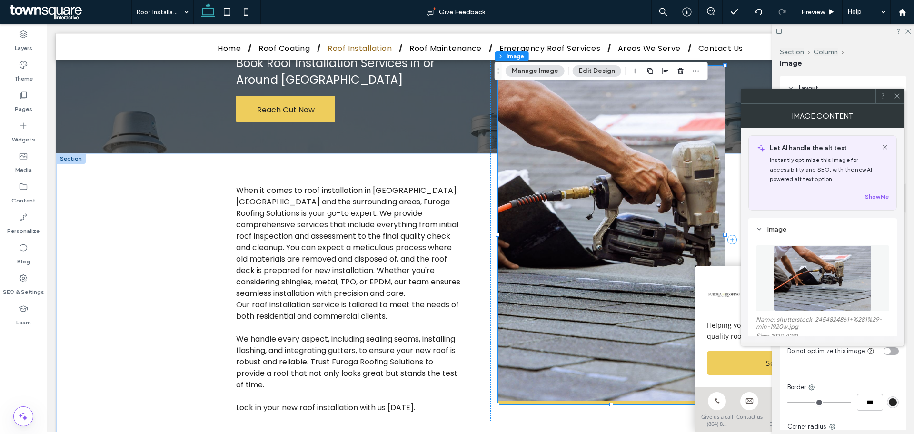
click at [545, 73] on button "Manage Image" at bounding box center [535, 70] width 59 height 11
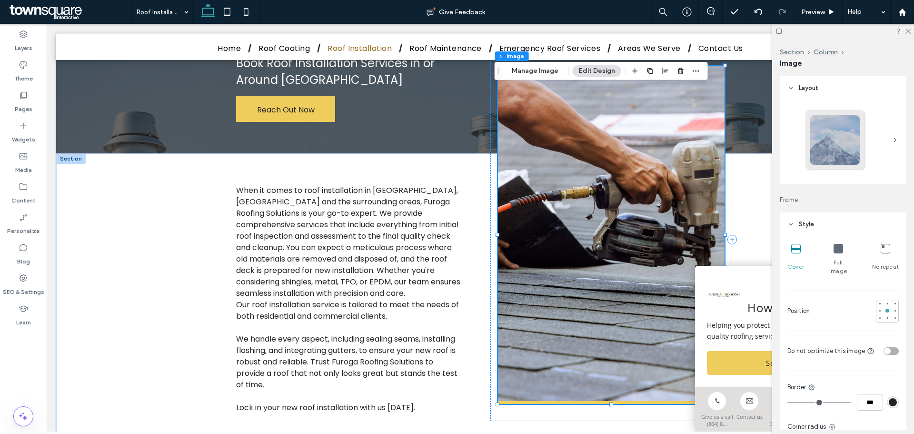
click at [536, 80] on div "Section Column Image Manage Image Edit Design" at bounding box center [601, 71] width 213 height 18
click at [537, 72] on button "Manage Image" at bounding box center [535, 70] width 59 height 11
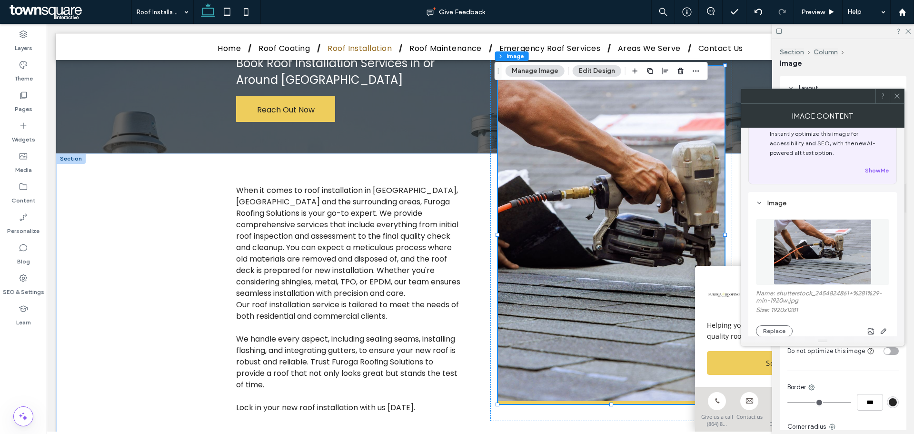
scroll to position [95, 0]
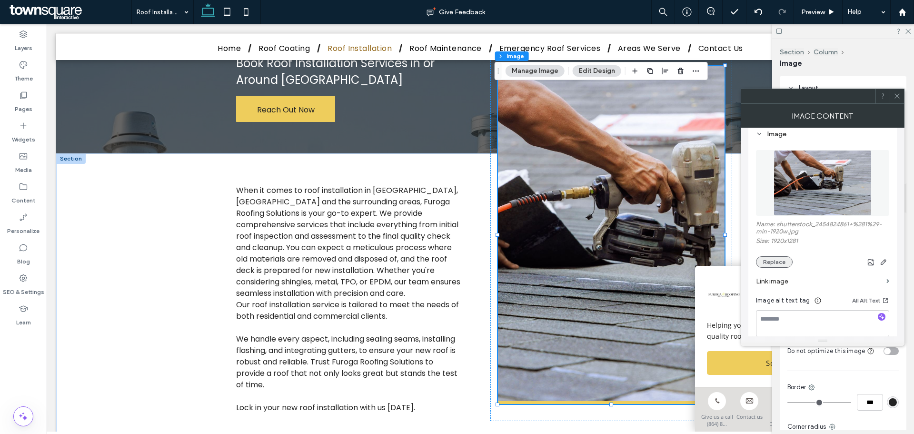
click at [768, 264] on button "Replace" at bounding box center [774, 261] width 37 height 11
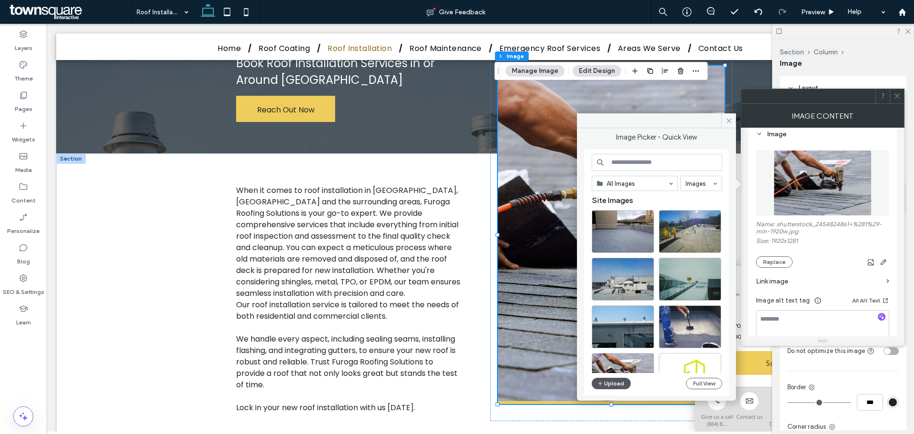
click at [615, 379] on button "Upload" at bounding box center [611, 383] width 39 height 11
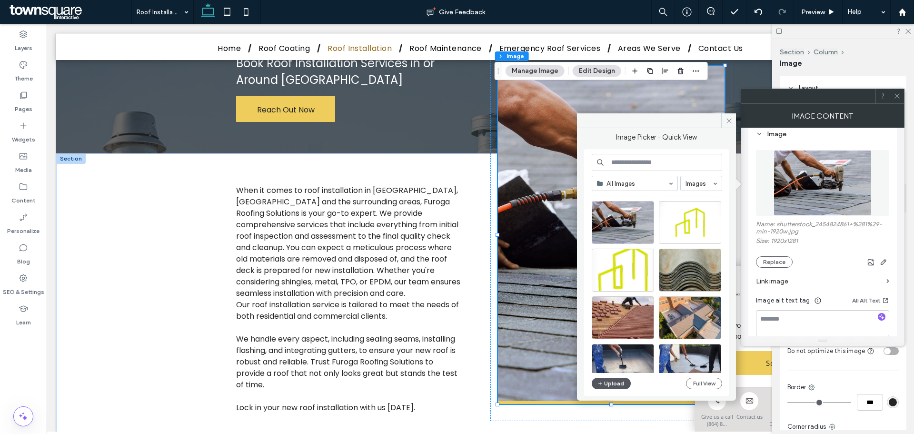
scroll to position [190, 0]
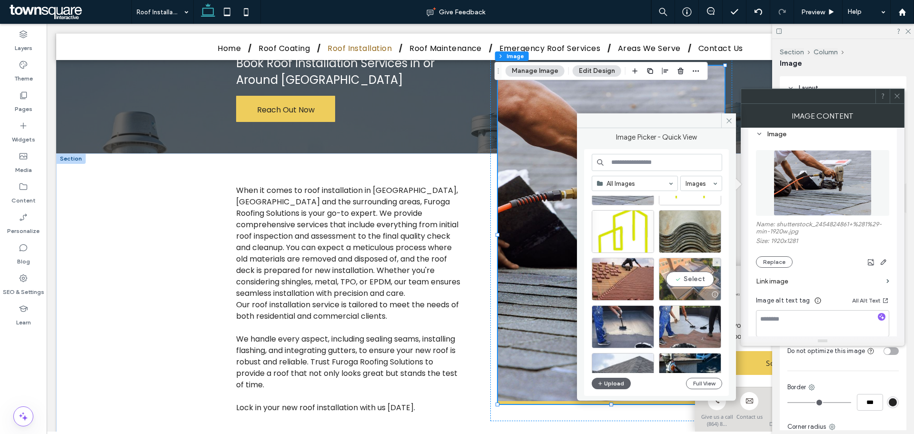
click at [690, 272] on div "Select" at bounding box center [690, 279] width 62 height 43
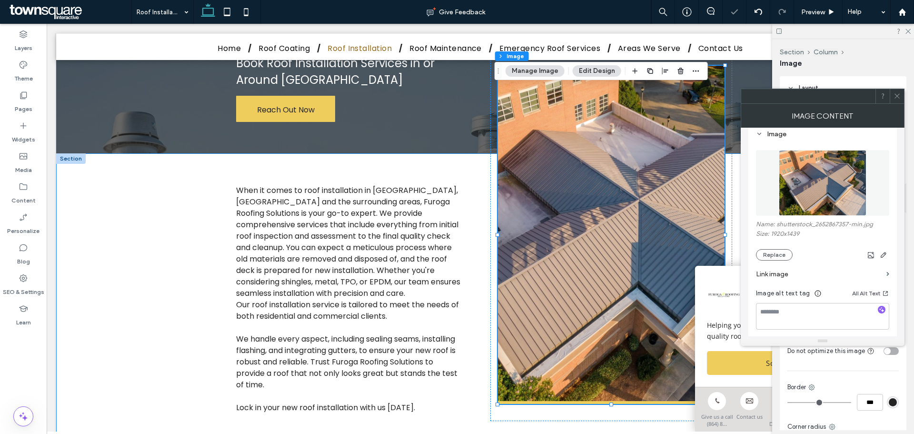
click at [180, 175] on div "When it comes to roof installation in Greenville, Columbia and the surrounding …" at bounding box center [480, 298] width 848 height 291
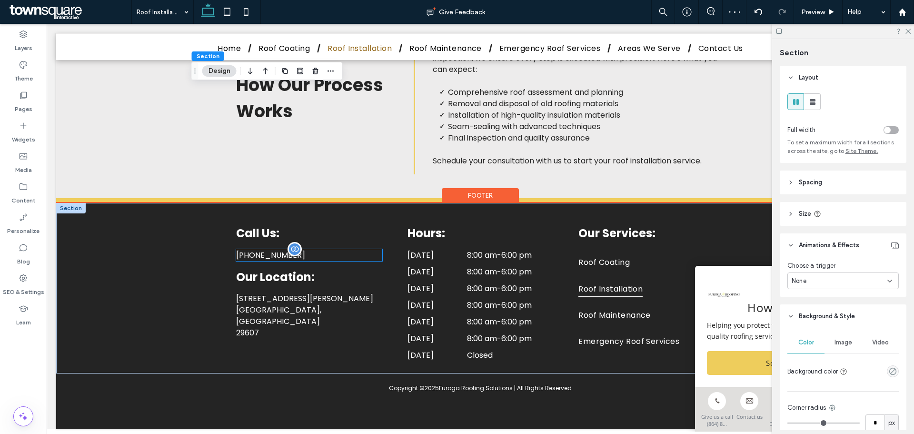
scroll to position [560, 0]
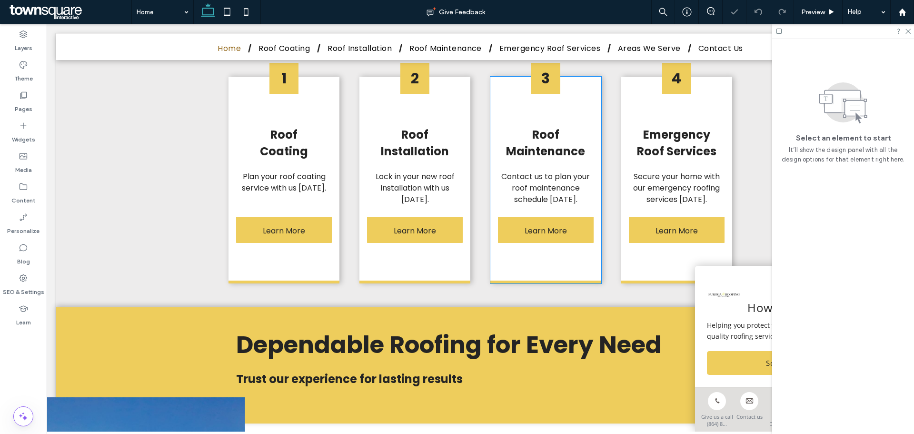
scroll to position [905, 0]
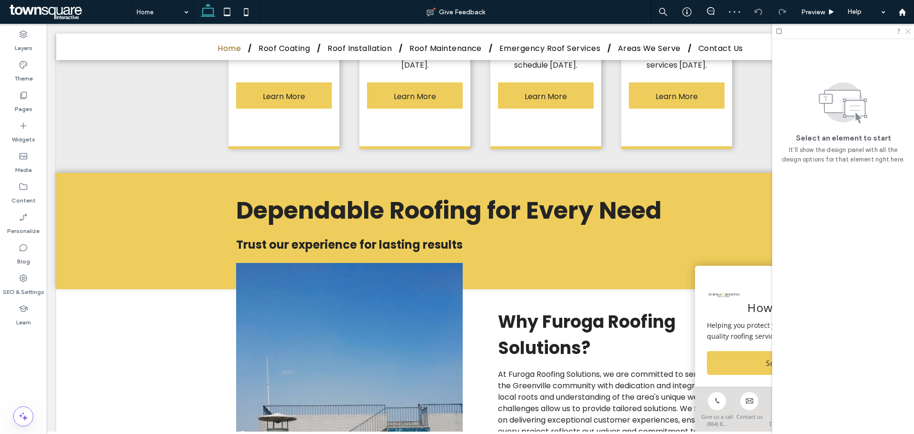
drag, startPoint x: 855, startPoint y: 11, endPoint x: 906, endPoint y: 32, distance: 55.3
click at [906, 31] on icon at bounding box center [908, 31] width 6 height 6
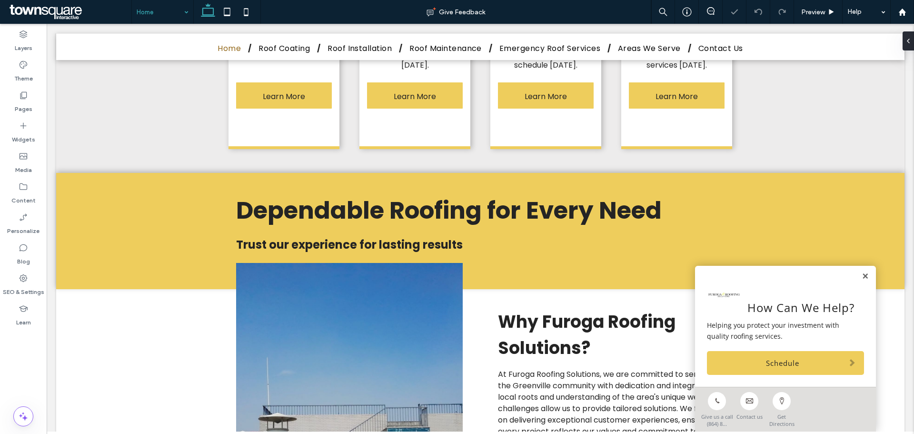
click at [151, 20] on input at bounding box center [160, 12] width 47 height 24
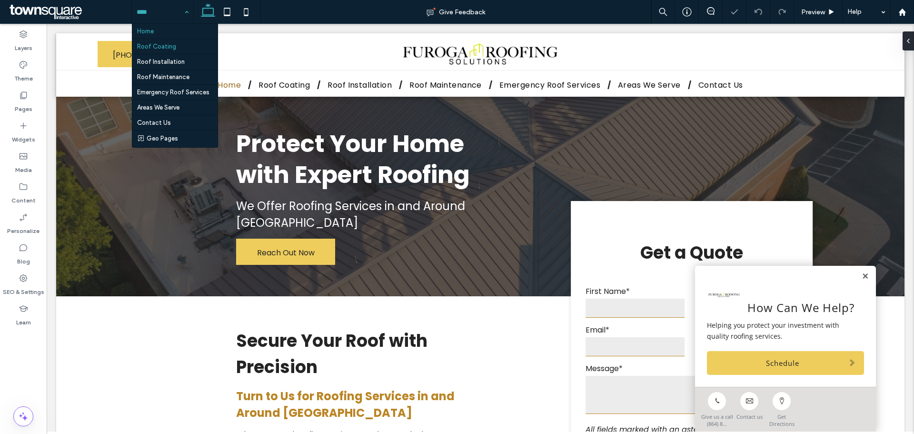
scroll to position [0, 0]
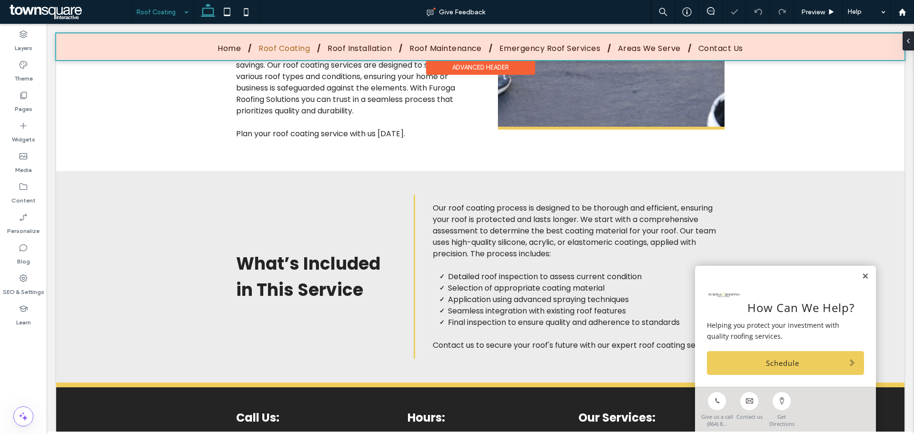
scroll to position [428, 0]
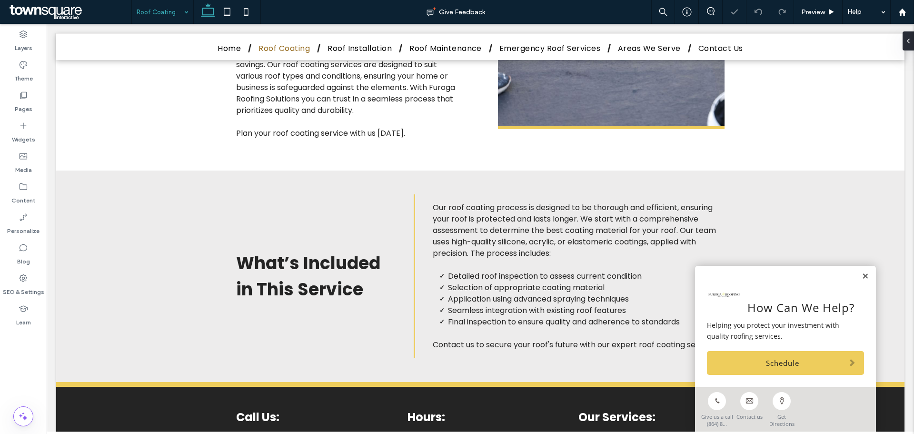
click at [150, 10] on input at bounding box center [160, 12] width 47 height 24
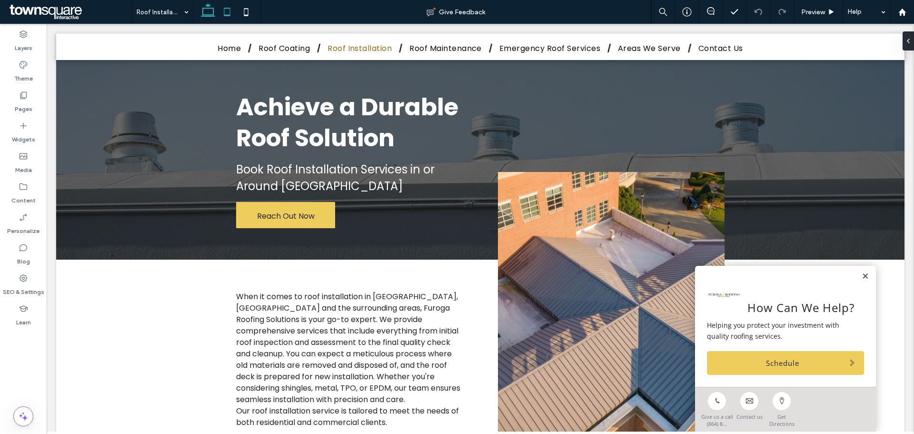
scroll to position [190, 0]
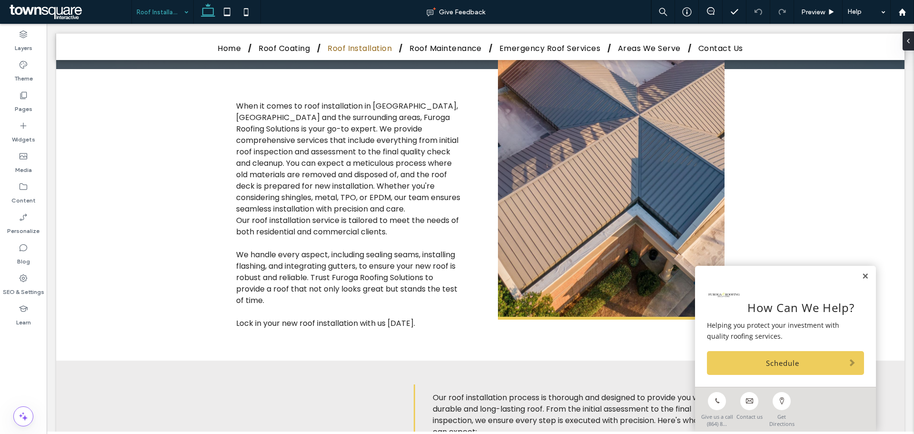
click at [176, 12] on input at bounding box center [160, 12] width 47 height 24
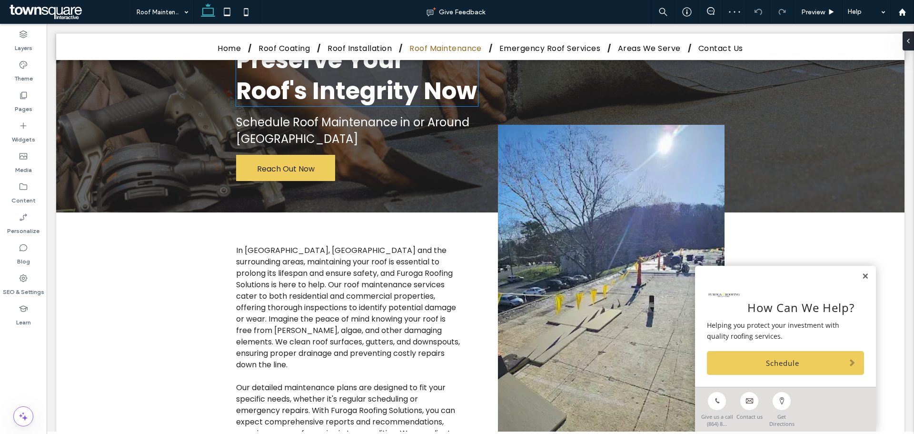
scroll to position [48, 0]
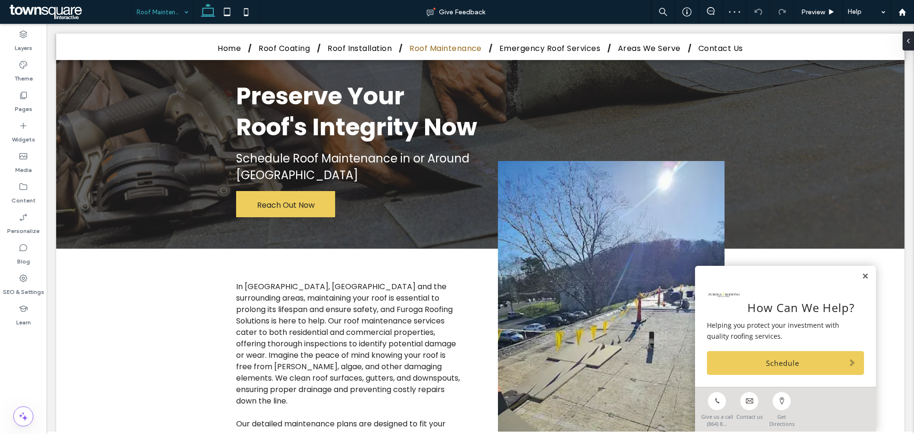
click at [175, 10] on input at bounding box center [160, 12] width 47 height 24
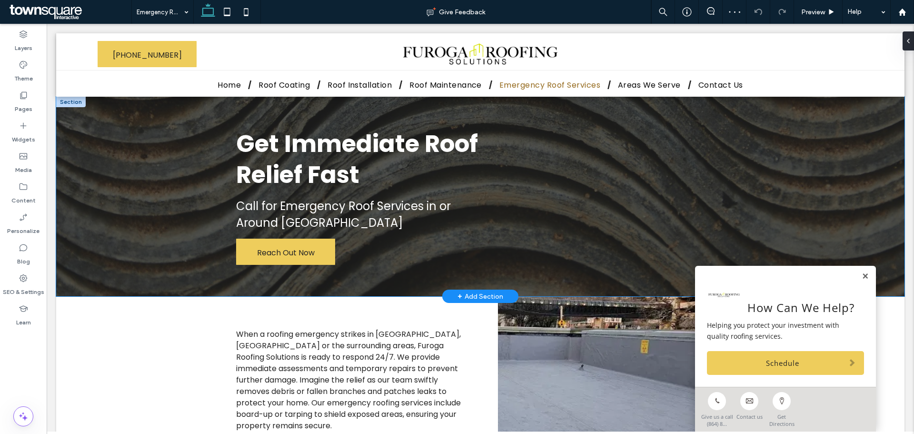
click at [121, 148] on div "Get Immediate Roof Relief Fast Call for Emergency Roof Services in or Around Gr…" at bounding box center [480, 196] width 848 height 199
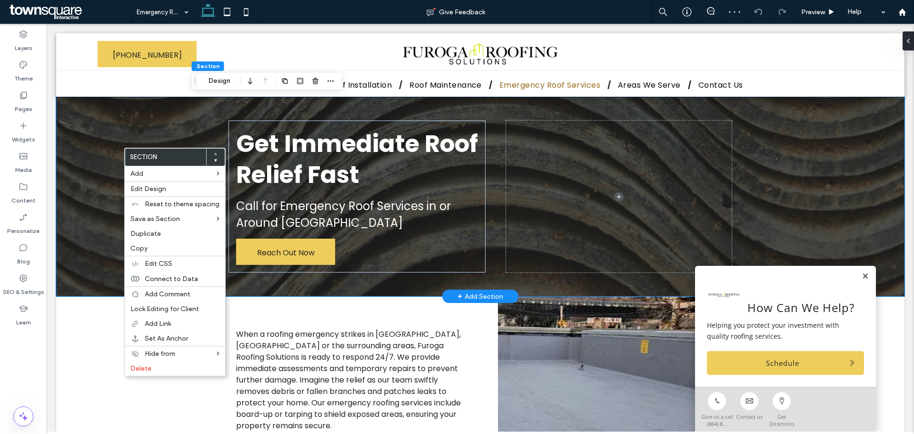
click at [106, 174] on div "Get Immediate Roof Relief Fast Call for Emergency Roof Services in or Around Gr…" at bounding box center [480, 196] width 848 height 199
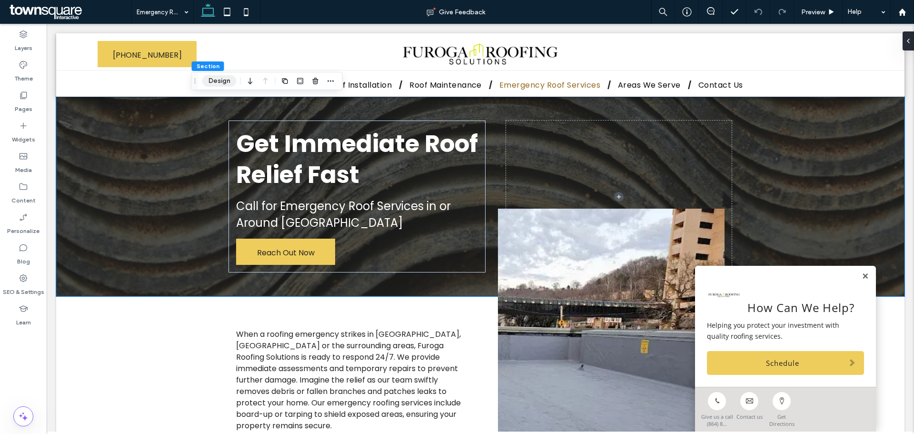
click at [220, 80] on button "Design" at bounding box center [219, 80] width 34 height 11
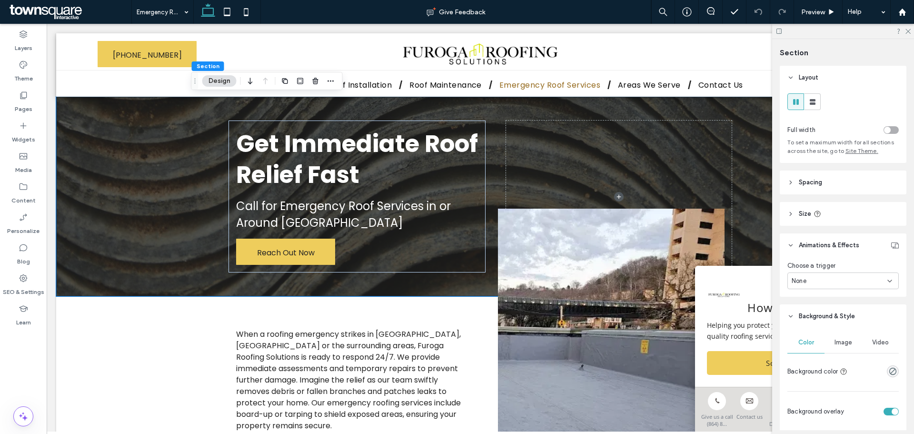
click at [835, 342] on span "Image" at bounding box center [844, 342] width 18 height 8
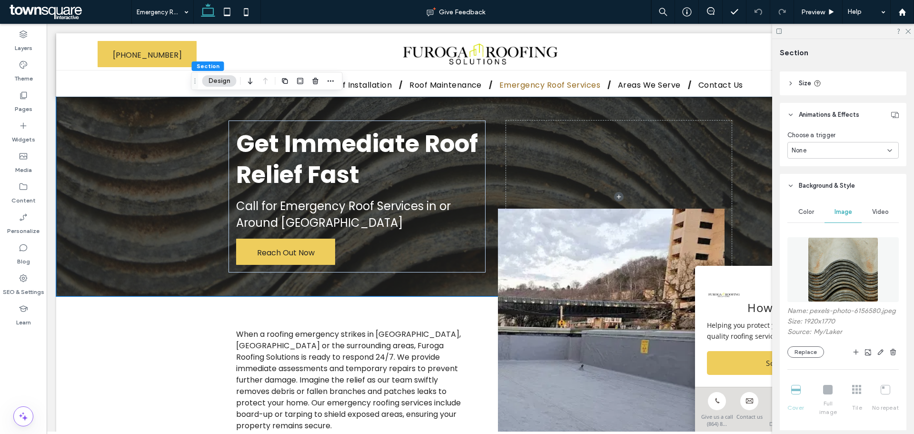
scroll to position [143, 0]
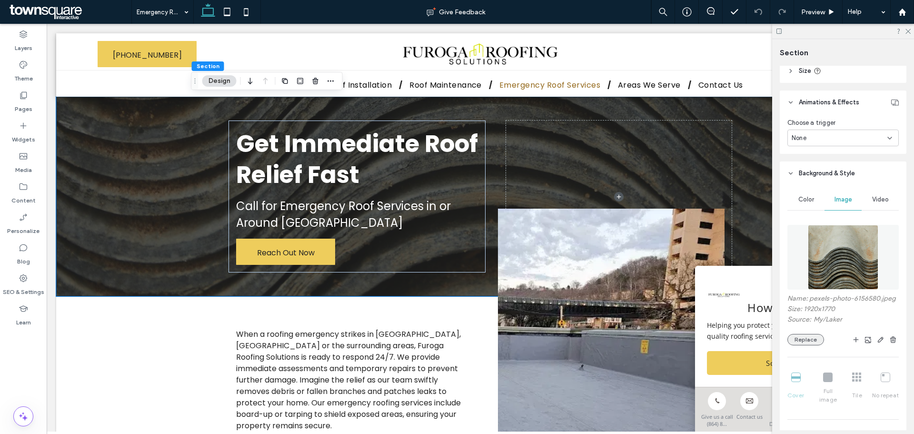
click at [809, 344] on button "Replace" at bounding box center [805, 339] width 37 height 11
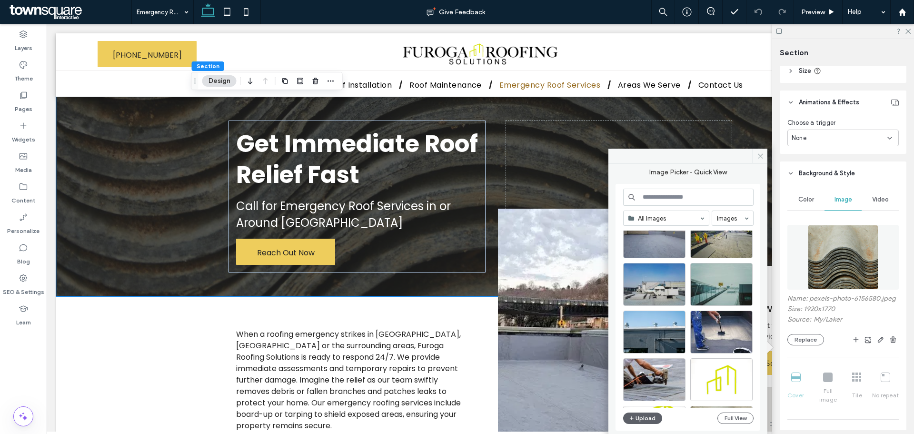
scroll to position [28, 0]
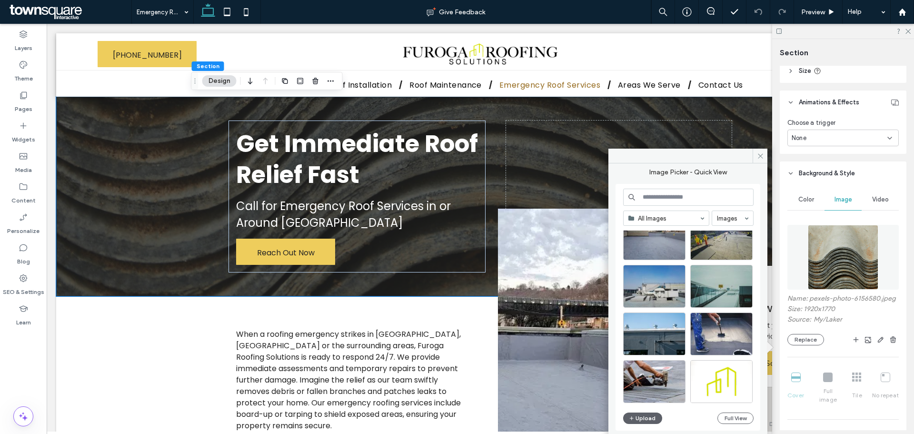
click at [664, 194] on input at bounding box center [688, 197] width 130 height 17
type input "*****"
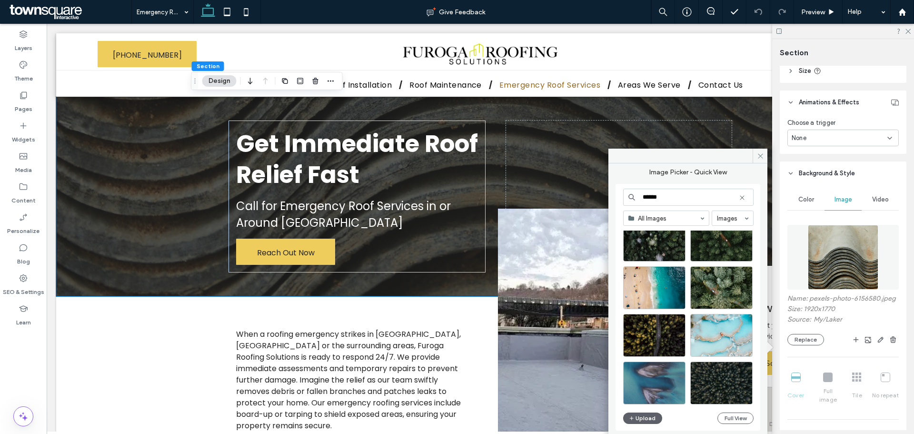
scroll to position [322, 0]
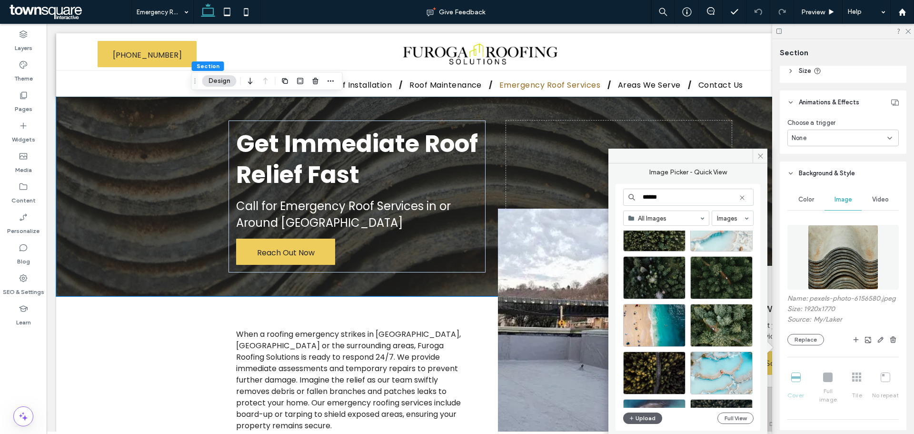
click at [672, 192] on input "*****" at bounding box center [688, 197] width 130 height 17
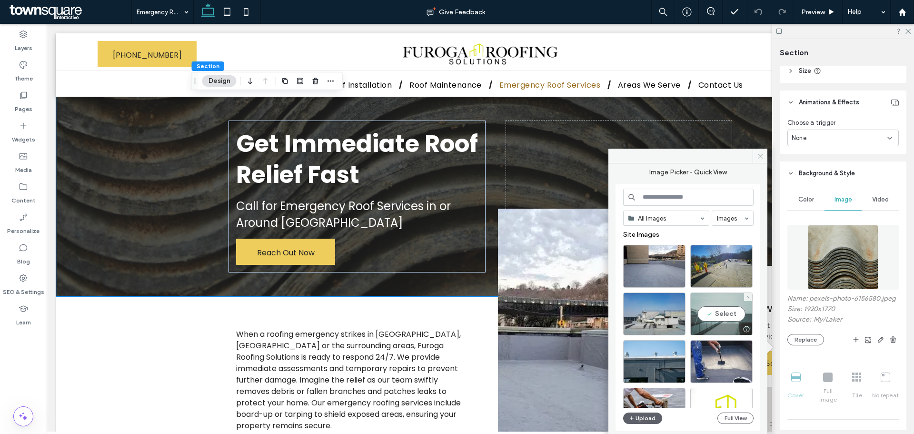
click at [726, 314] on div "Select" at bounding box center [721, 313] width 62 height 43
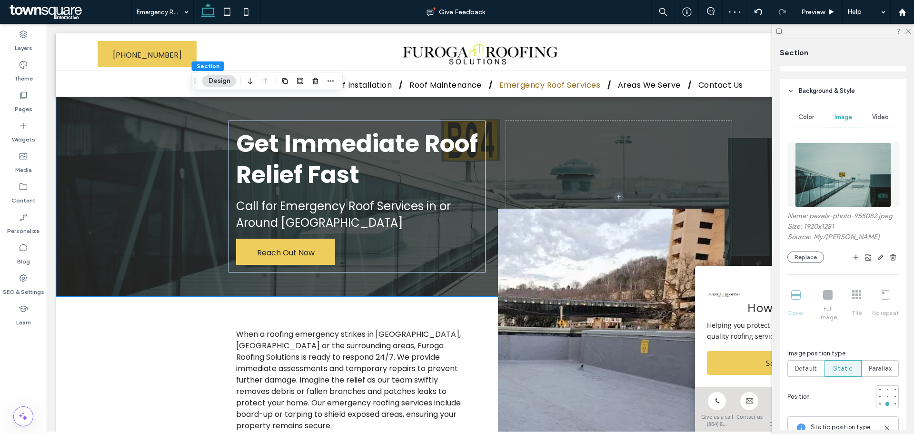
scroll to position [238, 0]
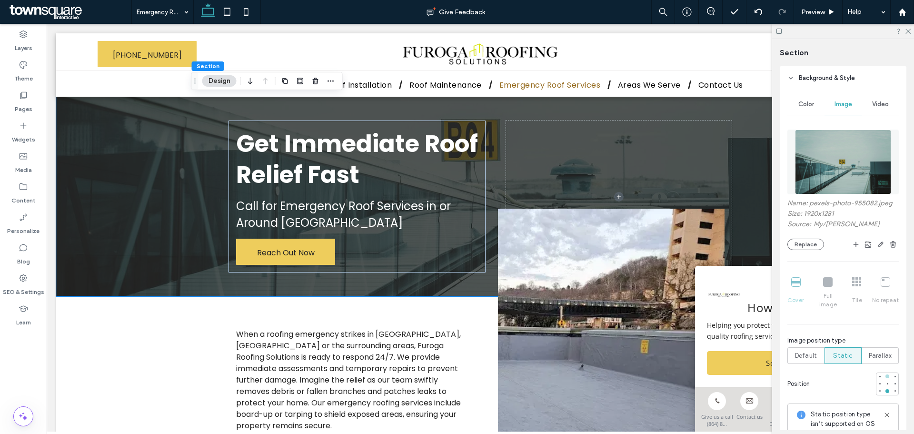
click at [885, 373] on div at bounding box center [887, 376] width 7 height 7
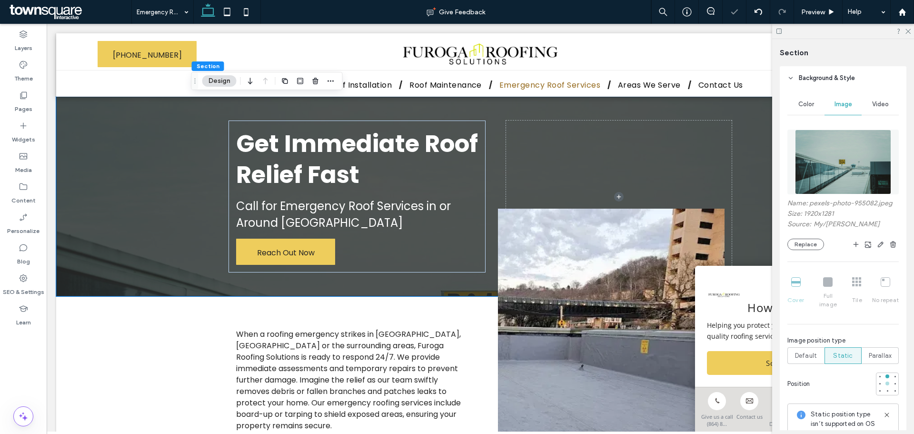
click at [886, 381] on div at bounding box center [888, 383] width 4 height 4
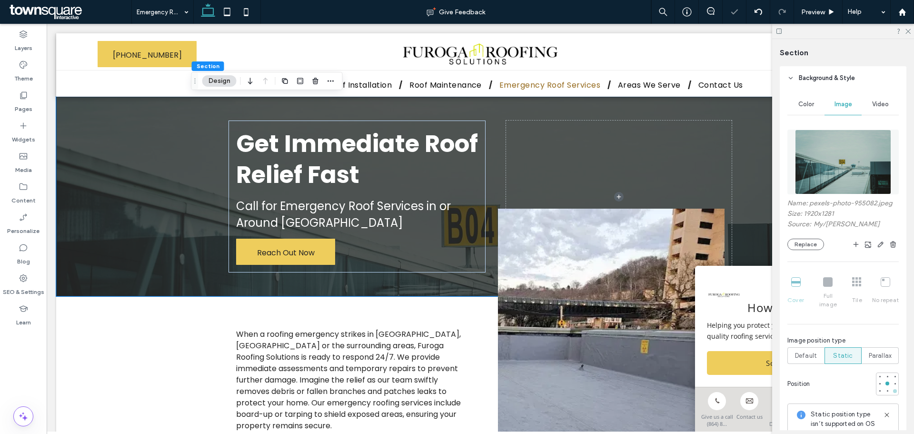
click at [892, 388] on div at bounding box center [895, 391] width 7 height 7
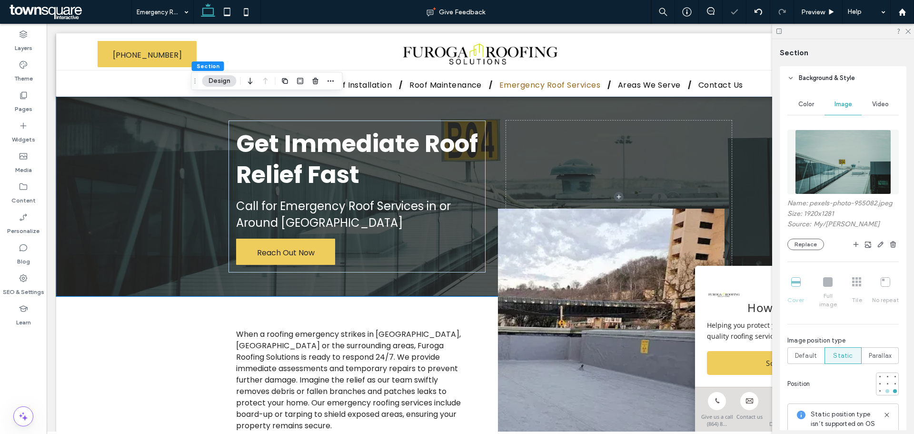
click at [884, 388] on div at bounding box center [887, 391] width 7 height 7
click at [878, 389] on div at bounding box center [880, 391] width 4 height 4
click at [803, 239] on button "Replace" at bounding box center [805, 244] width 37 height 11
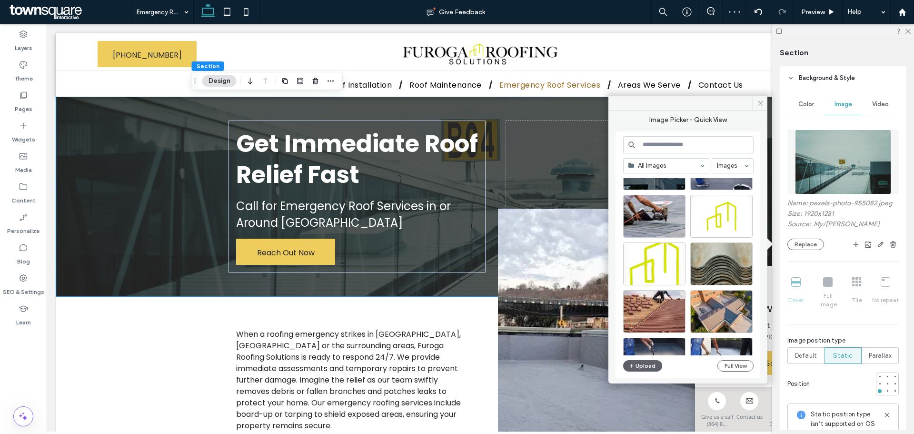
scroll to position [143, 0]
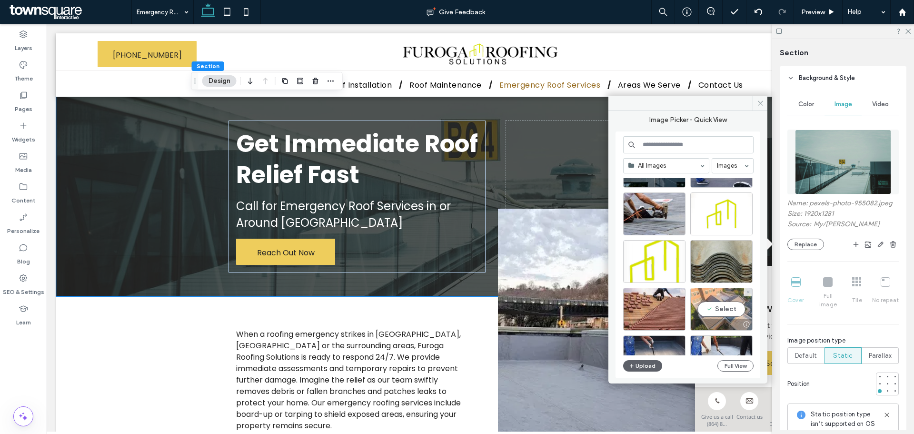
click at [733, 303] on div "Select" at bounding box center [721, 309] width 62 height 43
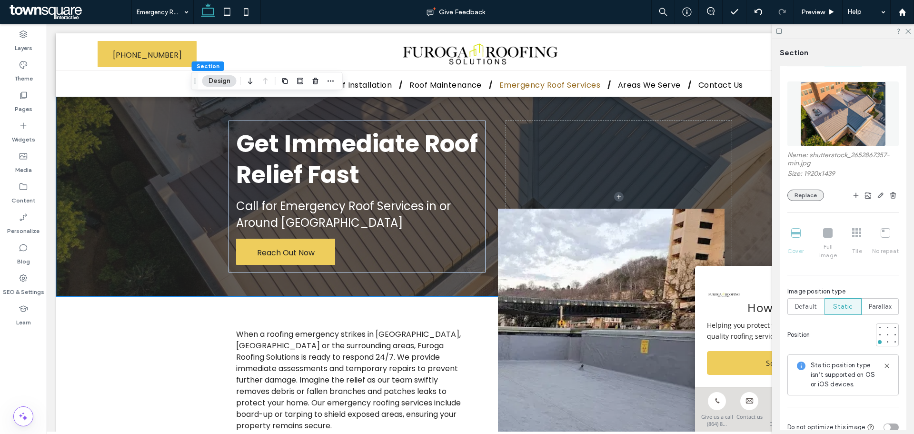
scroll to position [286, 0]
click at [808, 196] on button "Replace" at bounding box center [805, 195] width 37 height 11
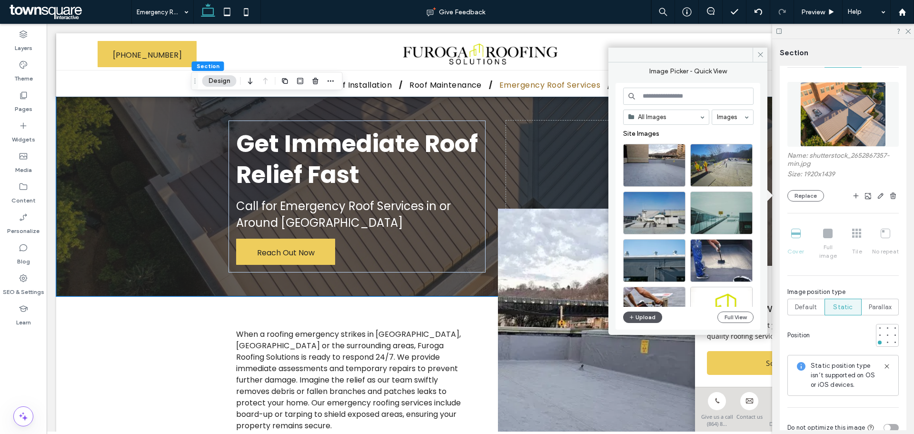
click at [650, 317] on button "Upload" at bounding box center [642, 316] width 39 height 11
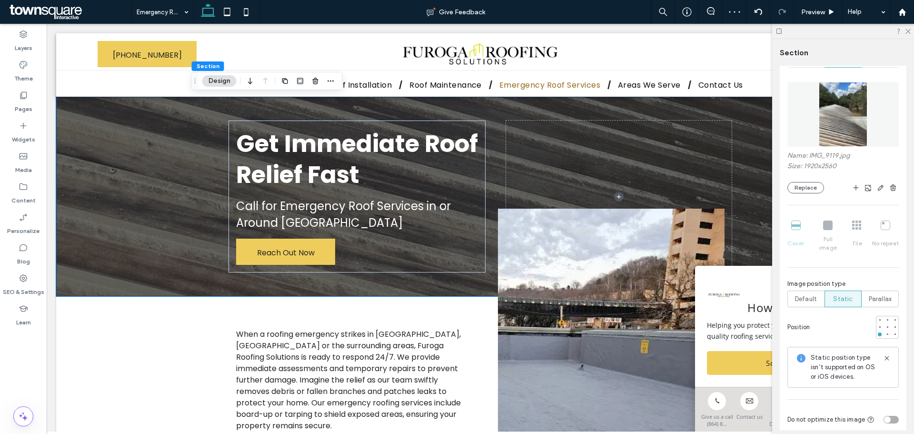
click at [911, 31] on div at bounding box center [843, 31] width 142 height 15
click at [907, 30] on icon at bounding box center [908, 31] width 6 height 6
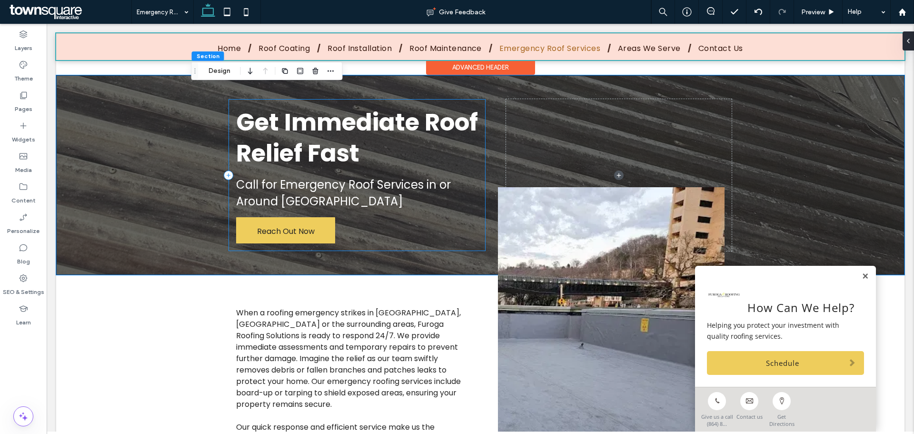
scroll to position [0, 0]
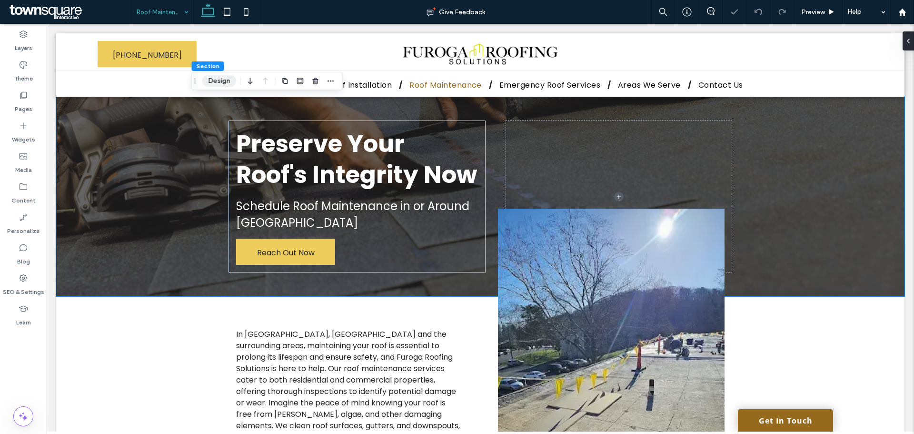
click at [216, 79] on button "Design" at bounding box center [219, 80] width 34 height 11
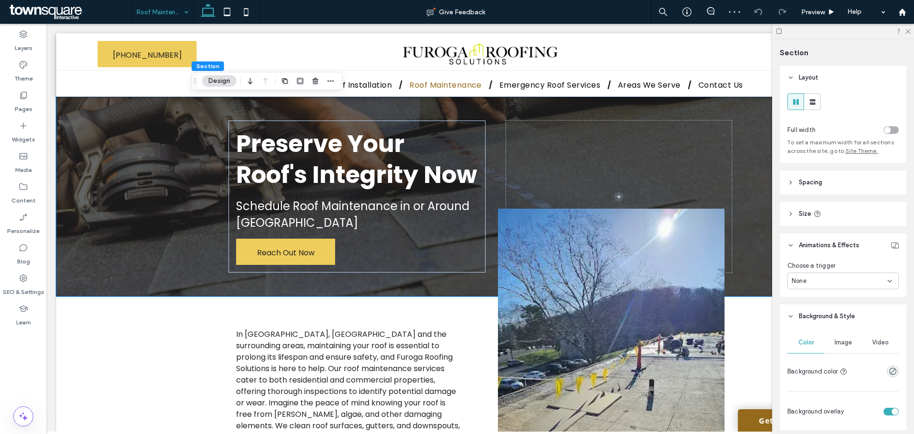
click at [847, 342] on span "Image" at bounding box center [844, 342] width 18 height 8
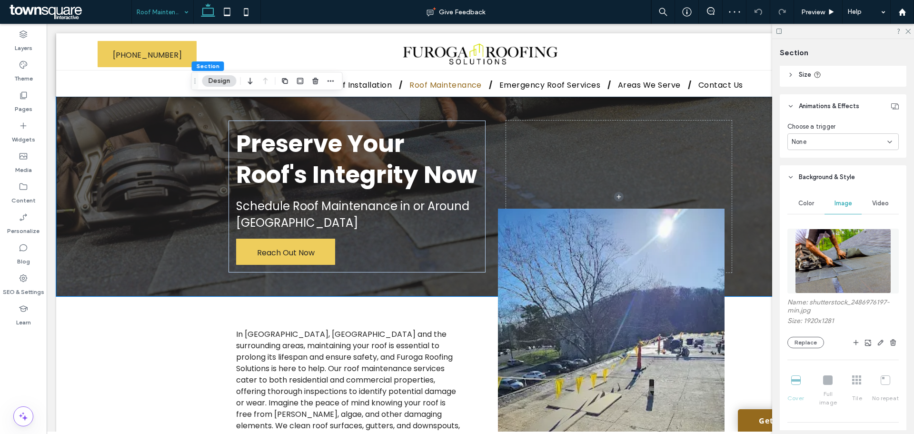
scroll to position [143, 0]
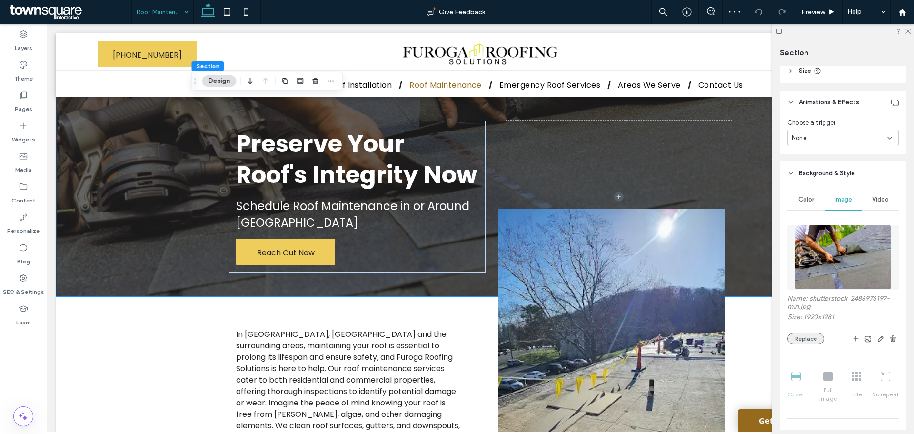
click at [807, 335] on button "Replace" at bounding box center [805, 338] width 37 height 11
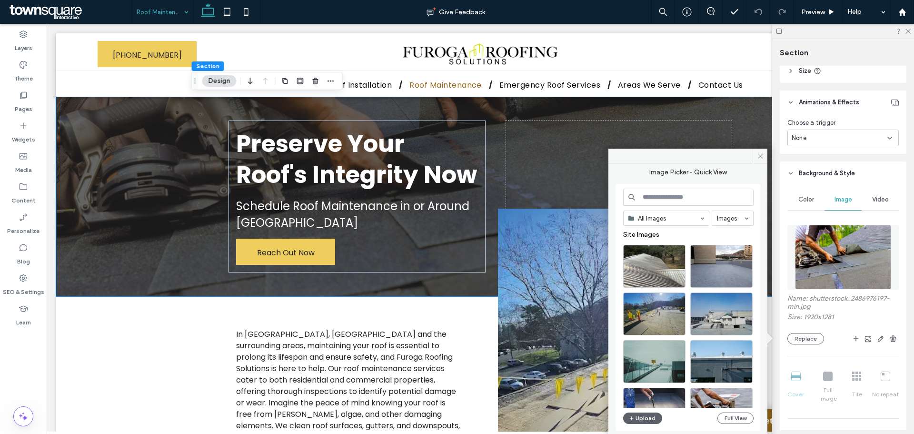
click at [665, 198] on input at bounding box center [688, 197] width 130 height 17
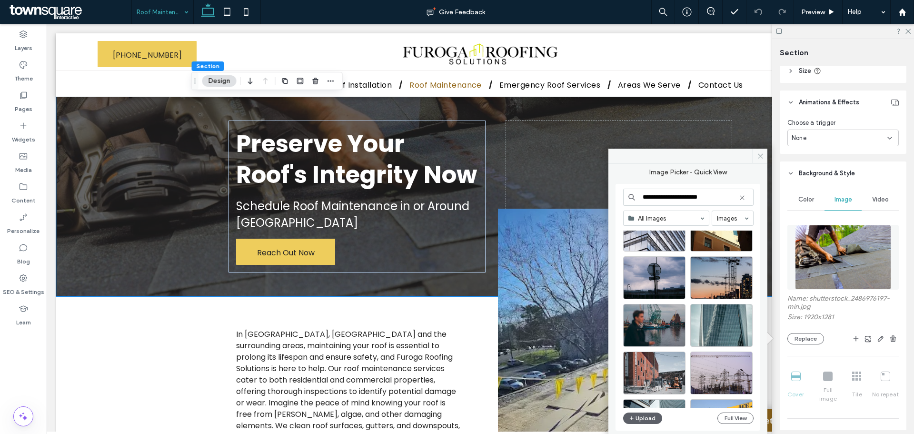
scroll to position [3836, 0]
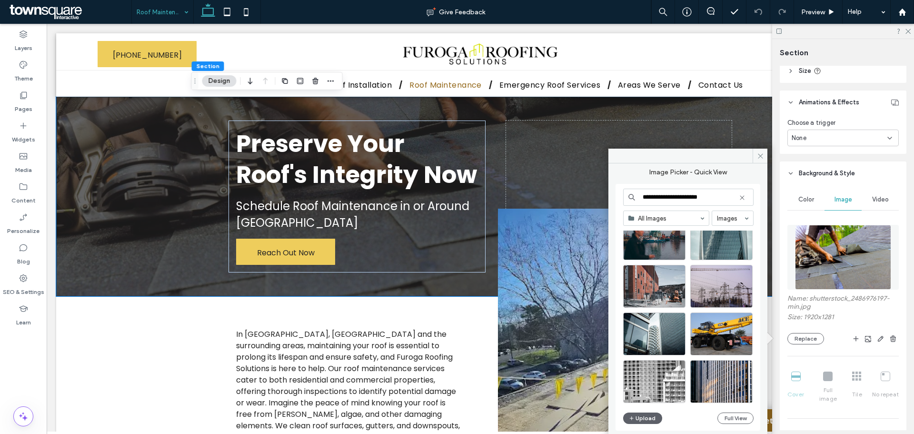
click at [683, 198] on input "**********" at bounding box center [688, 197] width 130 height 17
drag, startPoint x: 683, startPoint y: 198, endPoint x: 717, endPoint y: 221, distance: 41.5
click at [689, 201] on input "**********" at bounding box center [688, 197] width 130 height 17
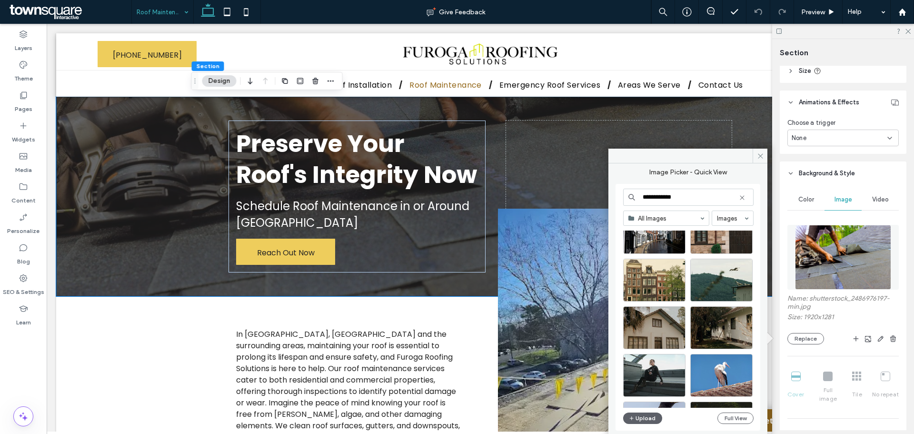
scroll to position [143, 0]
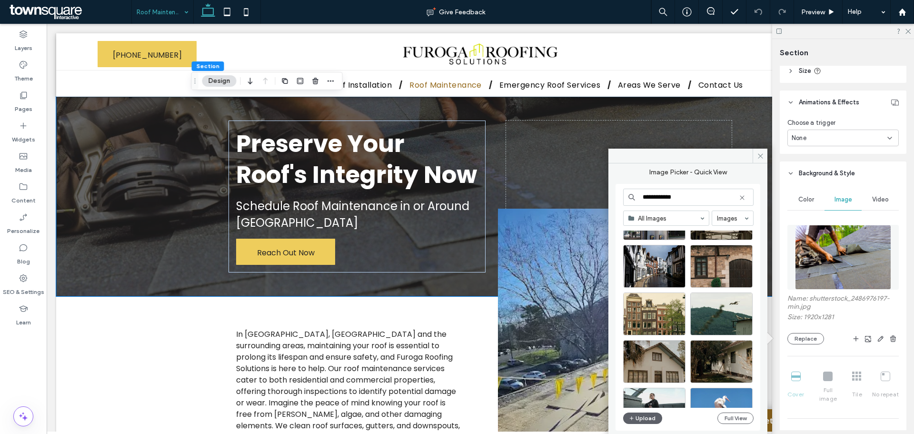
type input "**********"
click at [639, 419] on button "Upload" at bounding box center [642, 417] width 39 height 11
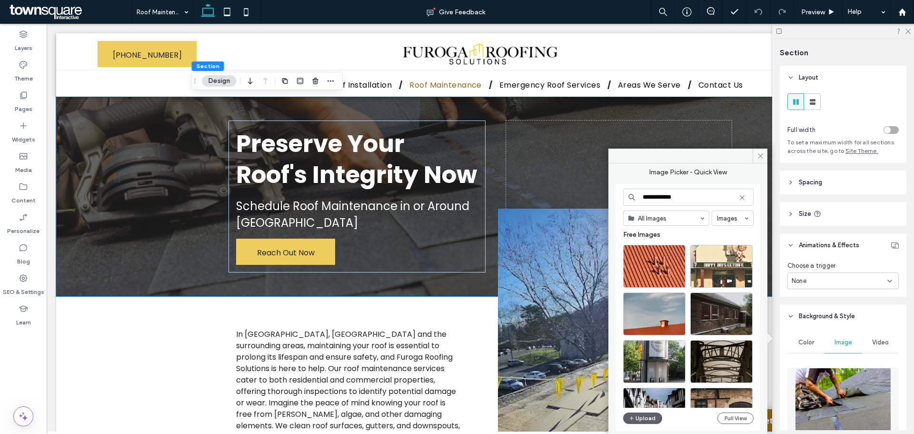
scroll to position [143, 0]
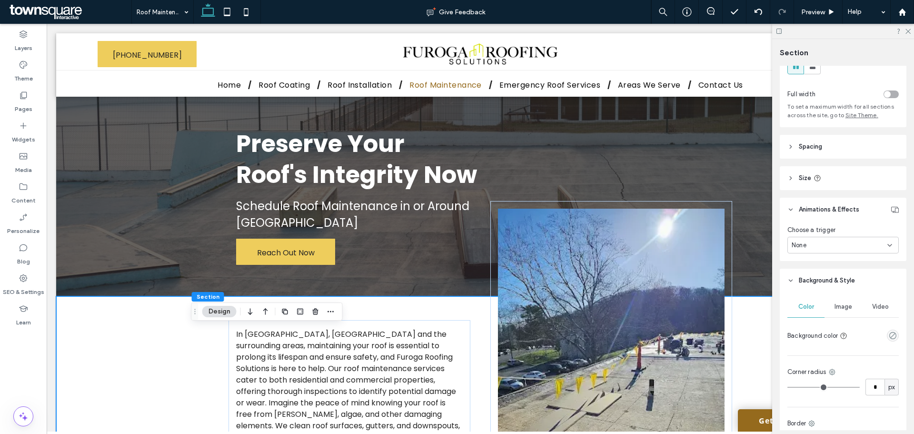
scroll to position [95, 0]
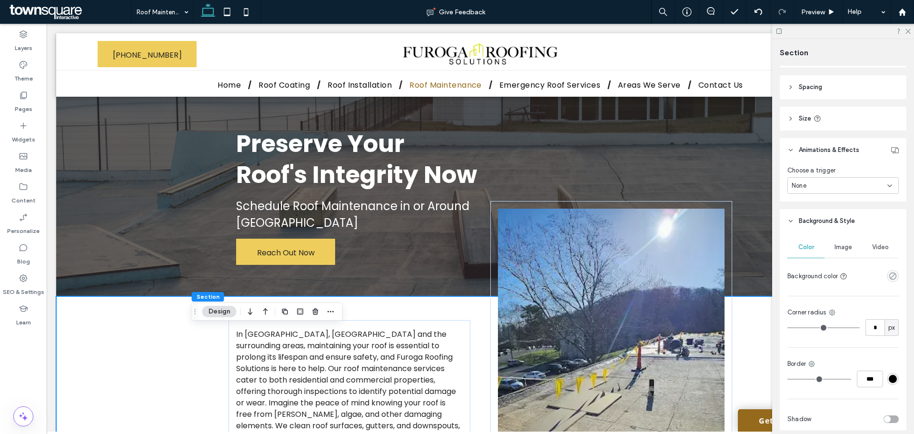
click at [843, 246] on span "Image" at bounding box center [844, 247] width 18 height 8
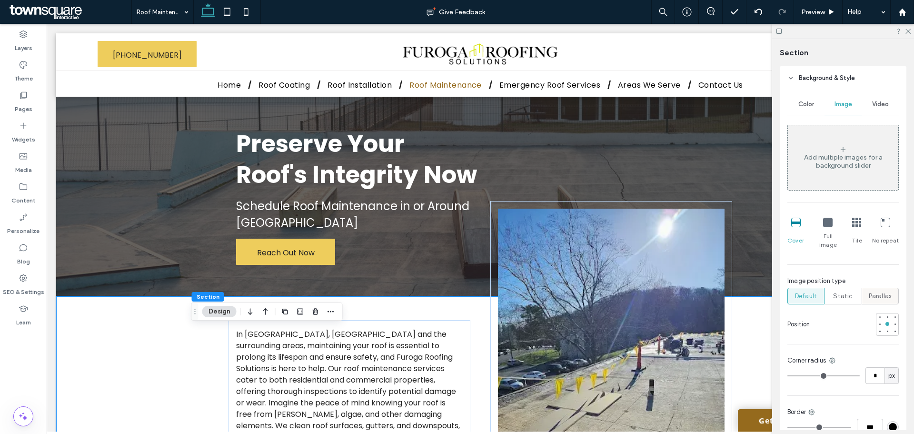
scroll to position [320, 0]
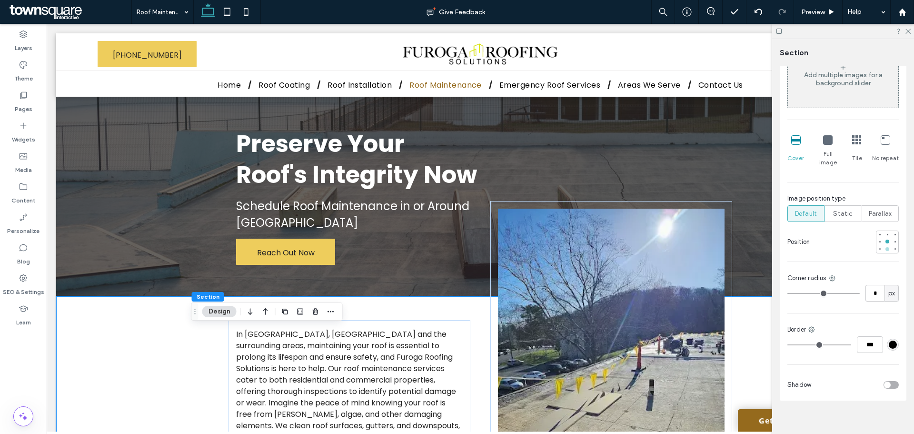
click at [885, 246] on div at bounding box center [887, 249] width 7 height 7
click at [892, 246] on div at bounding box center [895, 249] width 7 height 7
click at [893, 239] on div at bounding box center [895, 241] width 4 height 4
click at [879, 230] on div at bounding box center [887, 241] width 23 height 23
click at [886, 232] on div at bounding box center [888, 234] width 4 height 4
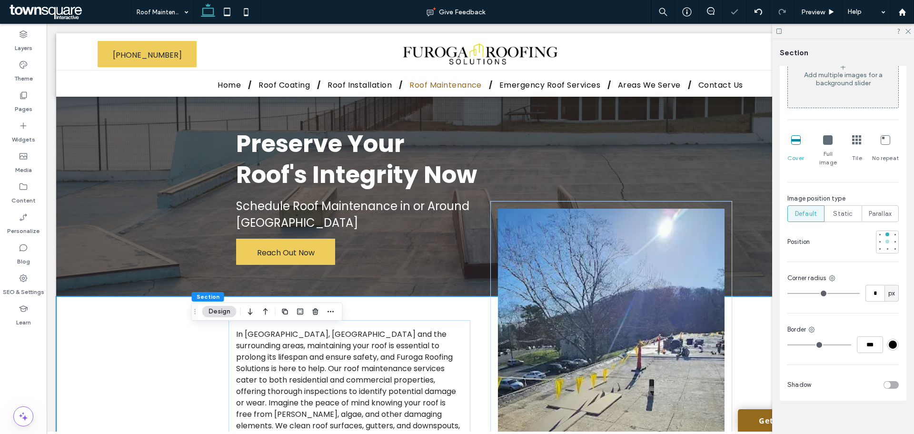
click at [884, 238] on div at bounding box center [887, 241] width 7 height 7
click at [913, 31] on div at bounding box center [843, 31] width 142 height 15
